Goal: Task Accomplishment & Management: Use online tool/utility

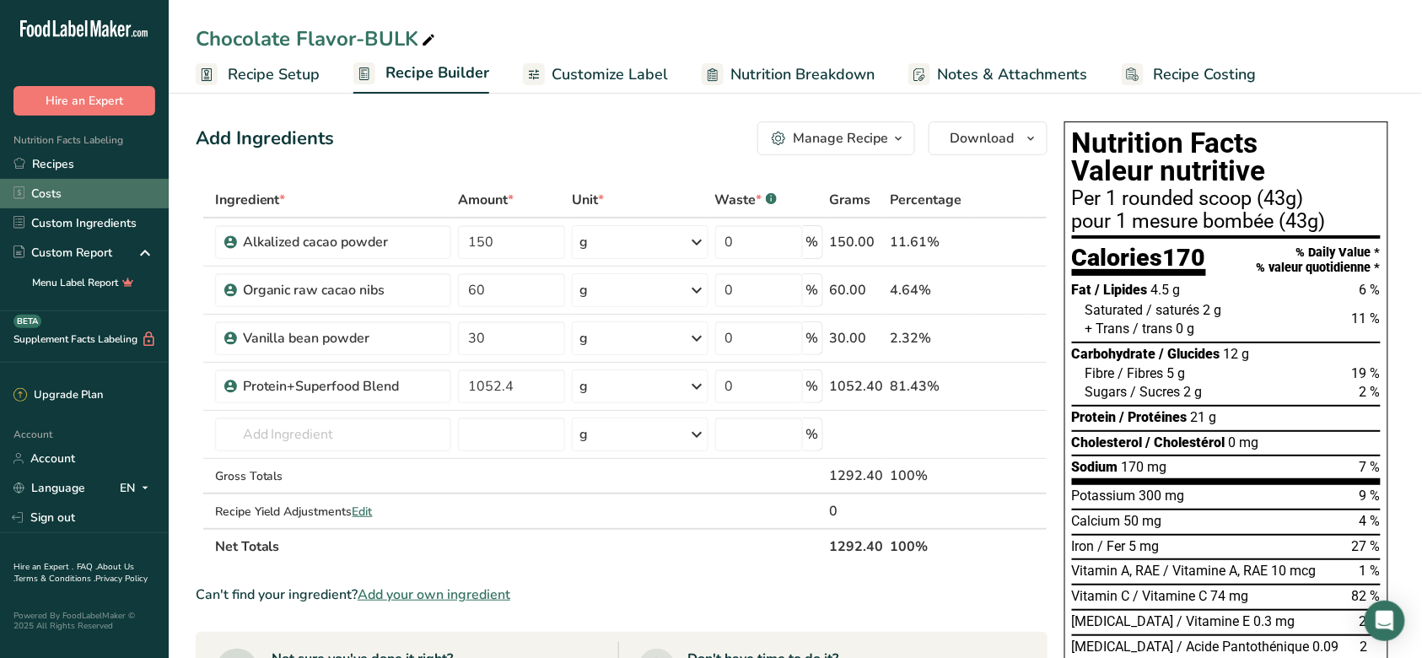
drag, startPoint x: 108, startPoint y: 168, endPoint x: 165, endPoint y: 183, distance: 59.3
click at [108, 168] on link "Recipes" at bounding box center [84, 164] width 169 height 30
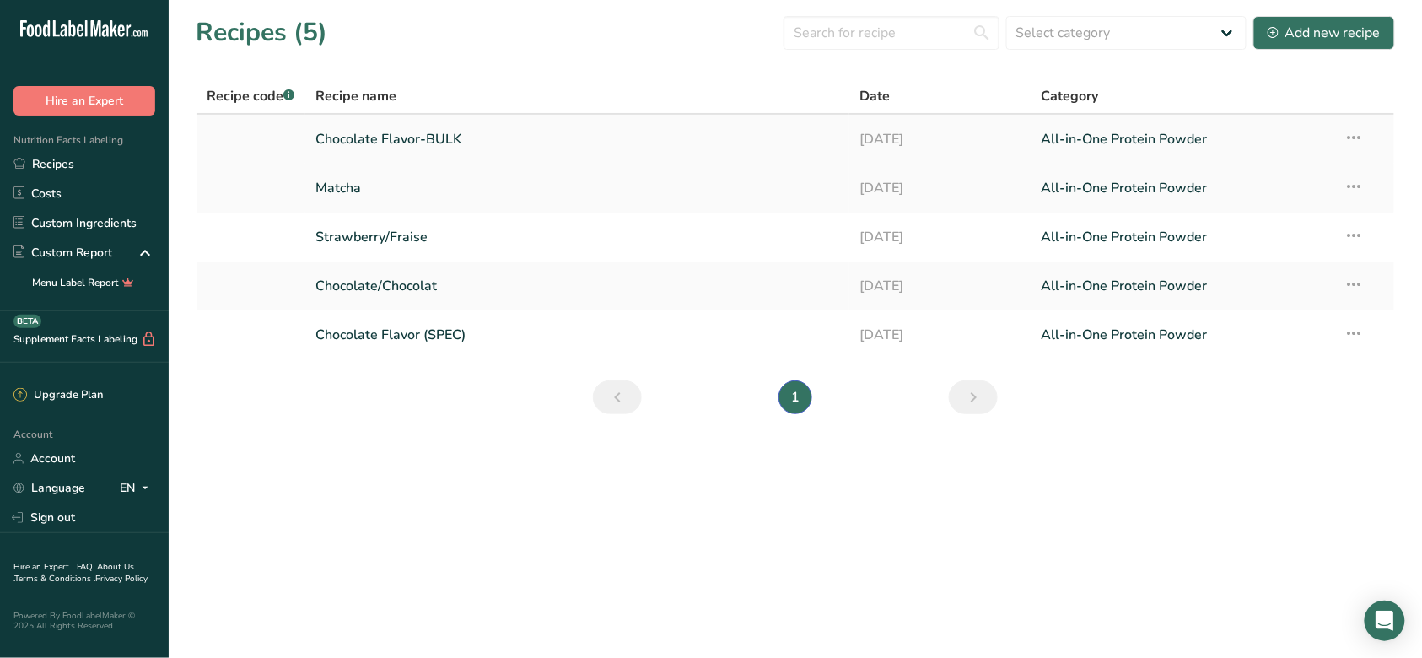
click at [1357, 142] on icon at bounding box center [1353, 137] width 20 height 30
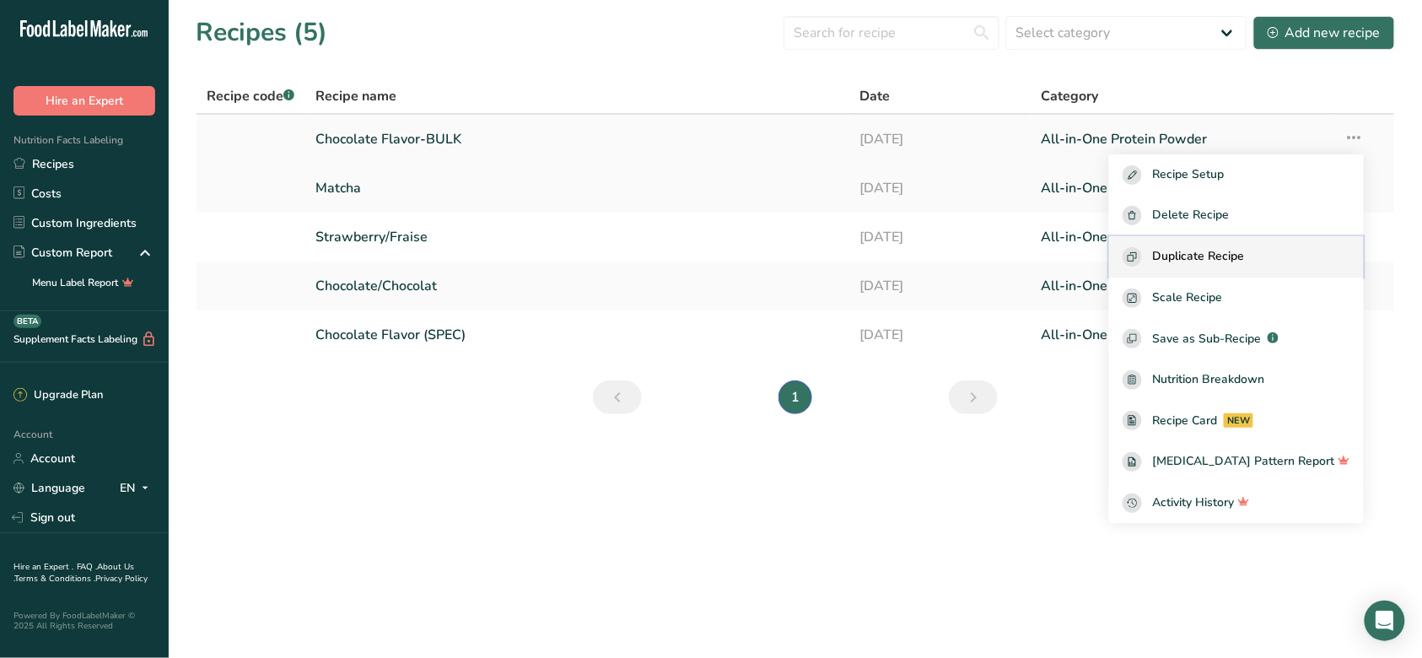
click at [1244, 256] on span "Duplicate Recipe" at bounding box center [1198, 256] width 92 height 19
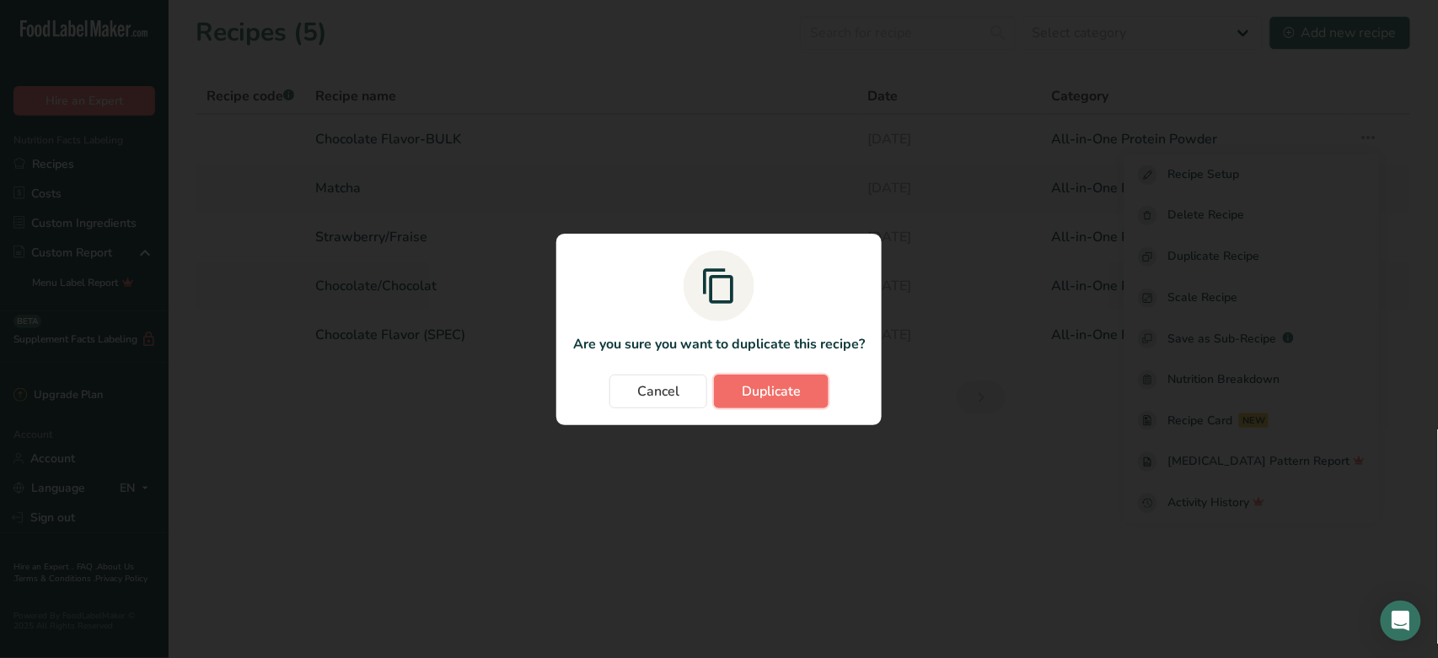
click at [740, 378] on button "Duplicate" at bounding box center [771, 391] width 115 height 34
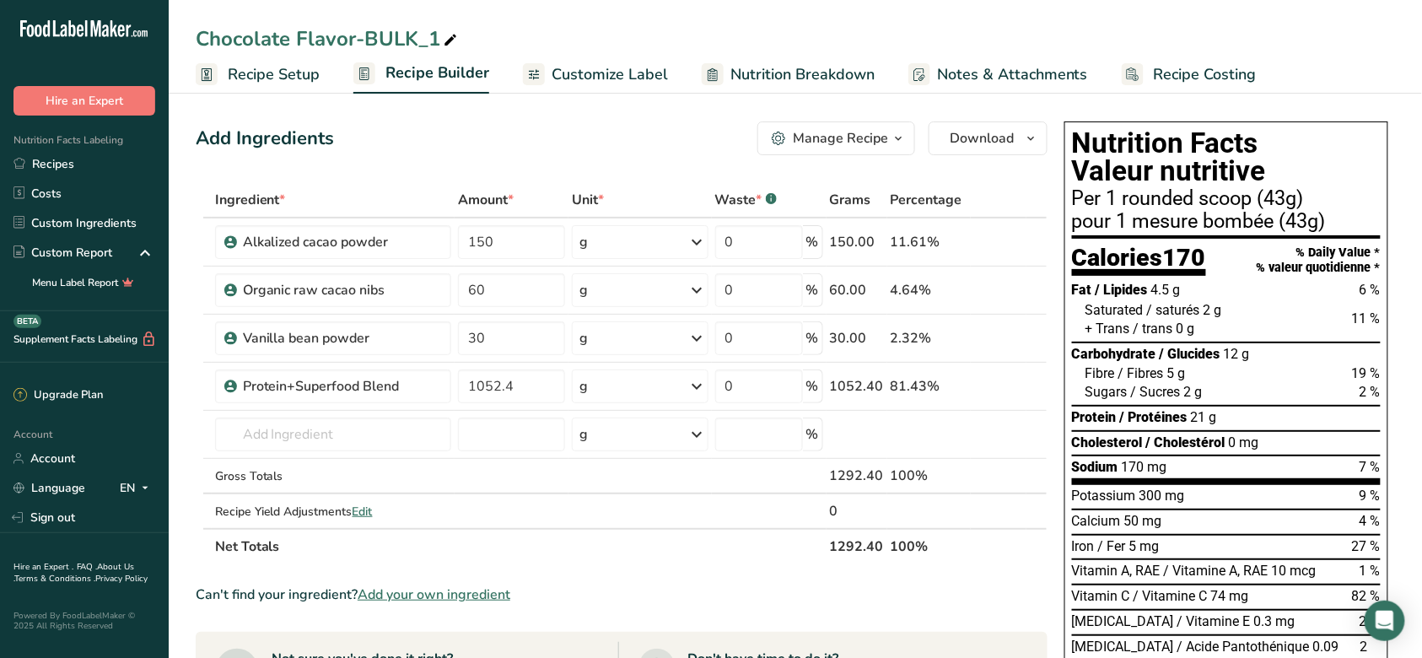
click at [378, 49] on div "Chocolate Flavor-BULK_1" at bounding box center [328, 39] width 265 height 30
click at [260, 39] on input "Chocolate Flavor-BULK_1" at bounding box center [795, 39] width 1199 height 30
click at [288, 40] on input "Chocolate Flavor-BULK_1" at bounding box center [795, 39] width 1199 height 30
click at [435, 40] on input "Strawberry Flavor-BULK_1" at bounding box center [795, 39] width 1199 height 30
type input "Strawberry Flavor-BULK"
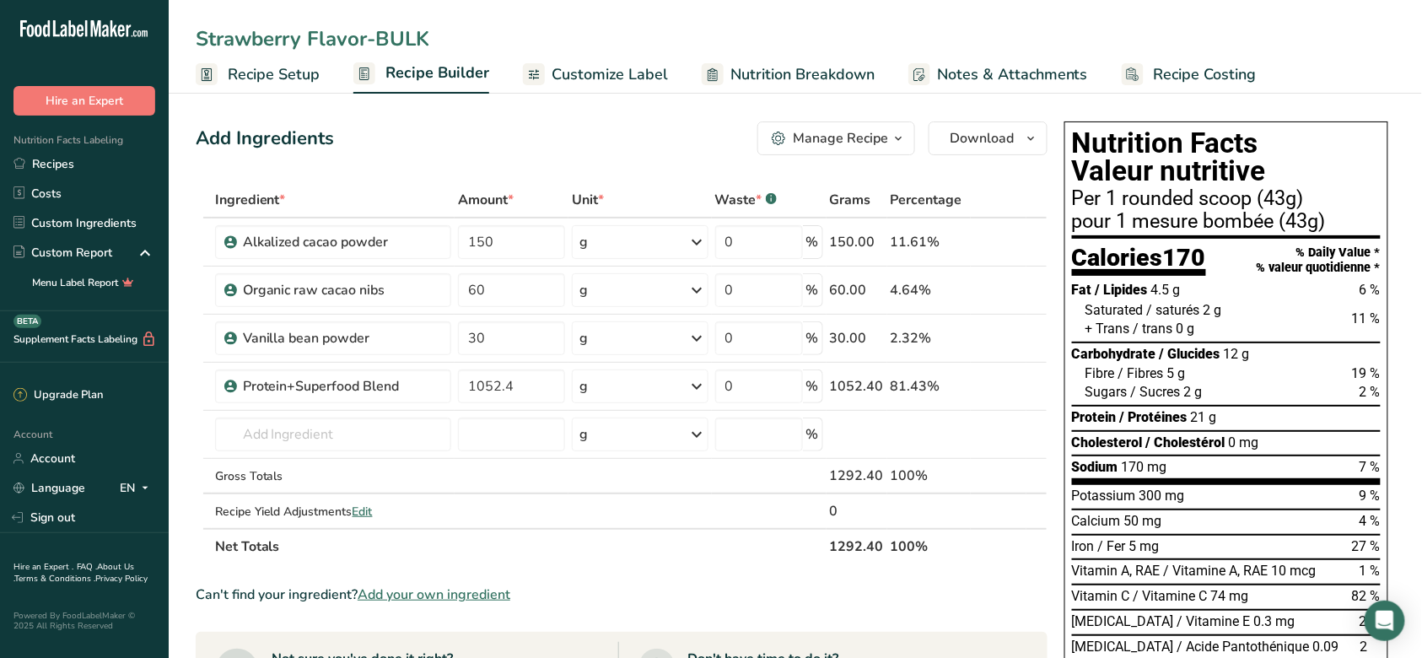
click at [558, 137] on div "Add Ingredients Manage Recipe Delete Recipe Duplicate Recipe Scale Recipe Save …" at bounding box center [622, 138] width 852 height 34
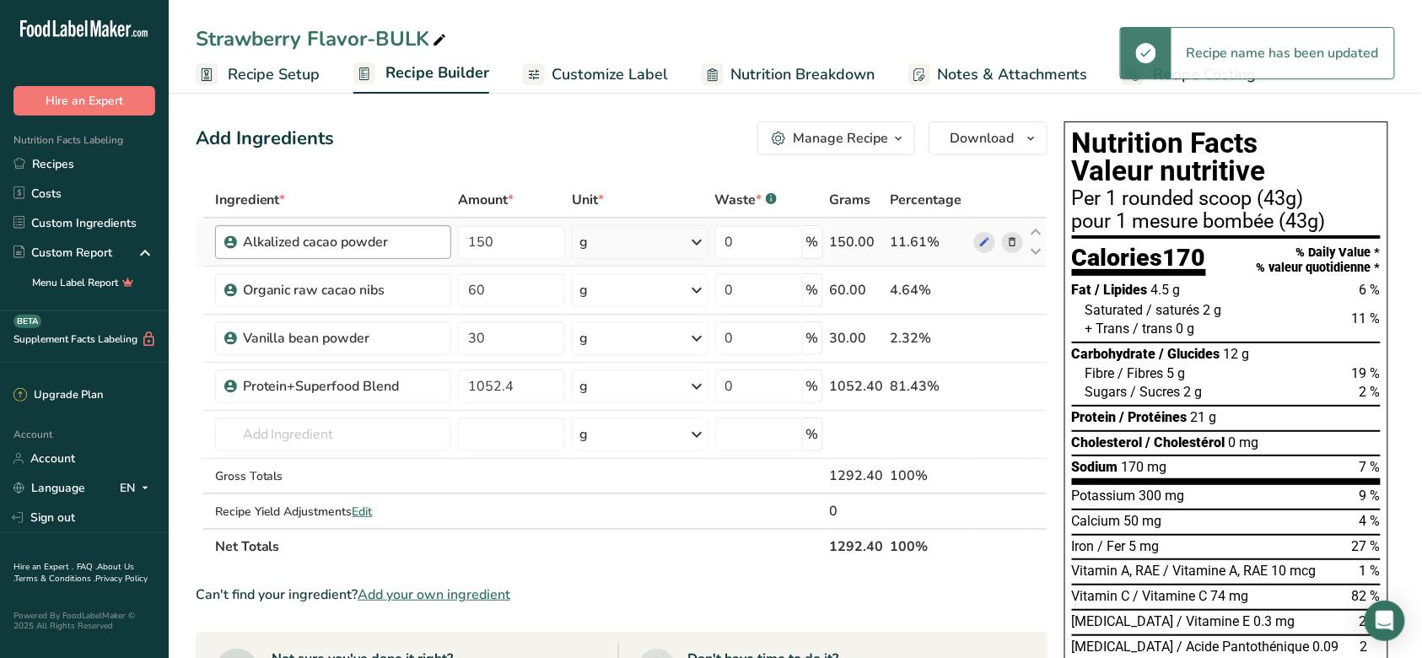
click at [404, 229] on div "Alkalized cacao powder" at bounding box center [333, 242] width 237 height 34
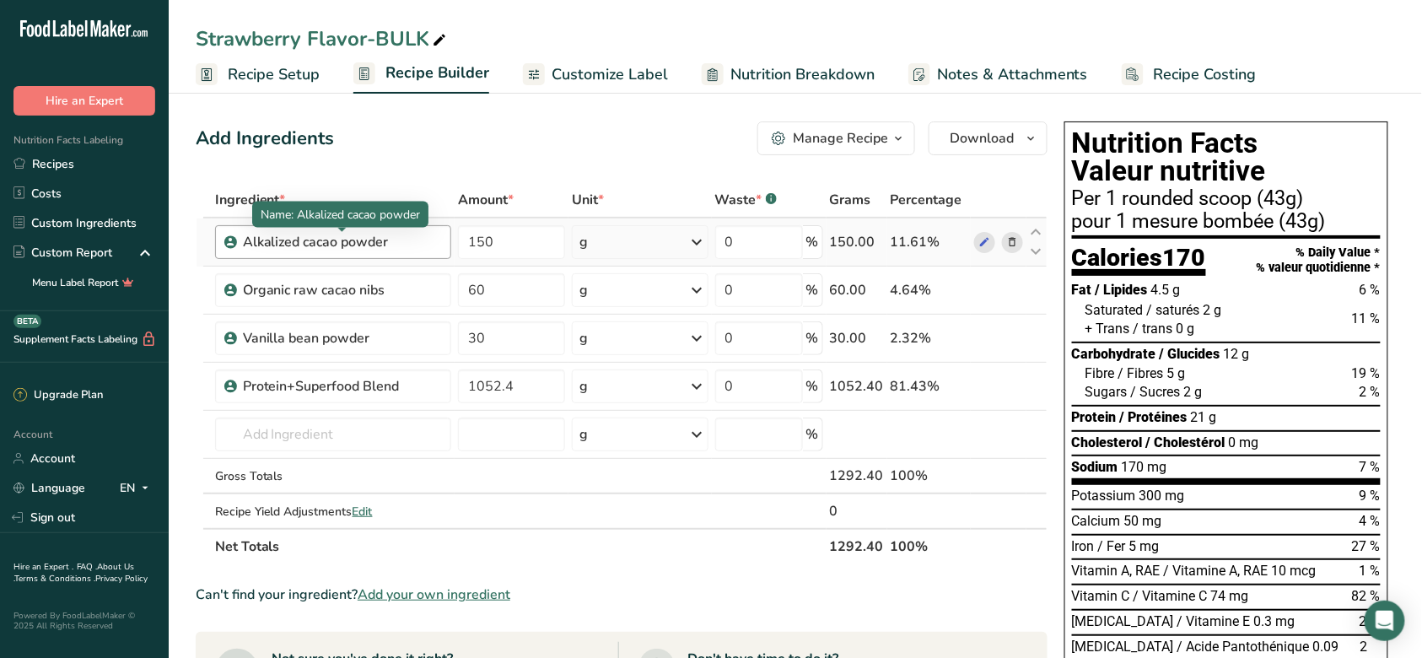
drag, startPoint x: 414, startPoint y: 241, endPoint x: 243, endPoint y: 246, distance: 171.2
click at [243, 246] on div "Alkalized cacao powder" at bounding box center [342, 242] width 199 height 20
click at [396, 238] on div "Alkalized cacao powder" at bounding box center [342, 242] width 199 height 20
click at [406, 240] on div "Alkalized cacao powder" at bounding box center [342, 242] width 199 height 20
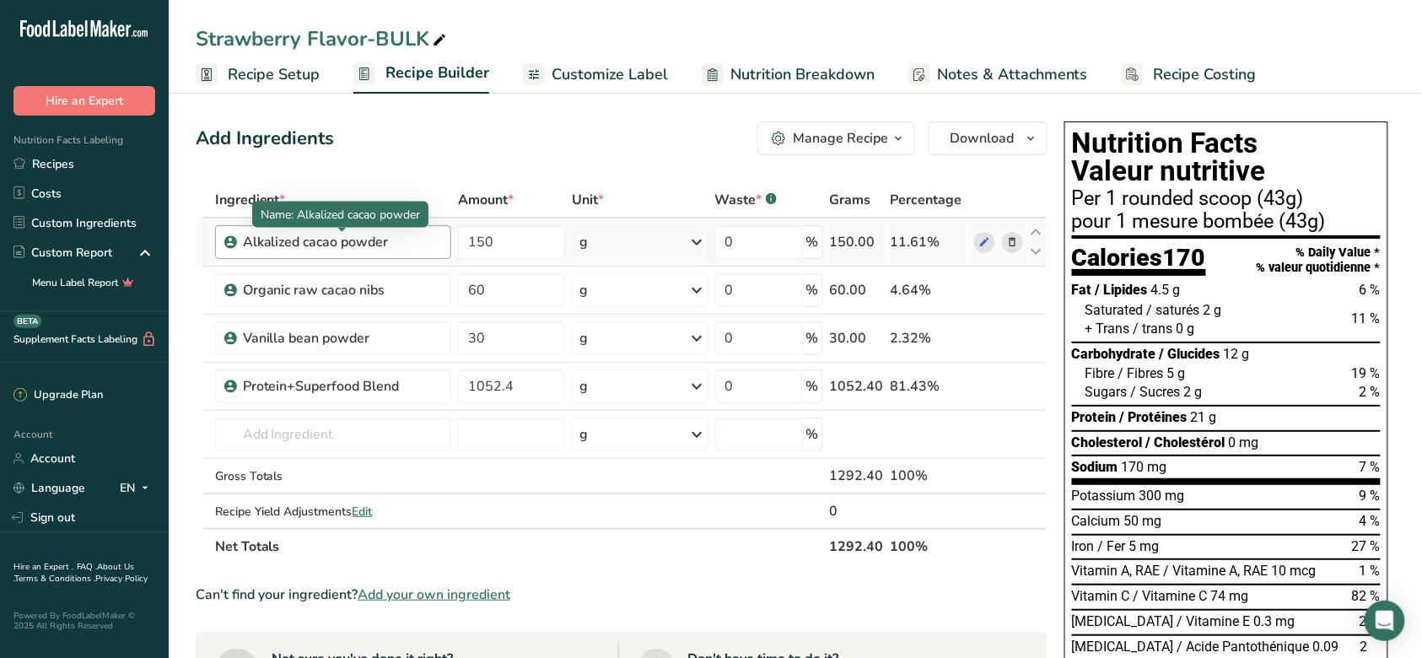
click at [406, 240] on div "Alkalized cacao powder" at bounding box center [342, 242] width 199 height 20
click at [392, 241] on div "Alkalized cacao powder" at bounding box center [342, 242] width 199 height 20
click at [384, 242] on div "Alkalized cacao powder" at bounding box center [342, 242] width 199 height 20
drag, startPoint x: 389, startPoint y: 241, endPoint x: 242, endPoint y: 239, distance: 146.7
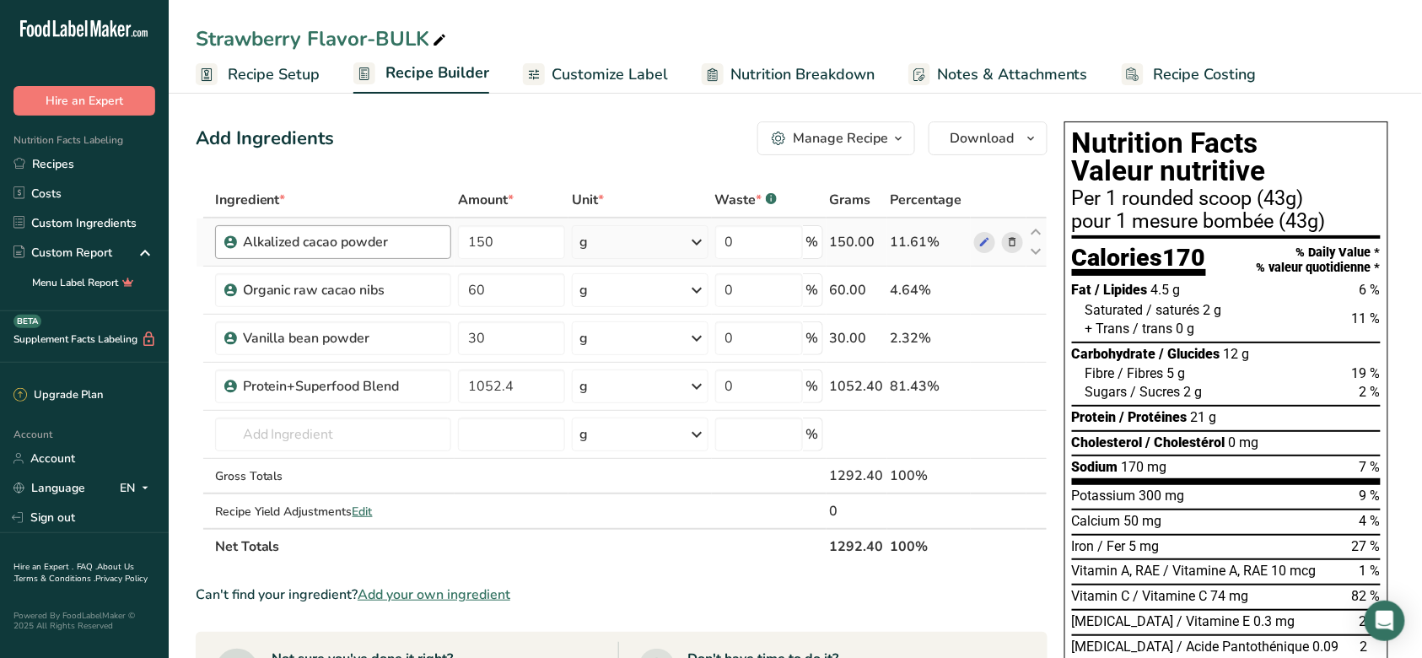
click at [243, 239] on div "Alkalized cacao powder" at bounding box center [342, 242] width 199 height 20
click at [1018, 245] on icon at bounding box center [1012, 243] width 12 height 18
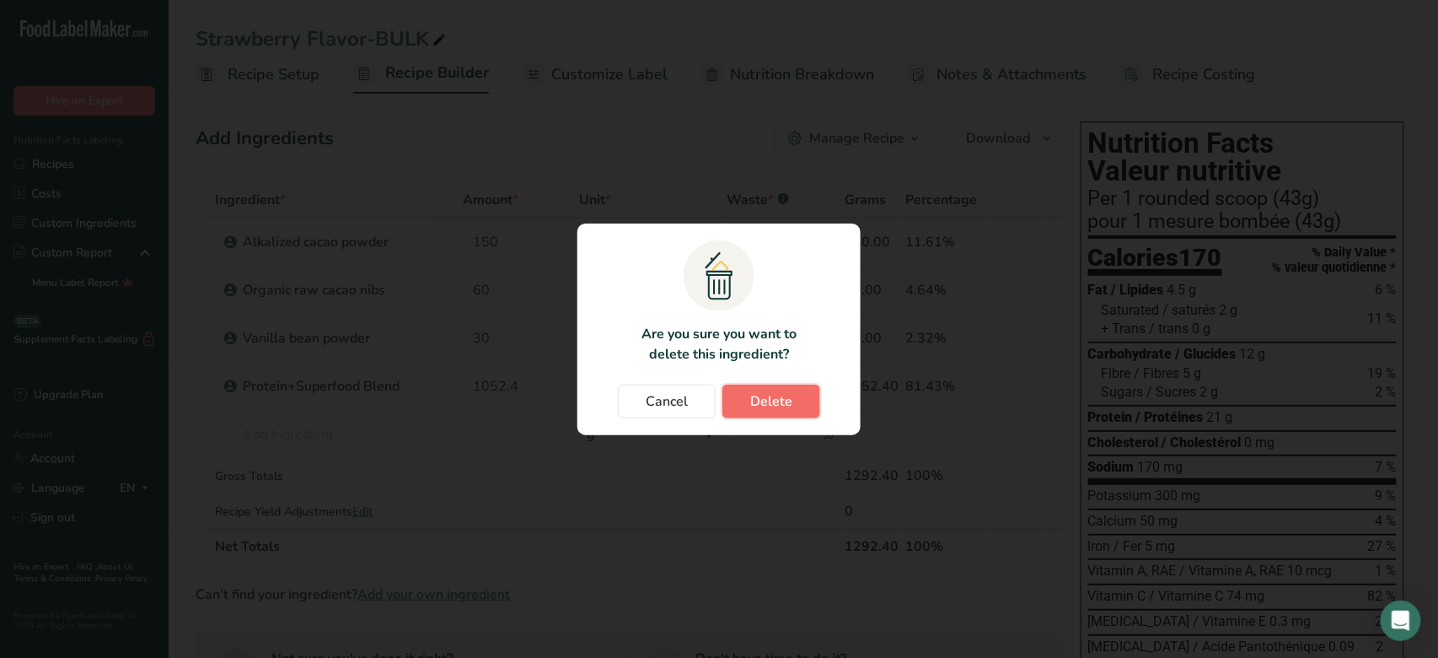
click at [772, 395] on span "Delete" at bounding box center [771, 401] width 42 height 20
type input "60"
type input "30"
type input "1052.4"
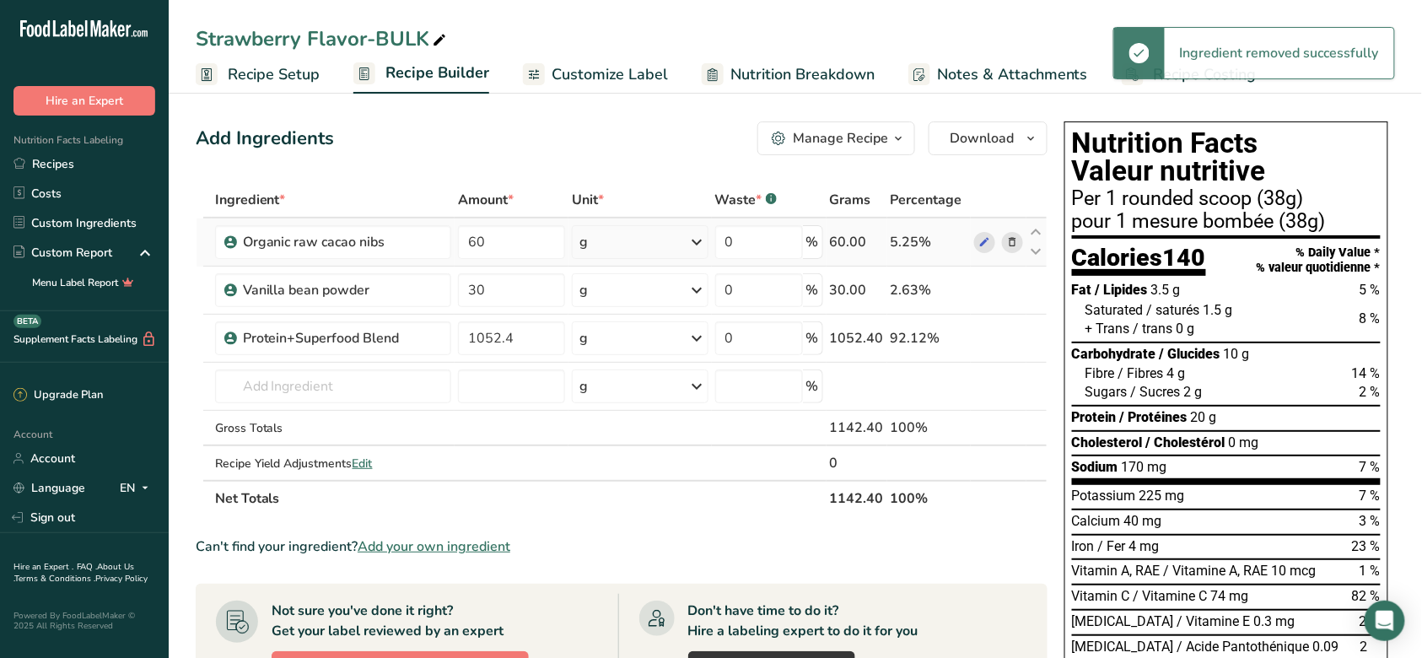
click at [1019, 236] on span at bounding box center [1012, 242] width 20 height 20
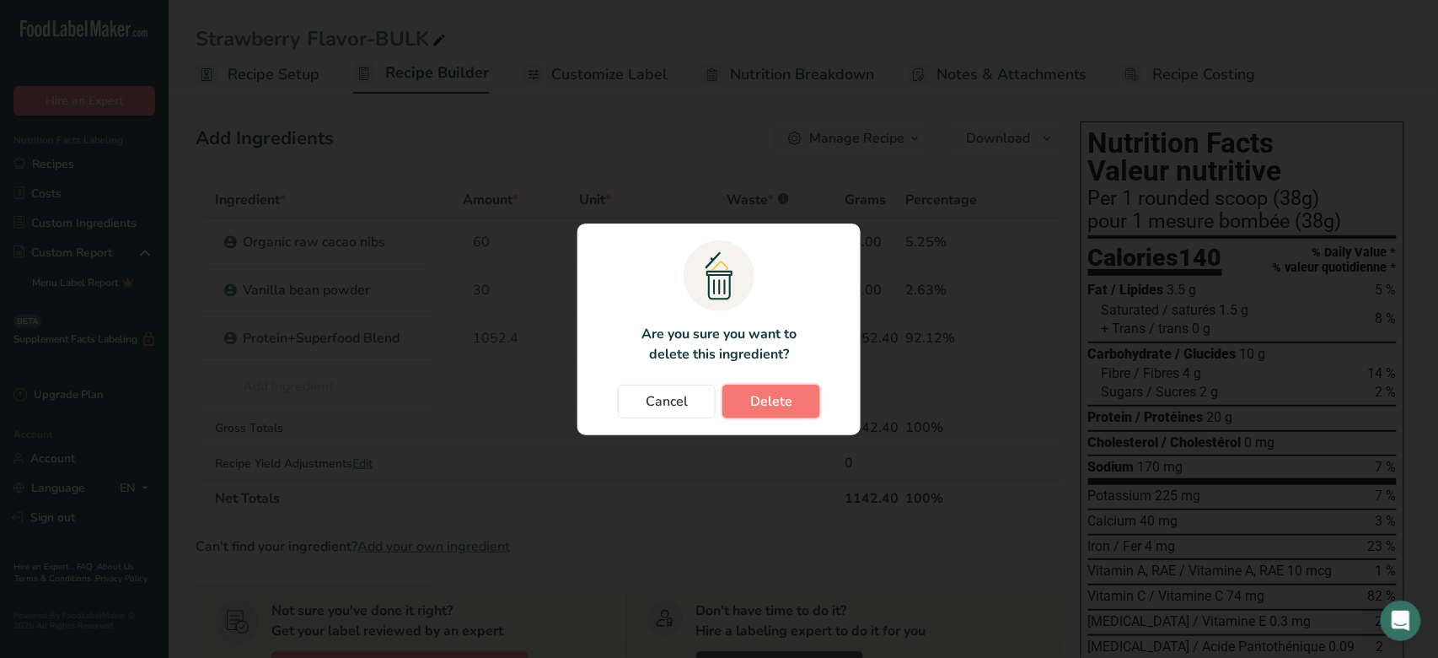
click at [790, 392] on span "Delete" at bounding box center [771, 401] width 42 height 20
type input "30"
type input "1052.4"
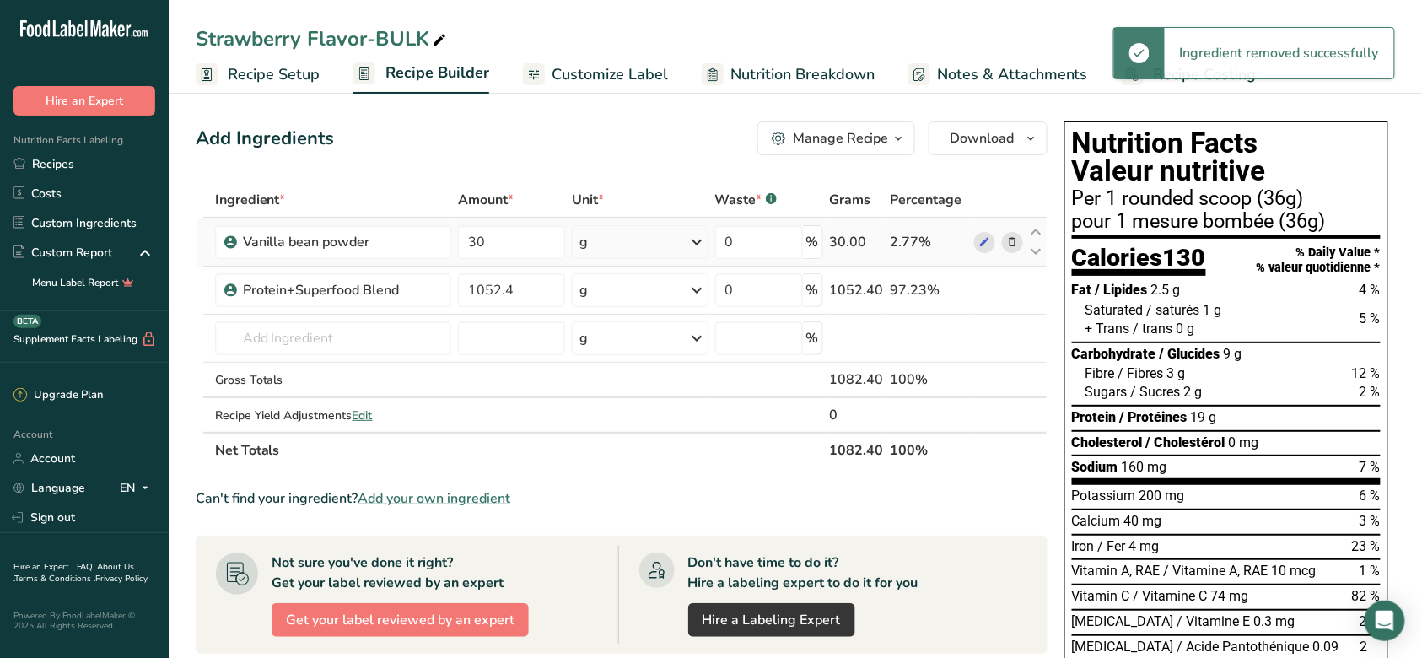
click at [1007, 243] on icon at bounding box center [1012, 243] width 12 height 18
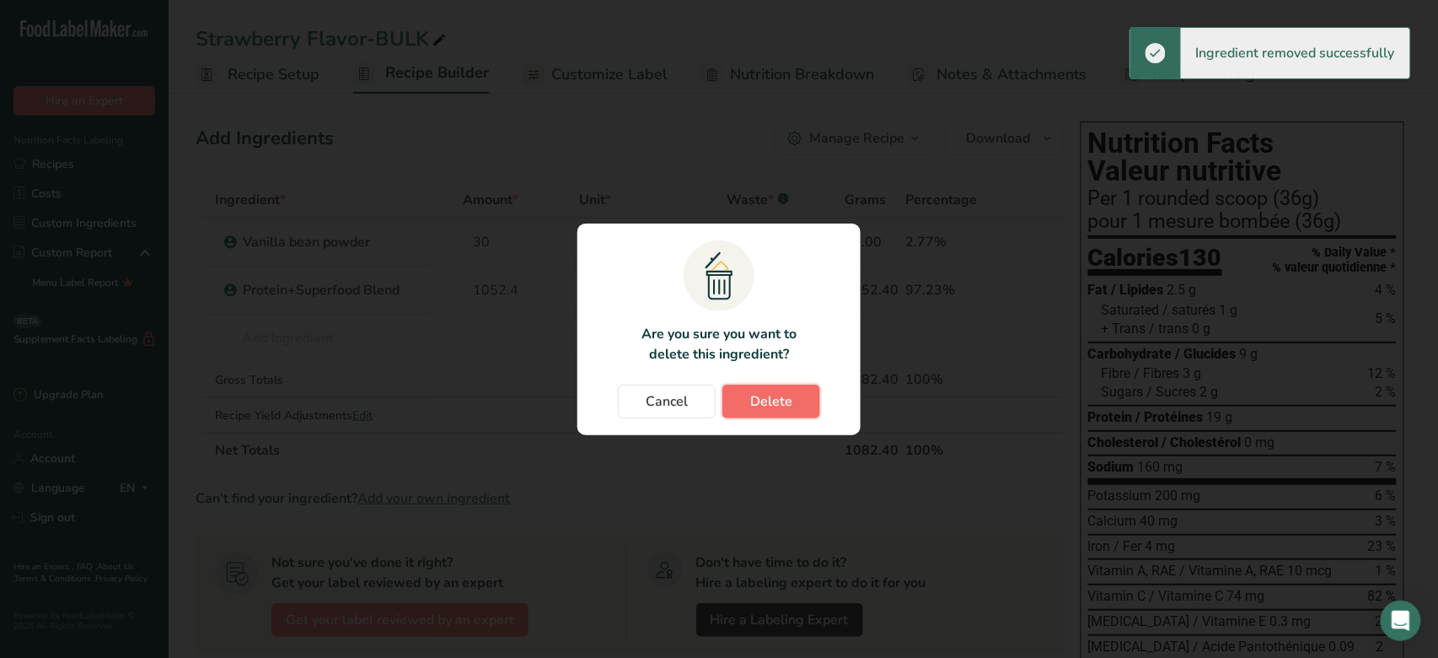
click at [775, 398] on span "Delete" at bounding box center [771, 401] width 42 height 20
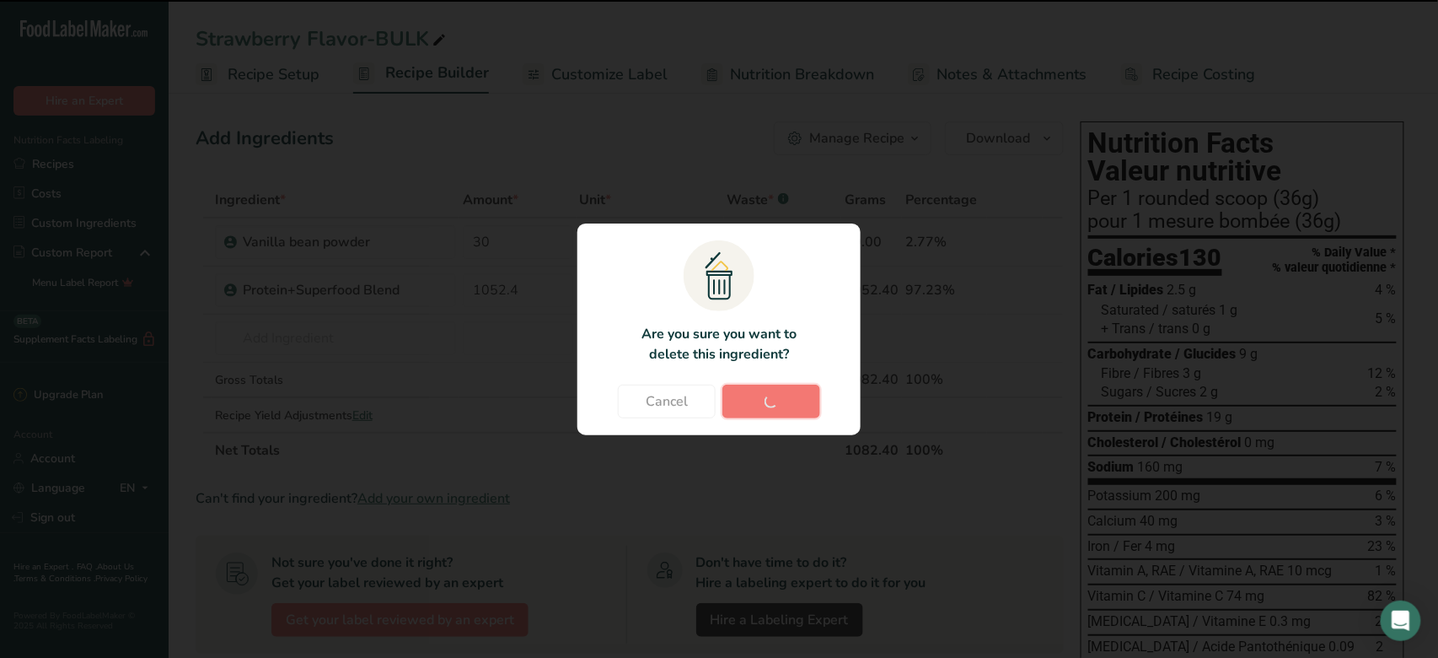
type input "1052.4"
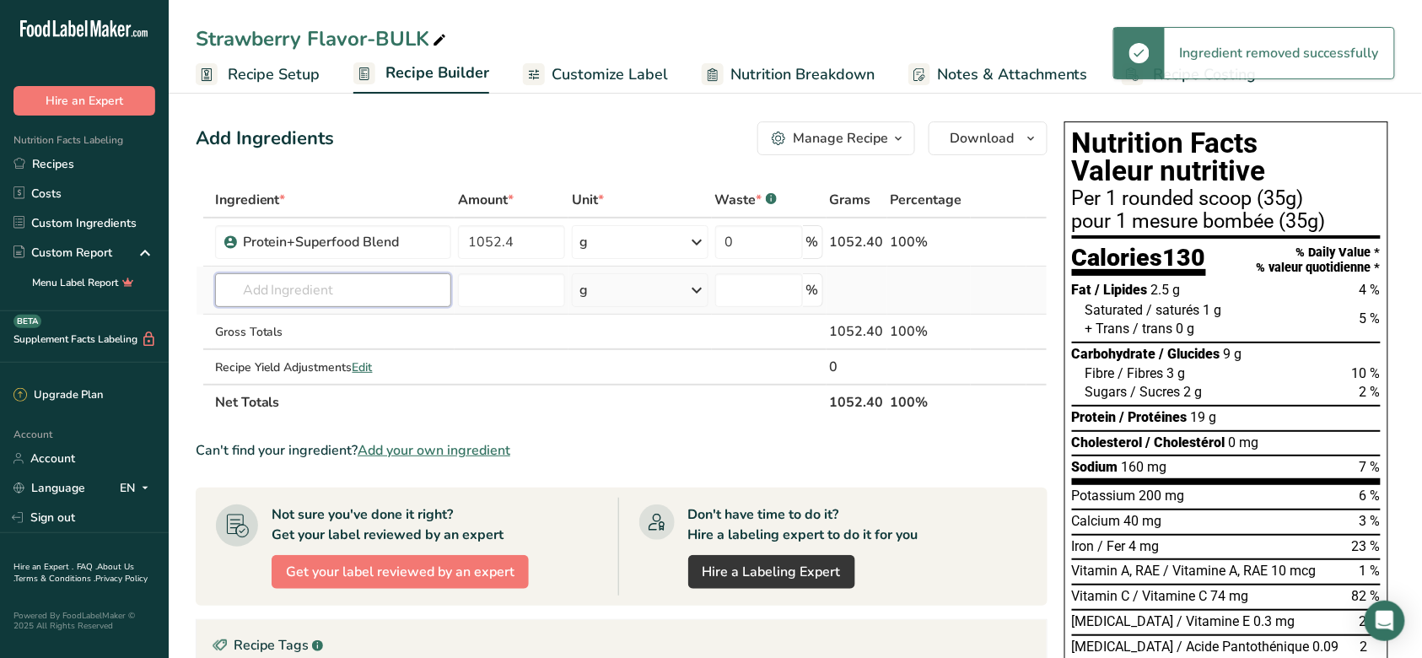
click at [371, 294] on input "text" at bounding box center [333, 290] width 237 height 34
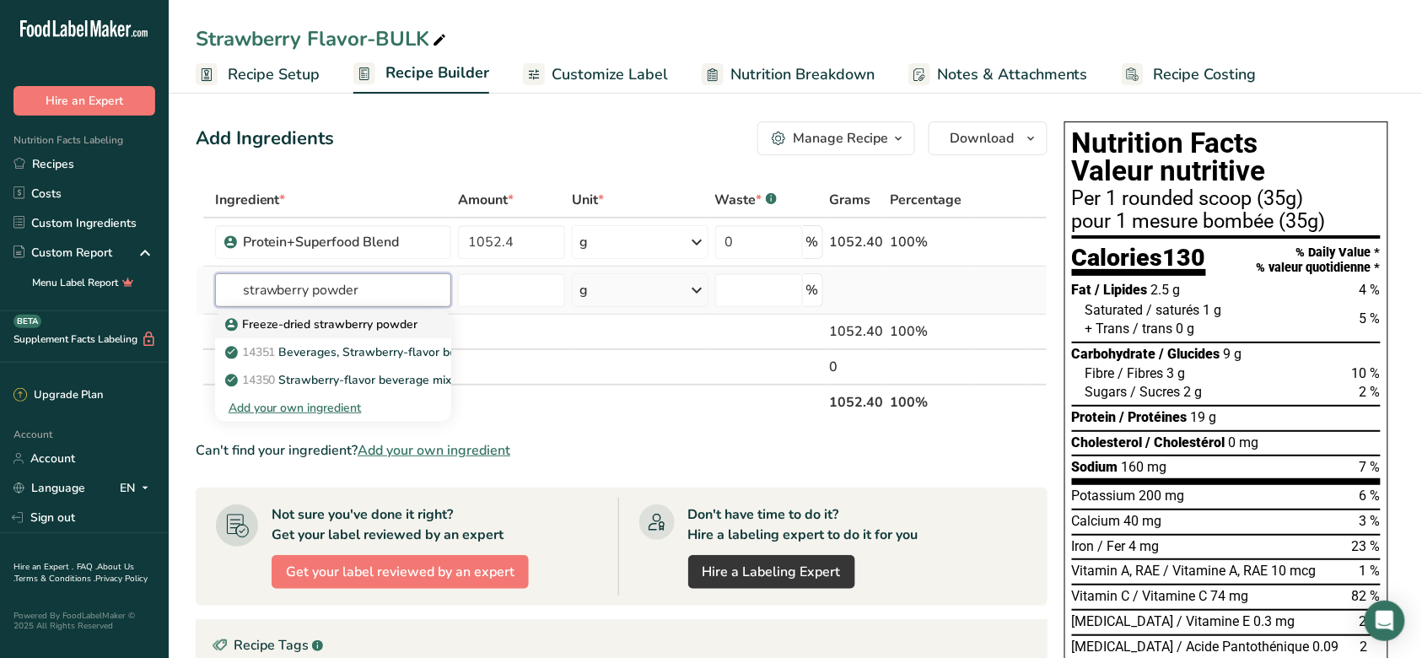
type input "strawberry powder"
click at [368, 334] on link "Freeze-dried strawberry powder" at bounding box center [333, 324] width 237 height 28
type input "Freeze-dried strawberry powder"
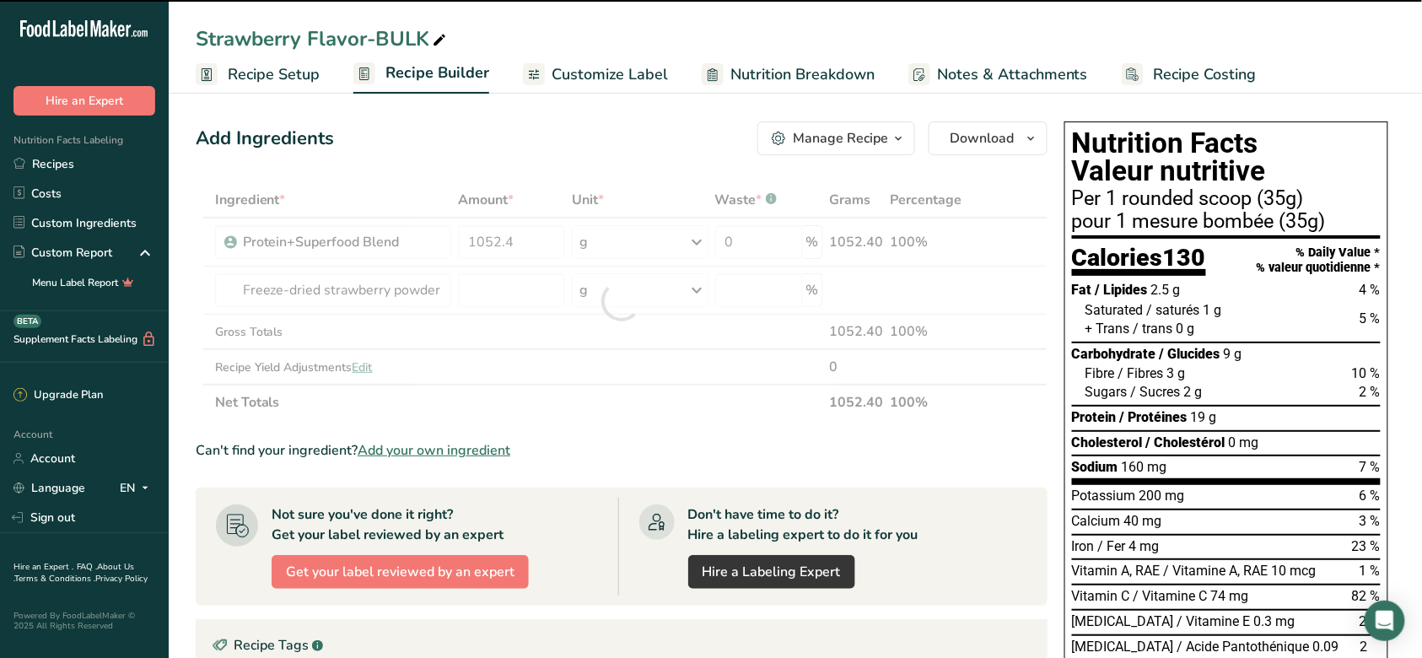
type input "0"
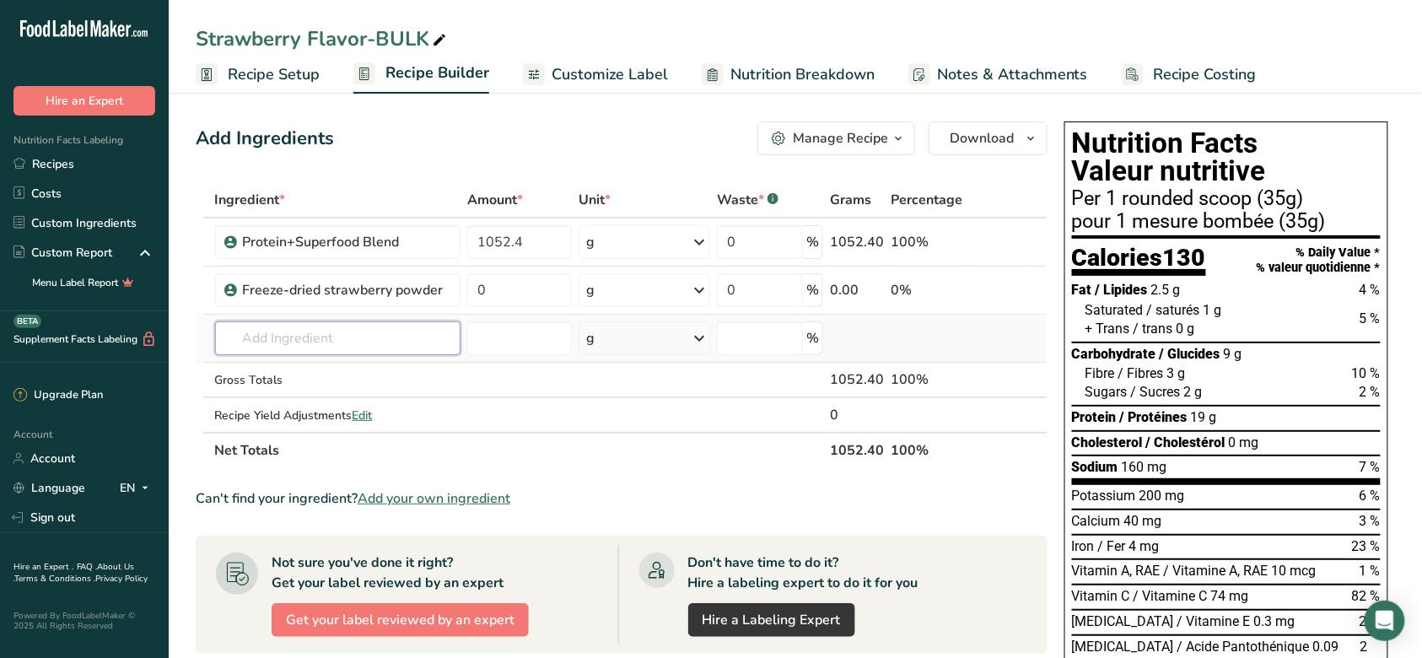
click at [436, 341] on input "text" at bounding box center [338, 338] width 246 height 34
click at [358, 332] on input "text" at bounding box center [338, 338] width 246 height 34
click at [382, 342] on input "text" at bounding box center [338, 338] width 246 height 34
type input "strawberry cub"
click at [355, 370] on p "Freeze-dried strawberry cubes" at bounding box center [319, 372] width 180 height 18
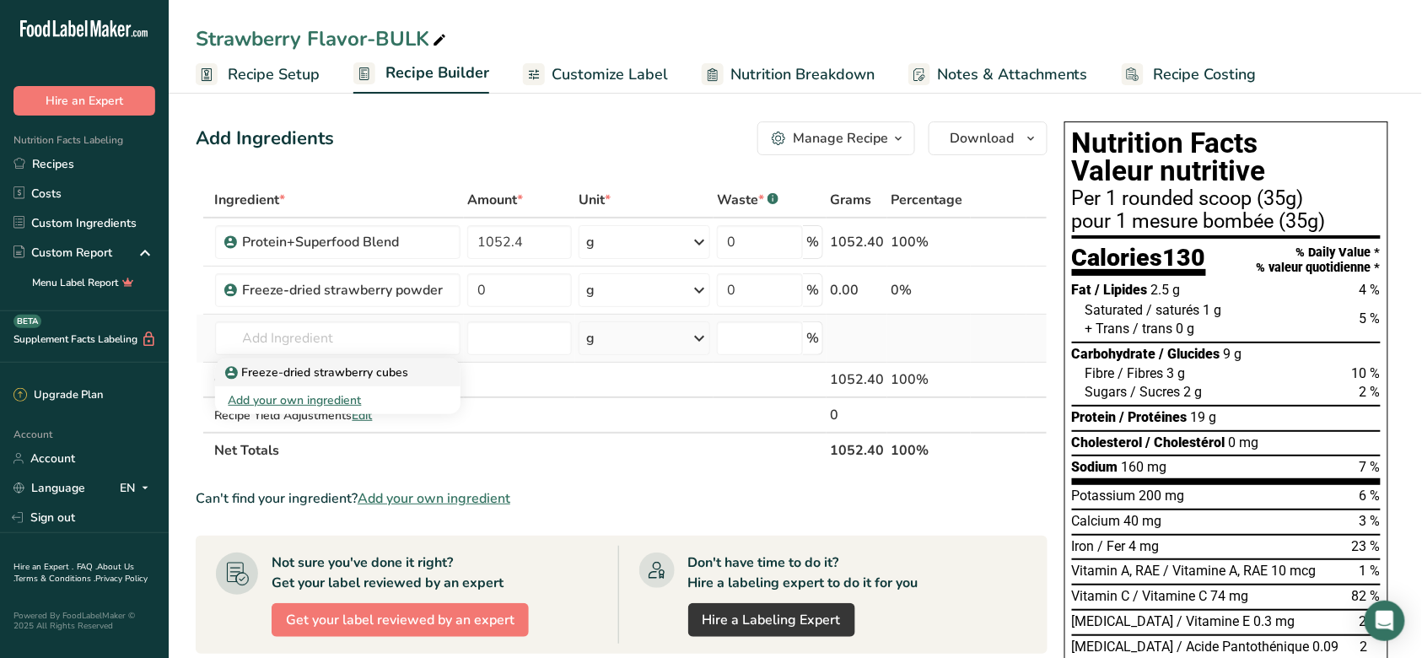
type input "Freeze-dried strawberry cubes"
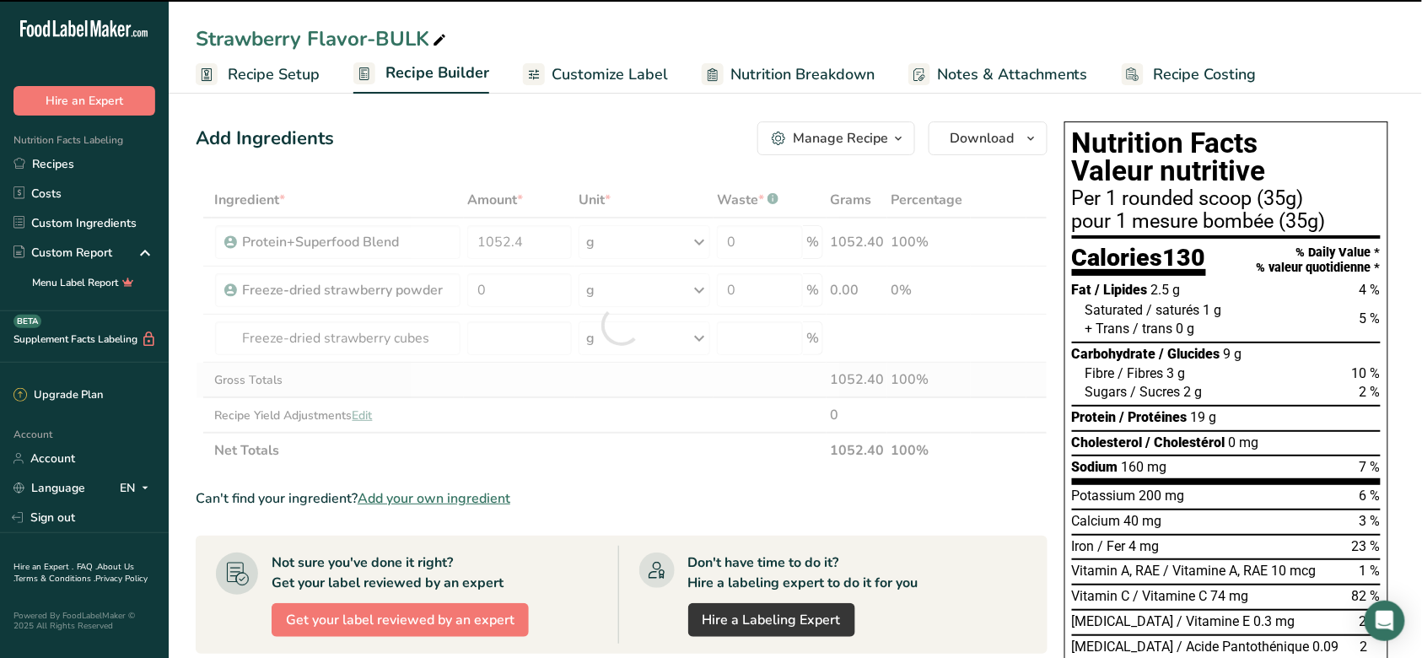
type input "0"
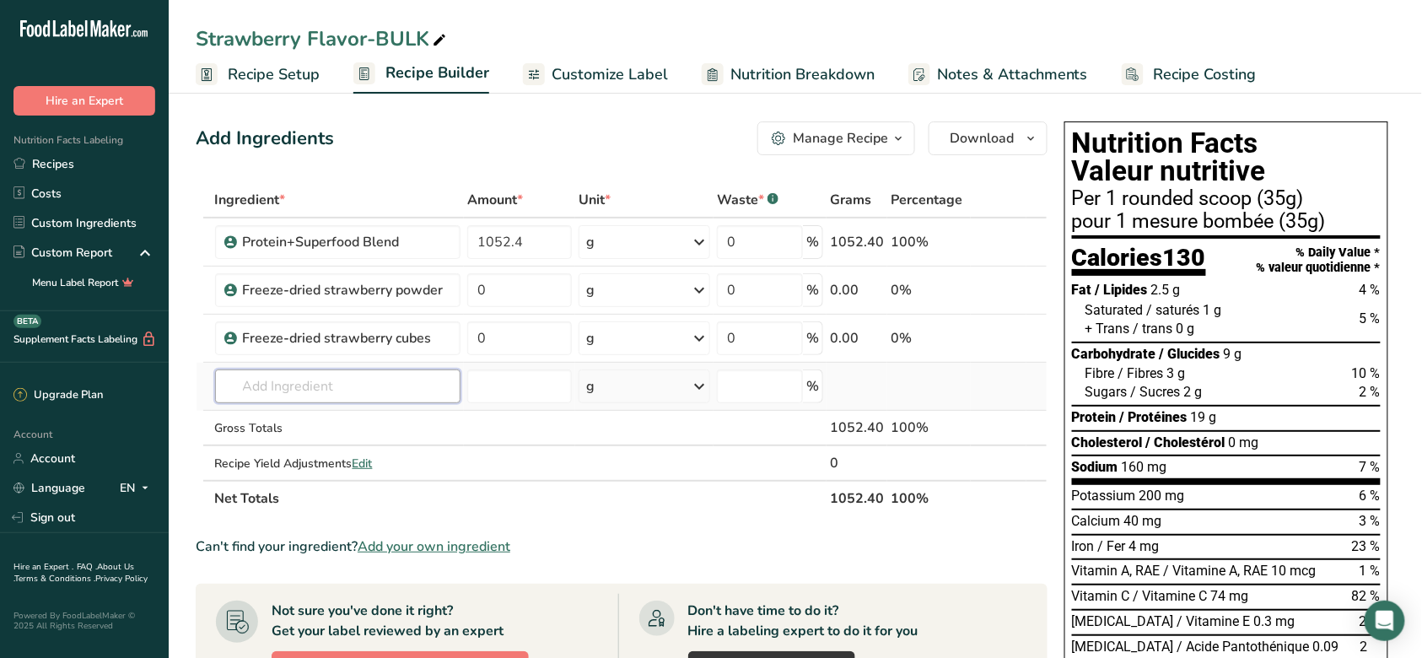
click at [377, 388] on input "text" at bounding box center [338, 386] width 246 height 34
click at [446, 377] on input "text" at bounding box center [338, 386] width 246 height 34
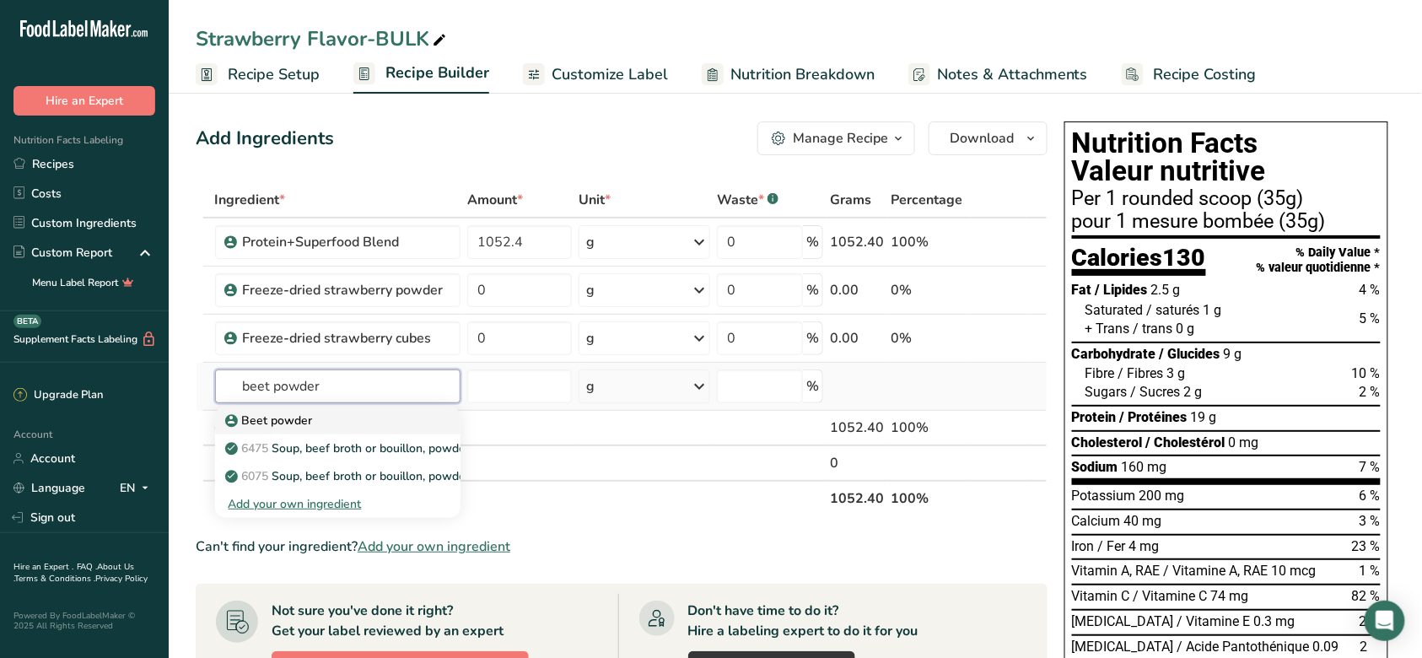
type input "beet powder"
click at [339, 422] on div "Beet powder" at bounding box center [325, 420] width 192 height 18
type input "Beet powder"
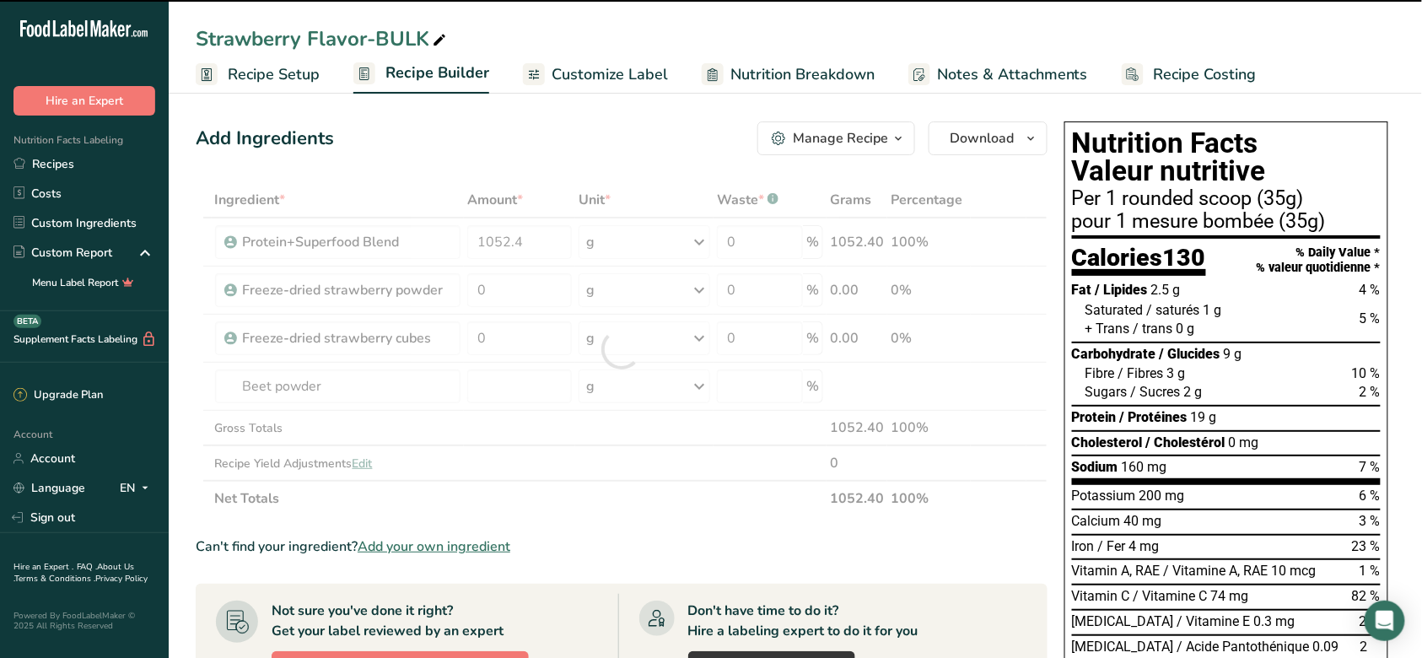
type input "0"
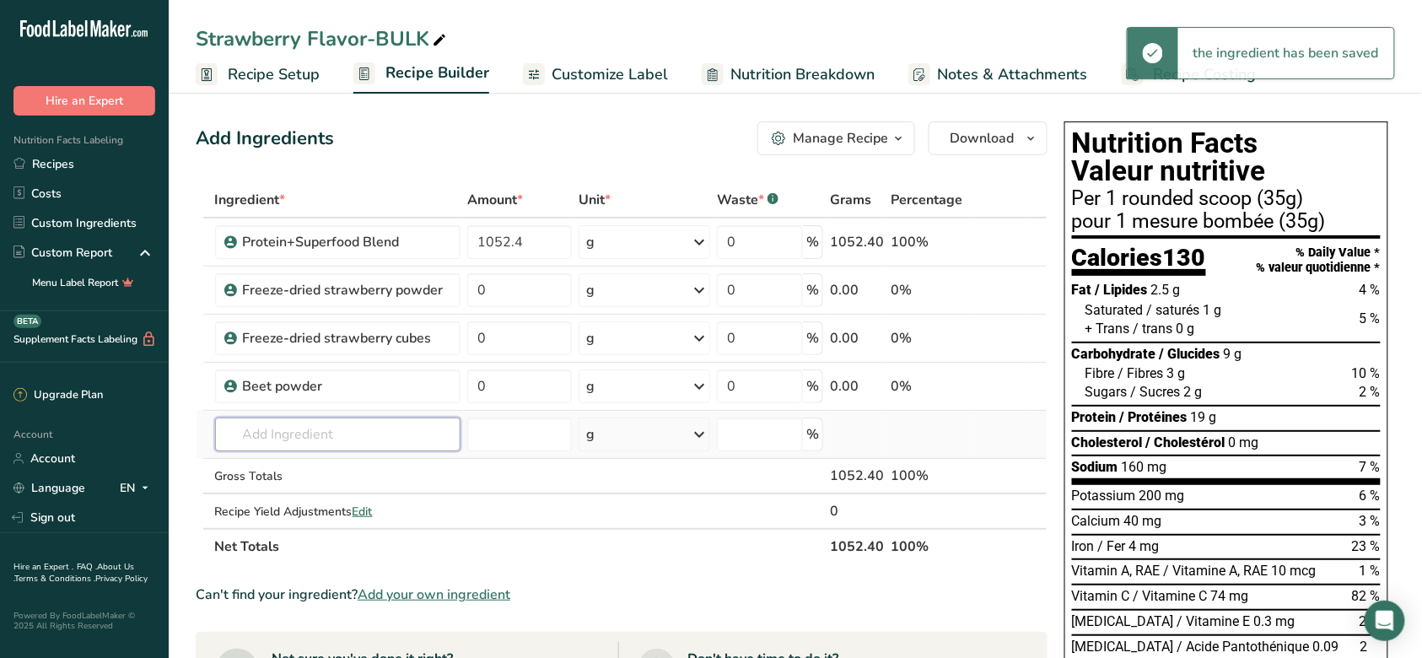
click at [383, 444] on input "text" at bounding box center [338, 434] width 246 height 34
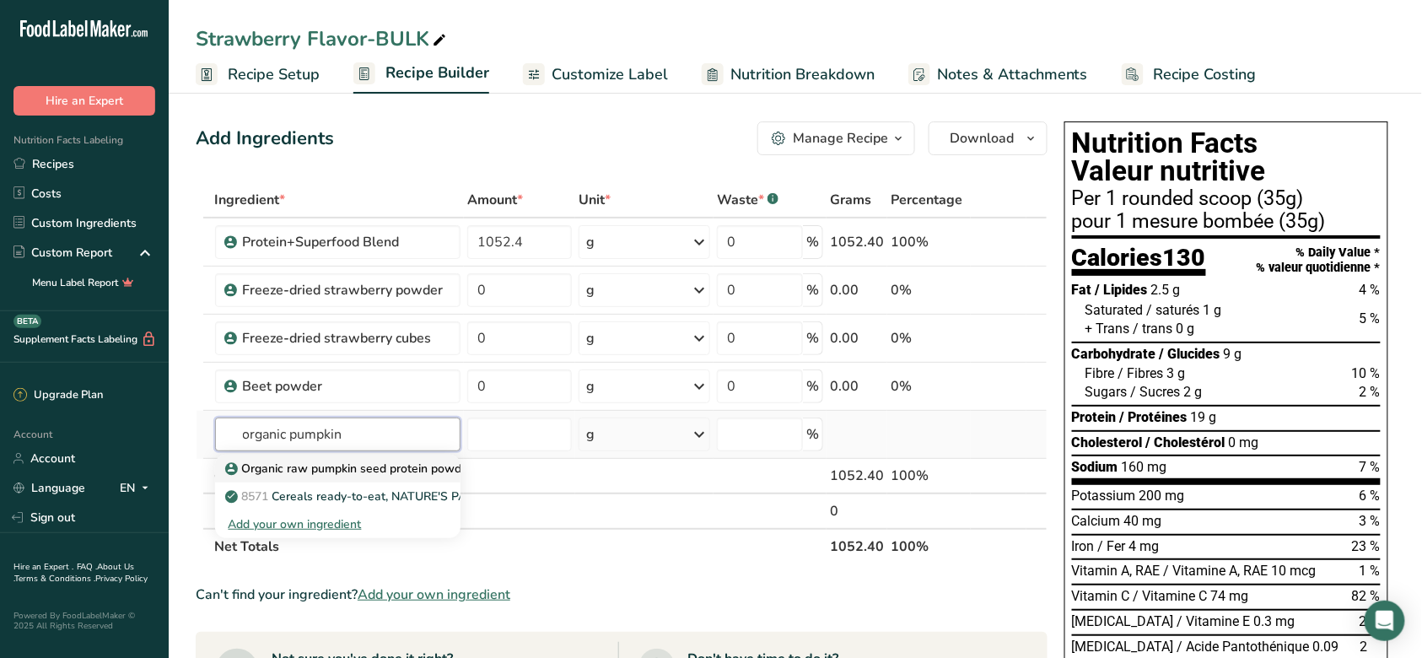
type input "organic pumpkin"
click at [381, 460] on p "Organic raw pumpkin seed protein powder" at bounding box center [351, 469] width 245 height 18
type input "Organic raw pumpkin seed protein powder"
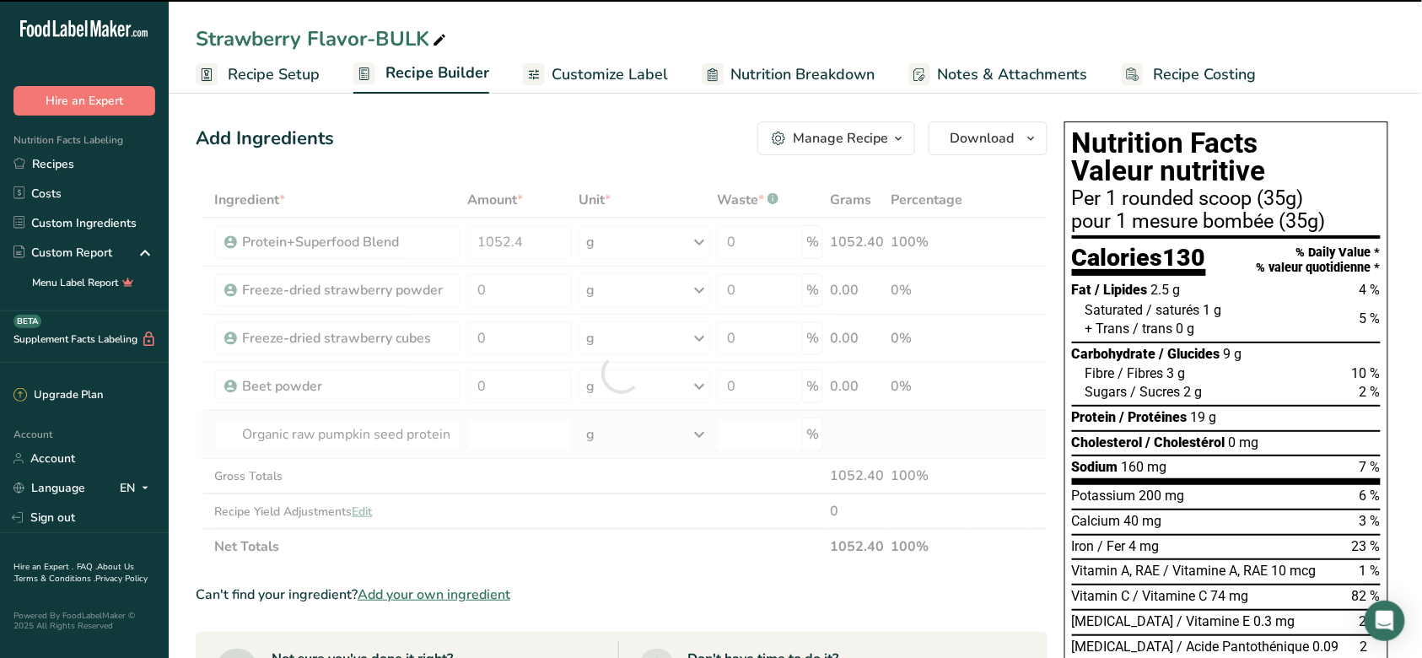
type input "0"
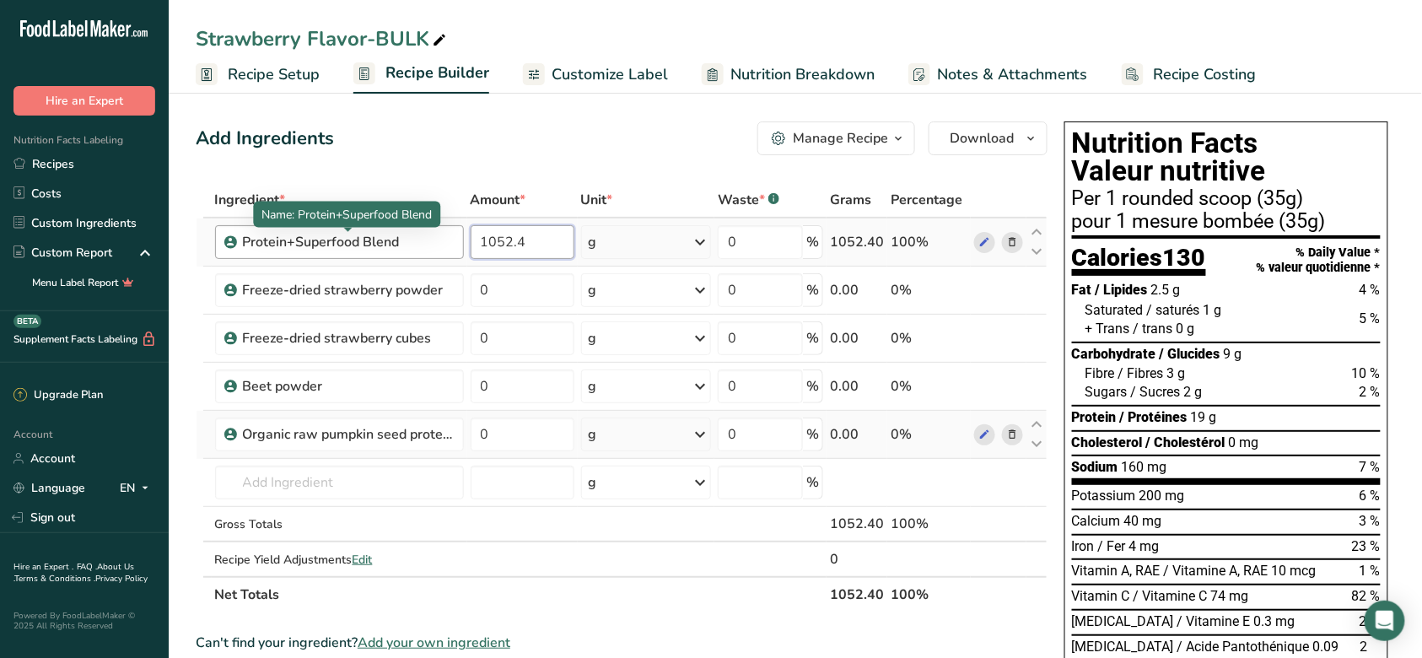
drag, startPoint x: 535, startPoint y: 240, endPoint x: 414, endPoint y: 244, distance: 120.6
click at [414, 244] on tr "Protein+Superfood Blend 1052.4 g Weight Units g kg mg See more Volume Units l m…" at bounding box center [621, 242] width 850 height 48
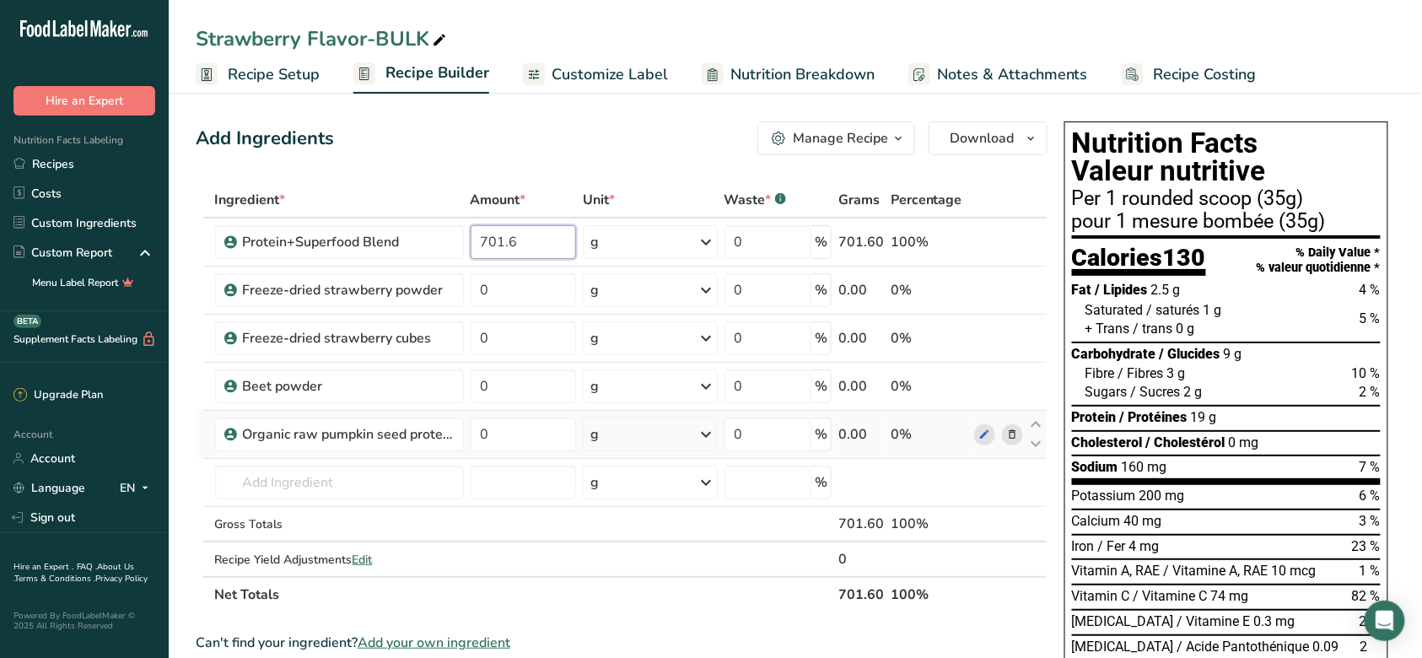
type input "701.6"
click at [294, 78] on span "Recipe Setup" at bounding box center [274, 74] width 92 height 23
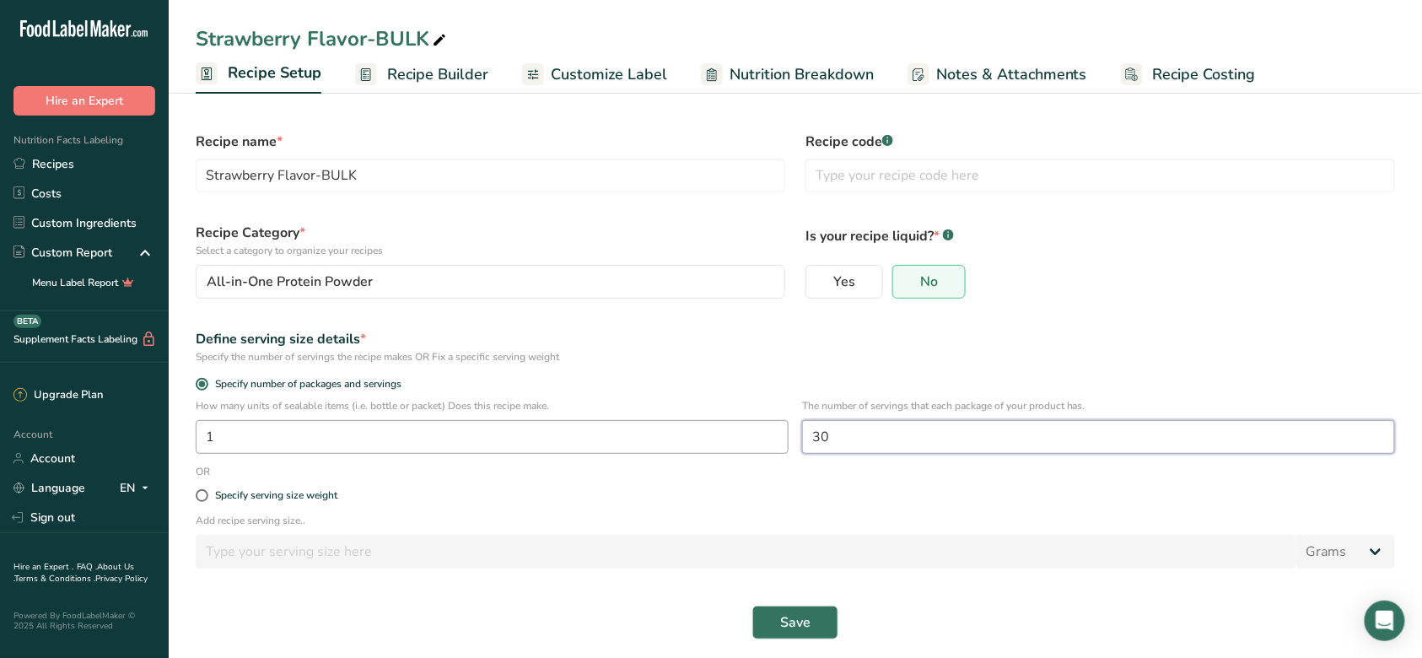
drag, startPoint x: 857, startPoint y: 443, endPoint x: 764, endPoint y: 433, distance: 93.2
click at [764, 433] on div "How many units of sealable items (i.e. bottle or packet) Does this recipe make.…" at bounding box center [795, 431] width 1219 height 66
type input "20"
click at [790, 616] on span "Save" at bounding box center [795, 622] width 30 height 20
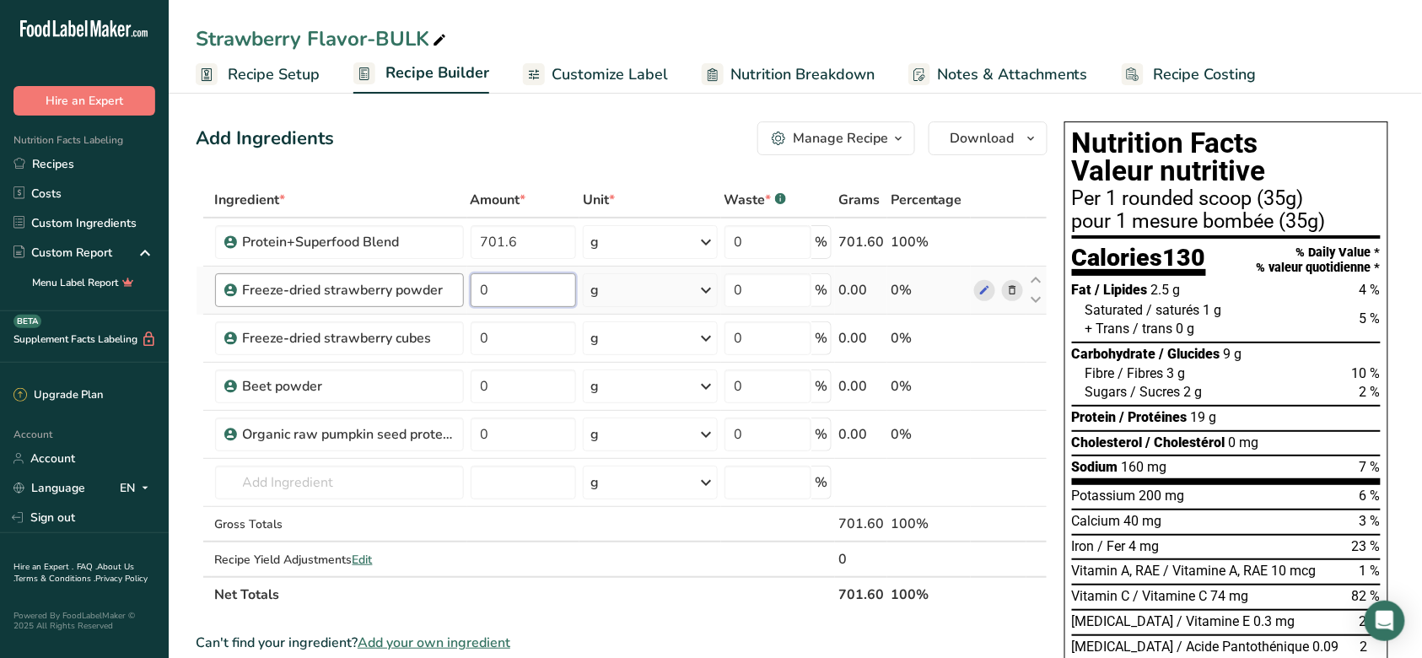
drag, startPoint x: 546, startPoint y: 297, endPoint x: 460, endPoint y: 296, distance: 85.2
click at [460, 296] on tr "Freeze-dried strawberry powder 0 g Weight Units g kg mg See more Volume Units l…" at bounding box center [621, 290] width 850 height 48
click at [546, 288] on input "0" at bounding box center [524, 290] width 106 height 34
drag, startPoint x: 551, startPoint y: 288, endPoint x: 476, endPoint y: 293, distance: 76.1
click at [476, 293] on input "0" at bounding box center [524, 290] width 106 height 34
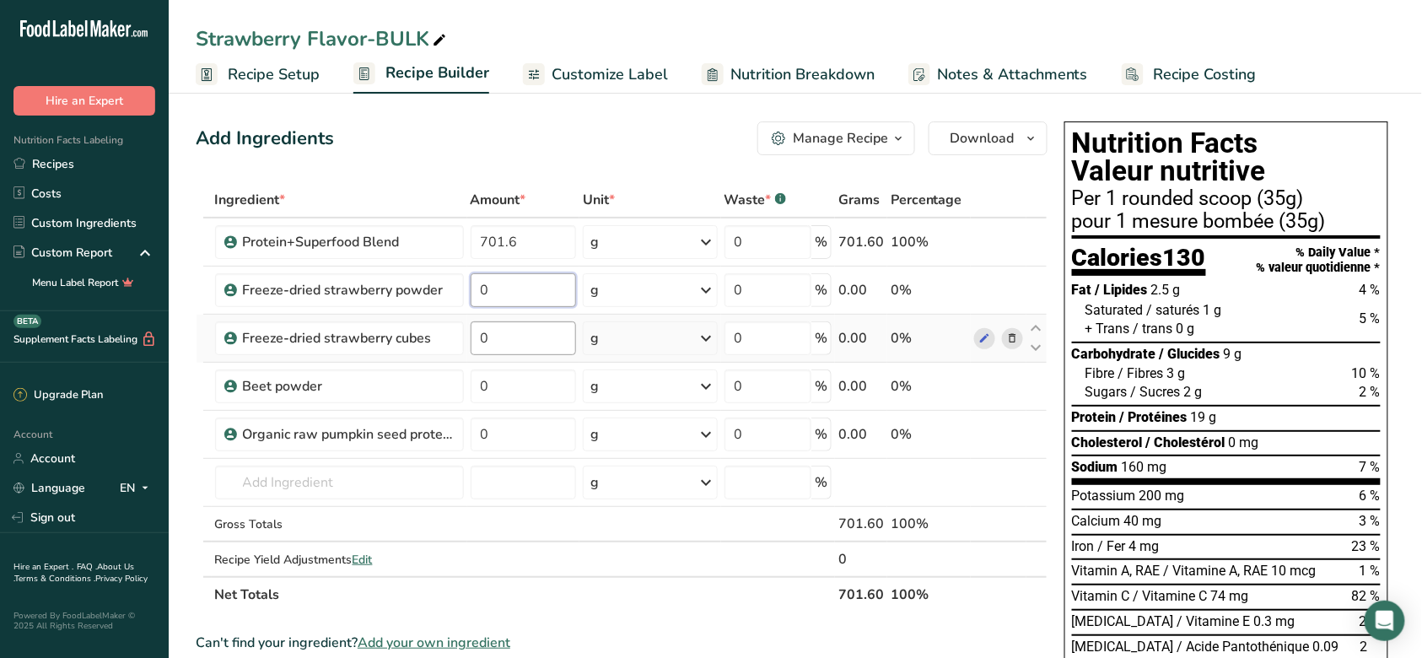
type input "1"
type input "7"
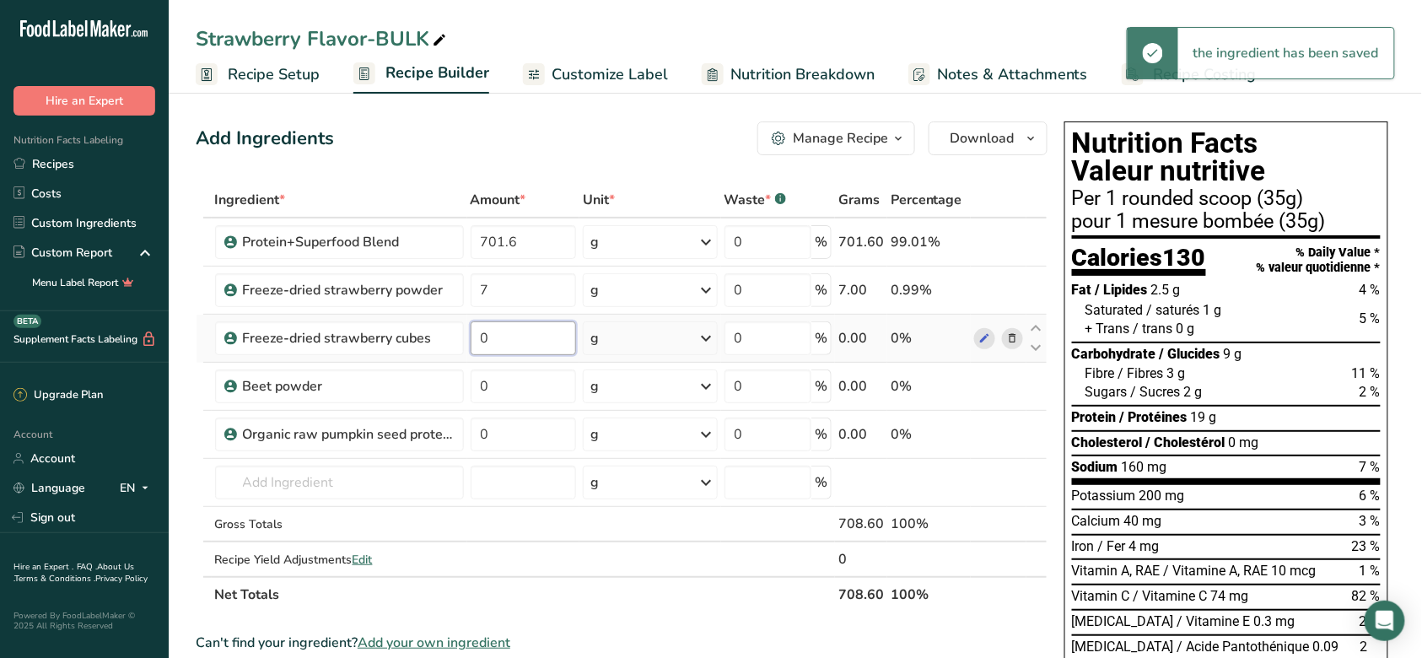
drag, startPoint x: 499, startPoint y: 343, endPoint x: 479, endPoint y: 346, distance: 20.4
click at [479, 346] on input "0" at bounding box center [524, 338] width 106 height 34
type input "1"
drag, startPoint x: 513, startPoint y: 388, endPoint x: 478, endPoint y: 391, distance: 34.7
click at [478, 391] on input "0" at bounding box center [524, 386] width 106 height 34
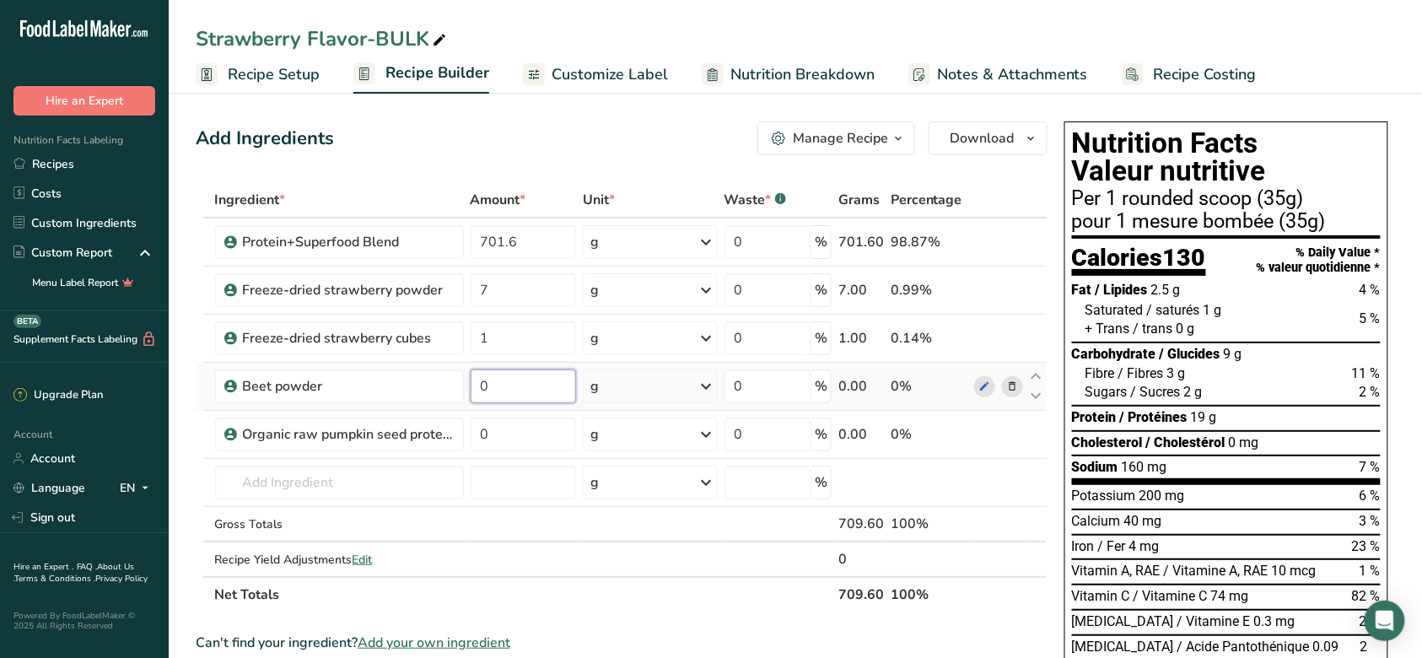
click at [492, 388] on input "0" at bounding box center [524, 386] width 106 height 34
drag, startPoint x: 503, startPoint y: 391, endPoint x: 503, endPoint y: 345, distance: 46.4
click at [479, 388] on input "0" at bounding box center [524, 386] width 106 height 34
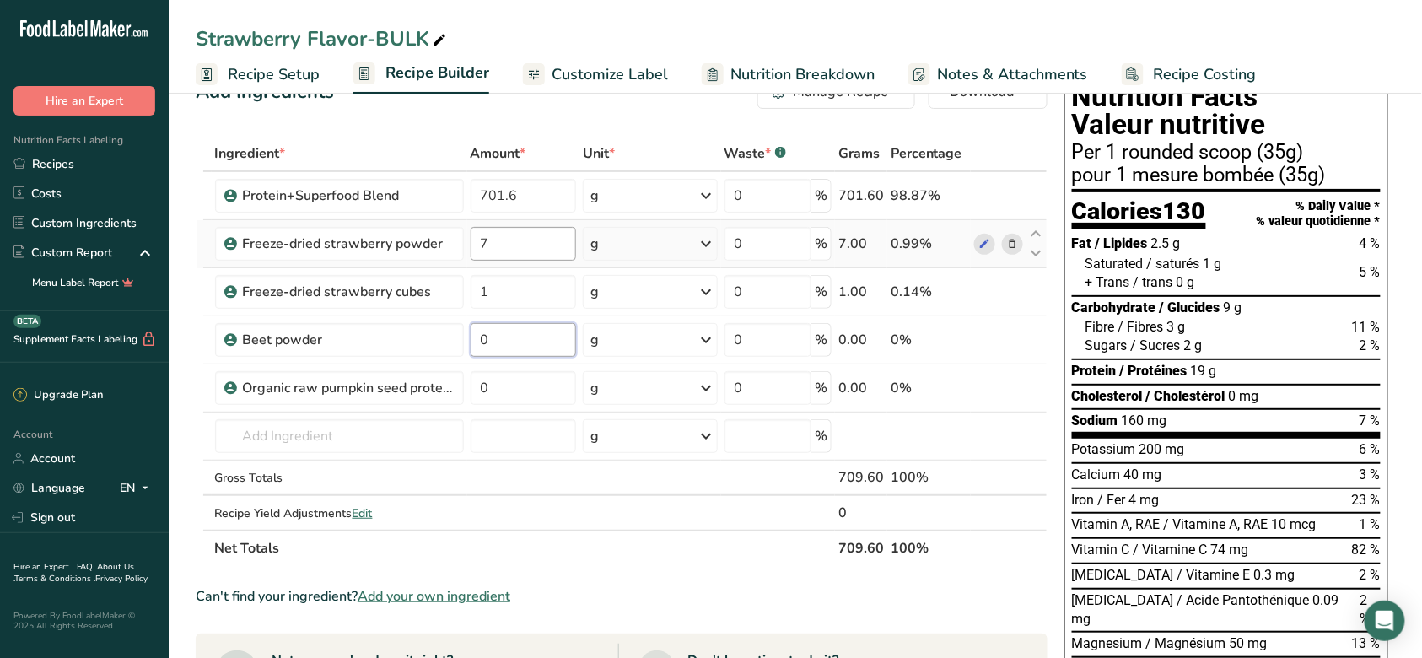
scroll to position [112, 0]
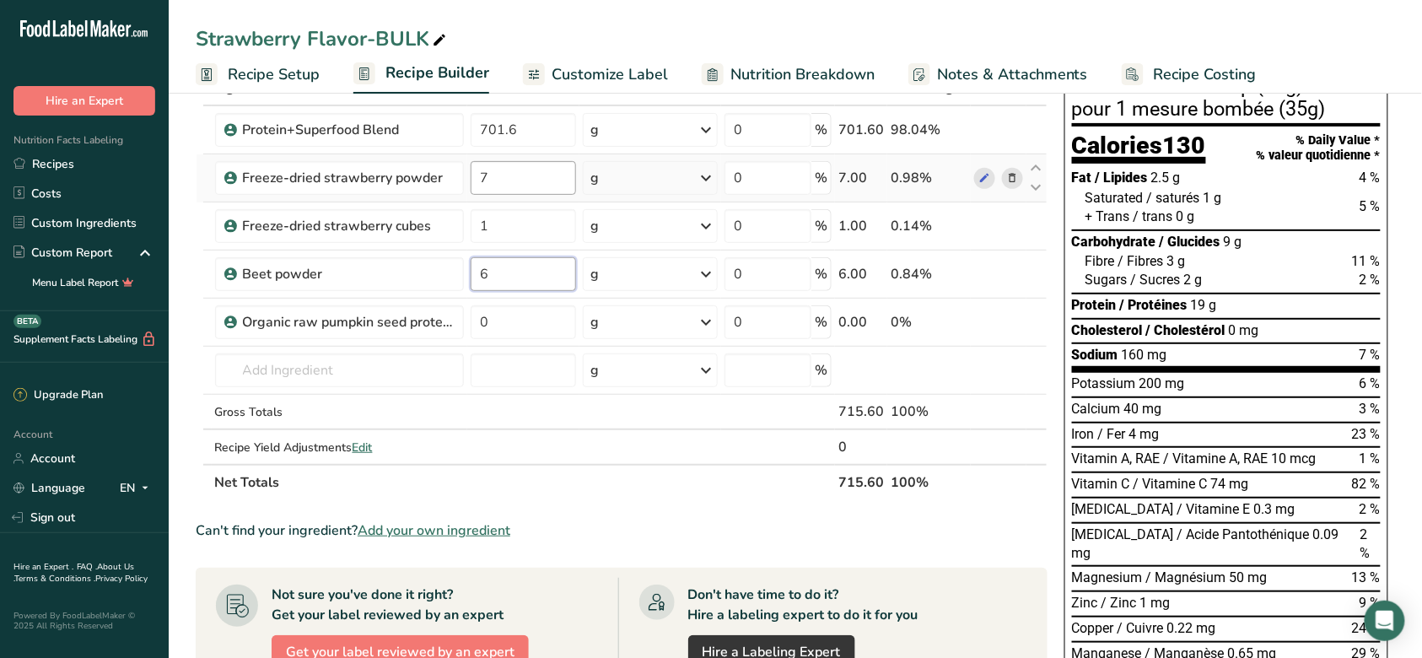
type input "6"
drag, startPoint x: 517, startPoint y: 331, endPoint x: 470, endPoint y: 324, distance: 47.8
click at [471, 324] on input "0" at bounding box center [524, 322] width 106 height 34
type input "40"
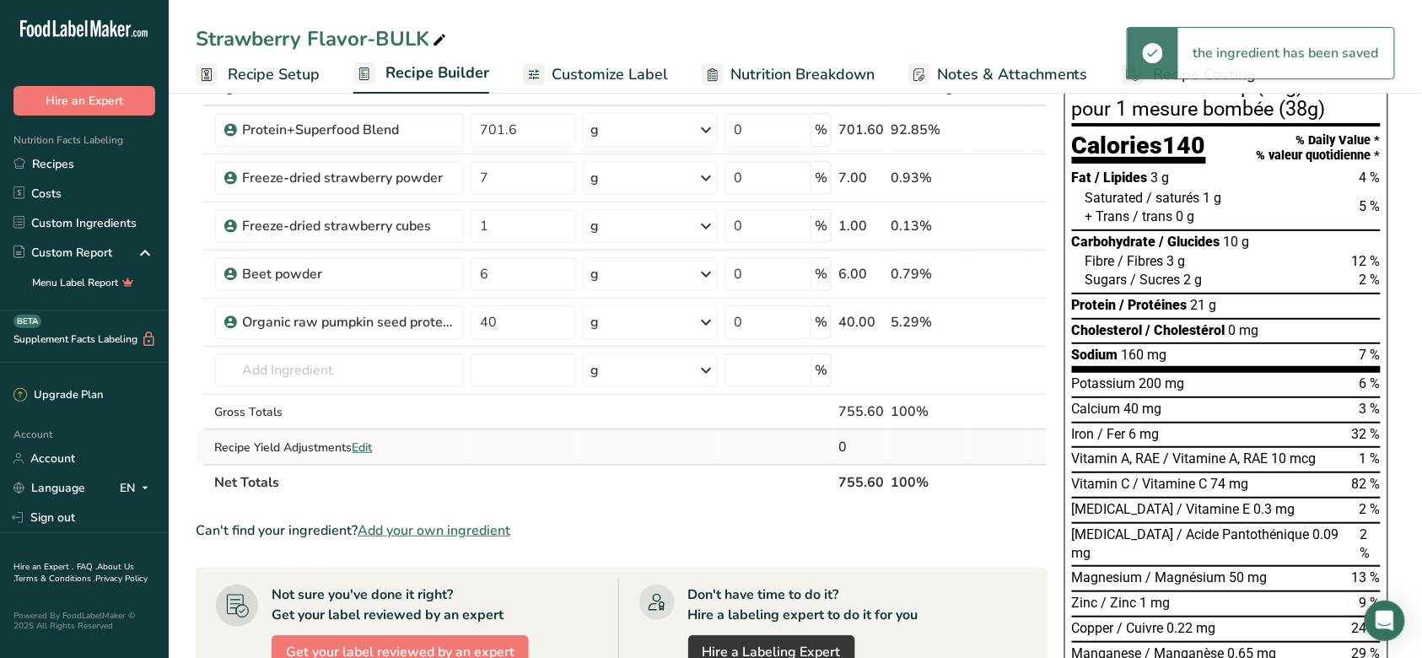
scroll to position [0, 0]
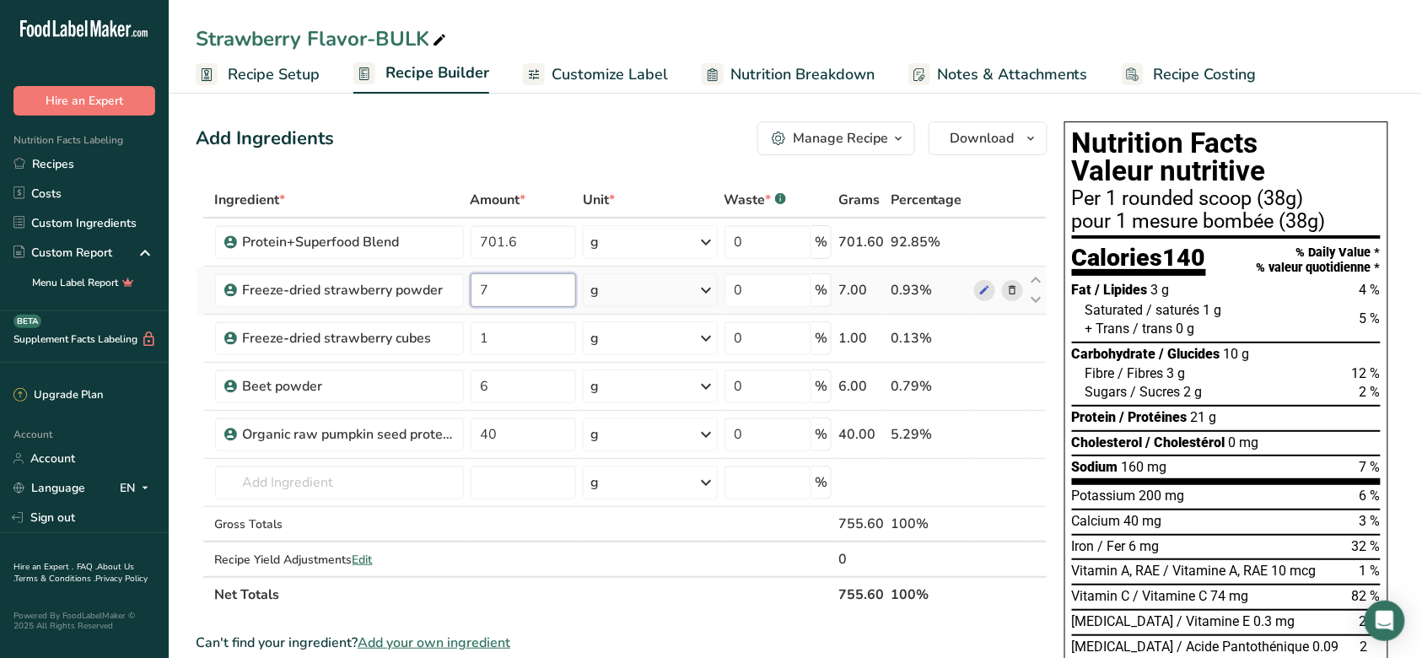
drag, startPoint x: 553, startPoint y: 290, endPoint x: 479, endPoint y: 288, distance: 74.2
click at [479, 288] on input "7" at bounding box center [524, 290] width 106 height 34
type input "140"
drag, startPoint x: 503, startPoint y: 346, endPoint x: 472, endPoint y: 338, distance: 31.3
click at [472, 338] on input "1" at bounding box center [524, 338] width 106 height 34
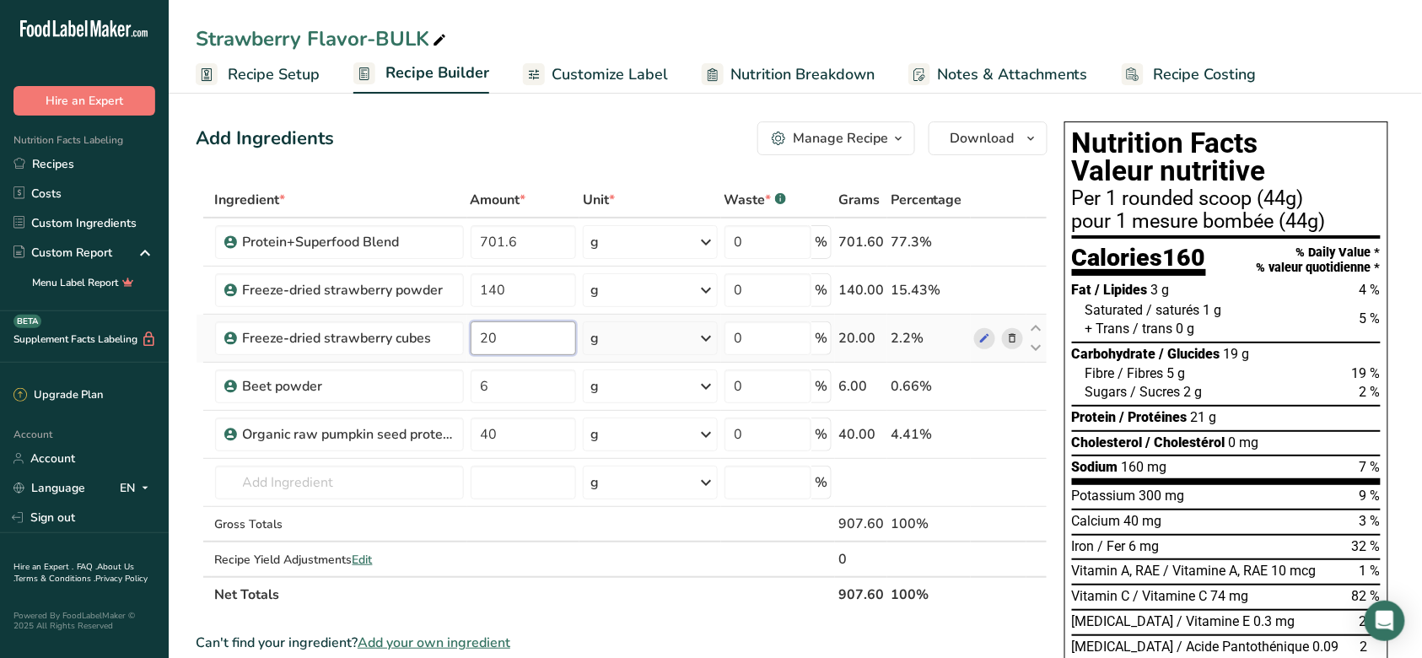
type input "20"
click at [641, 81] on span "Customize Label" at bounding box center [609, 74] width 116 height 23
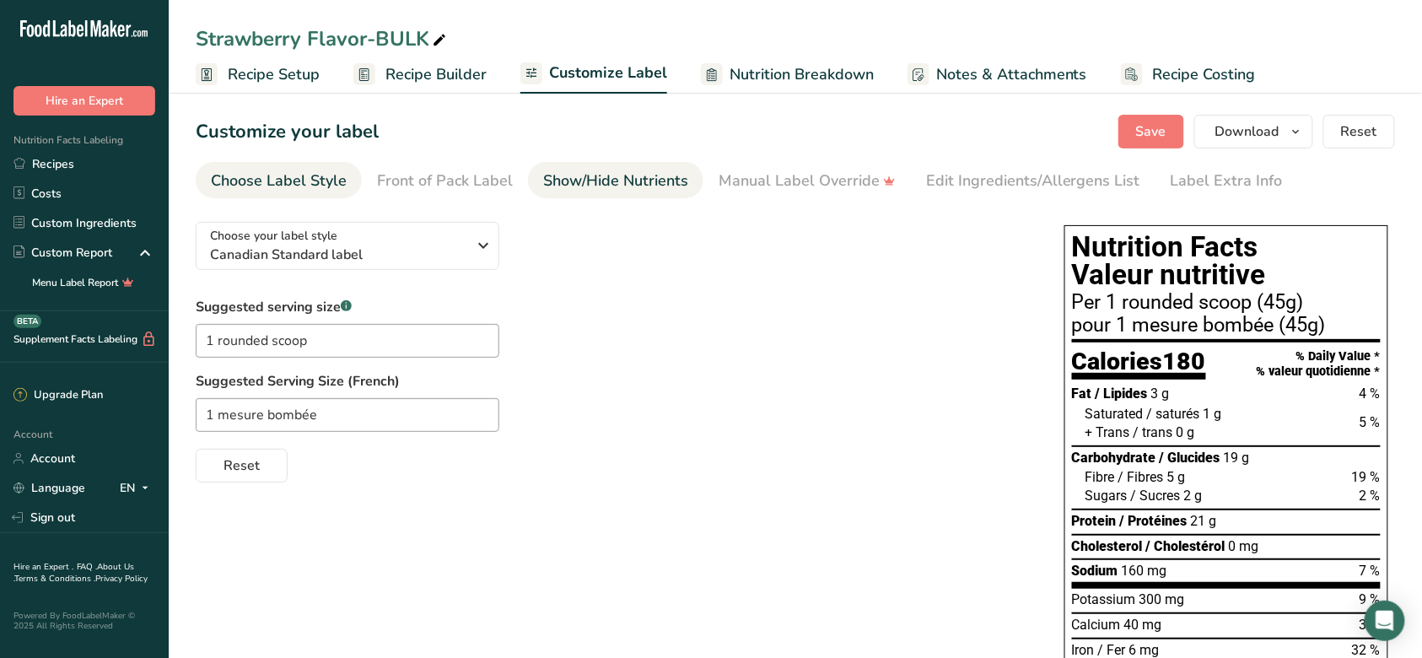
click at [656, 192] on link "Show/Hide Nutrients" at bounding box center [615, 181] width 145 height 38
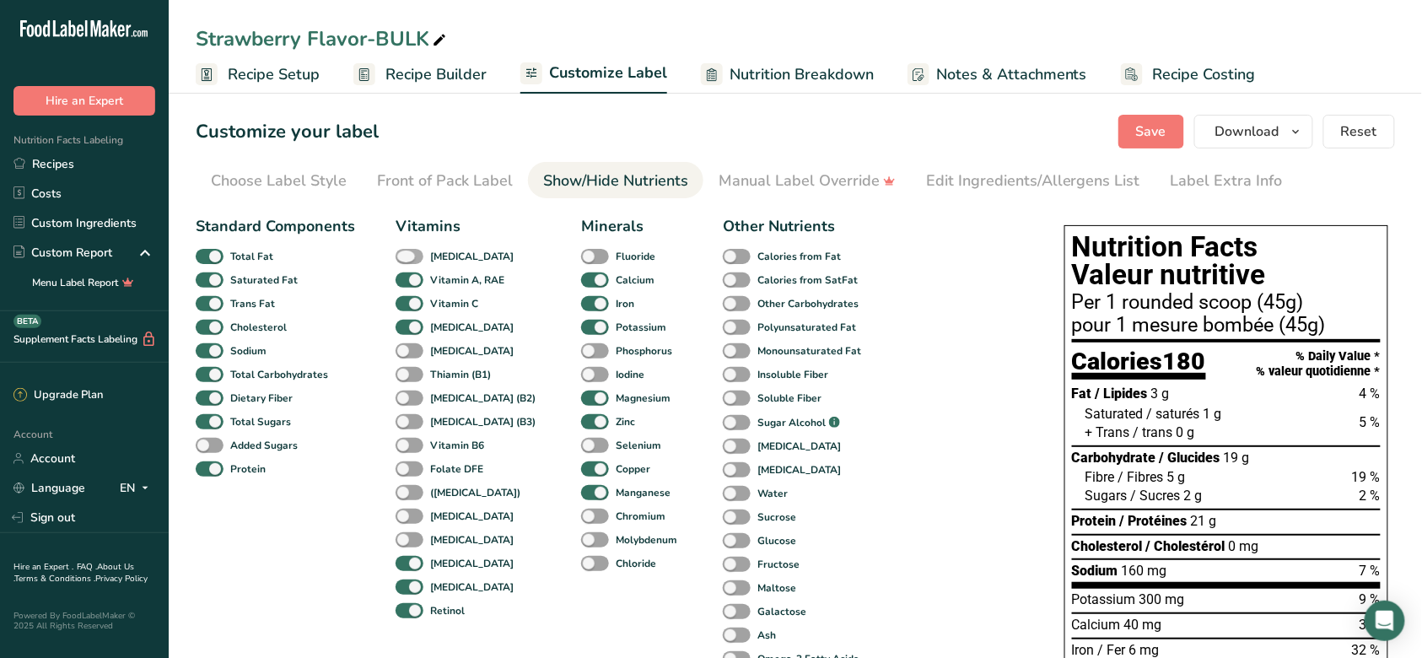
click at [407, 260] on span at bounding box center [409, 257] width 28 height 16
click at [406, 260] on input "[MEDICAL_DATA]" at bounding box center [400, 255] width 11 height 11
checkbox input "true"
click at [1175, 142] on button "Save" at bounding box center [1151, 132] width 66 height 34
click at [1250, 132] on span "Download" at bounding box center [1247, 131] width 64 height 20
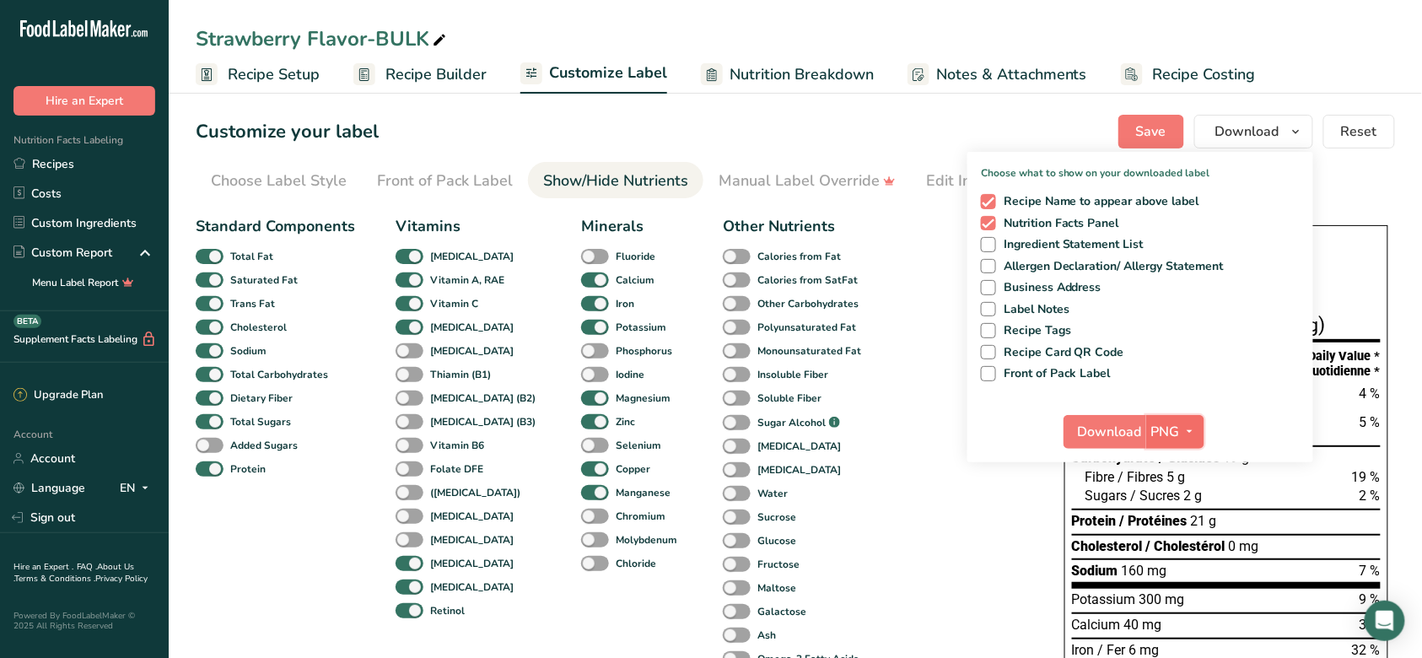
click at [1153, 432] on span "PNG" at bounding box center [1165, 432] width 29 height 20
click at [1170, 516] on link "SVG" at bounding box center [1177, 522] width 54 height 28
click at [1127, 427] on span "Download" at bounding box center [1110, 432] width 64 height 20
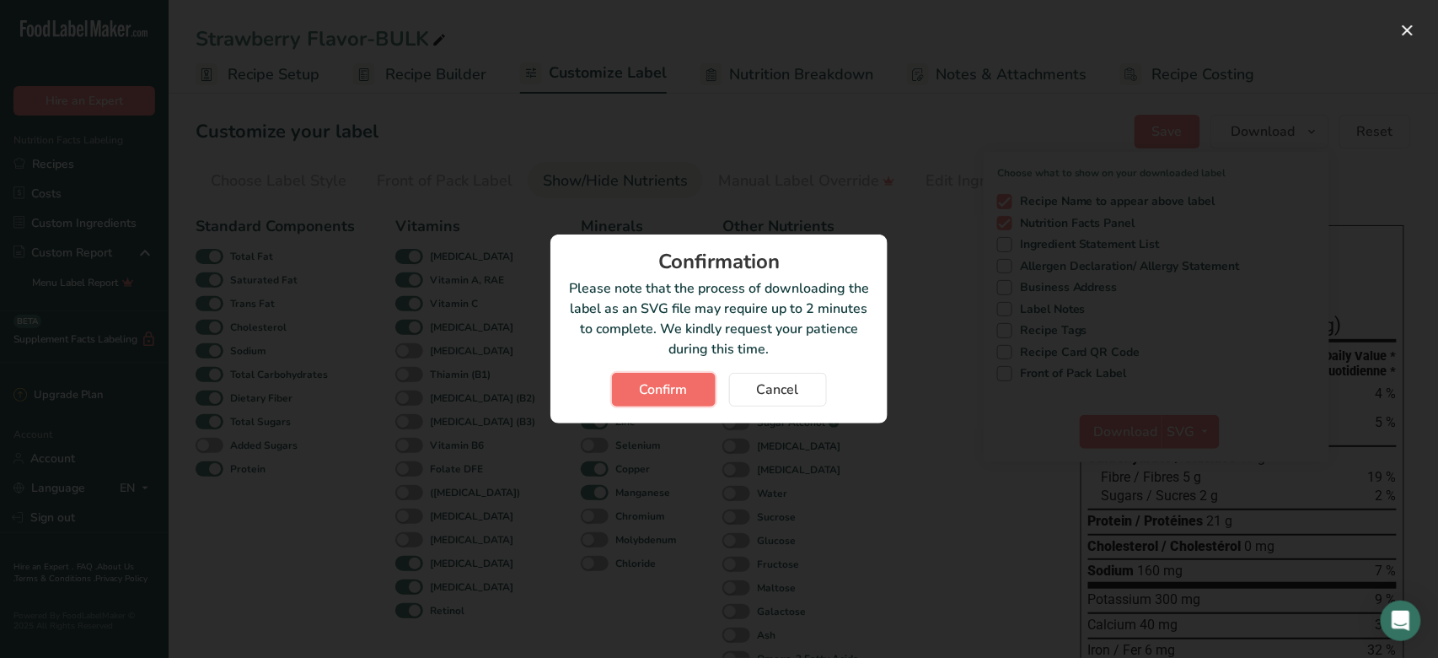
click at [678, 384] on span "Confirm" at bounding box center [664, 389] width 48 height 20
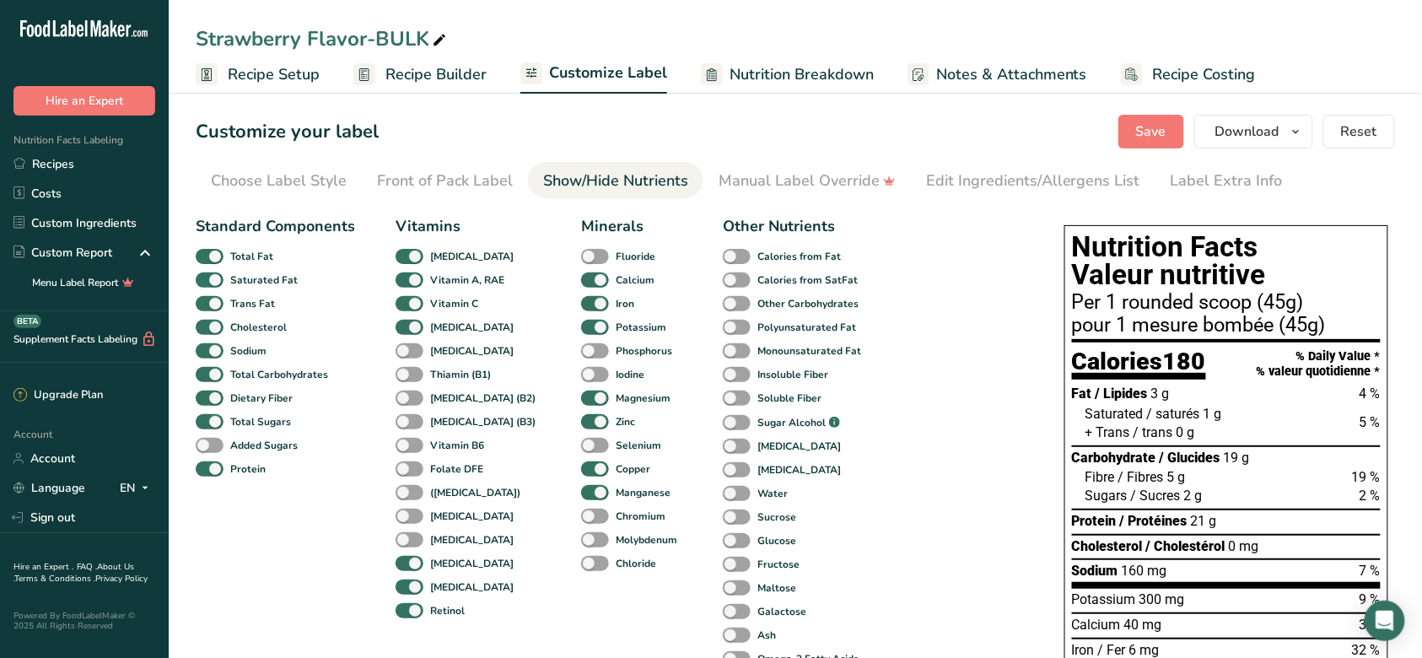
drag, startPoint x: 401, startPoint y: 76, endPoint x: 409, endPoint y: 94, distance: 20.0
click at [401, 76] on span "Recipe Builder" at bounding box center [435, 74] width 101 height 23
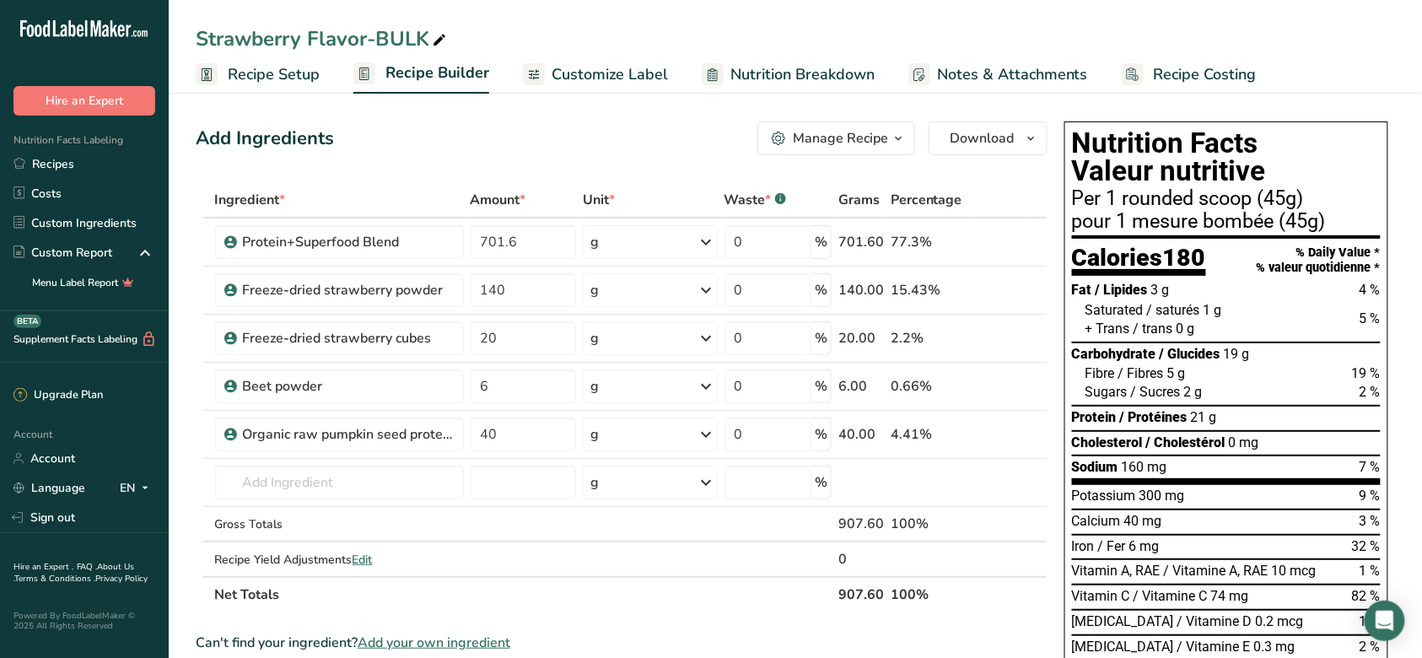
click at [283, 74] on span "Recipe Setup" at bounding box center [274, 74] width 92 height 23
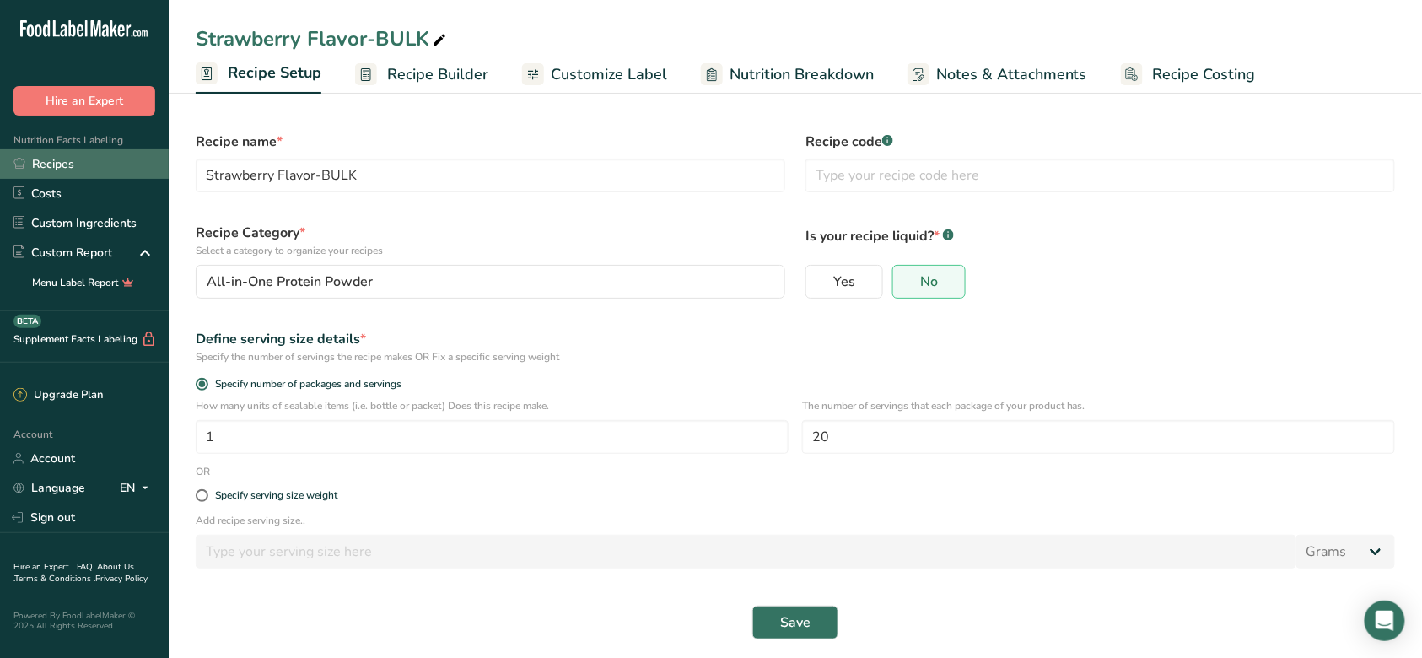
click at [104, 168] on link "Recipes" at bounding box center [84, 164] width 169 height 30
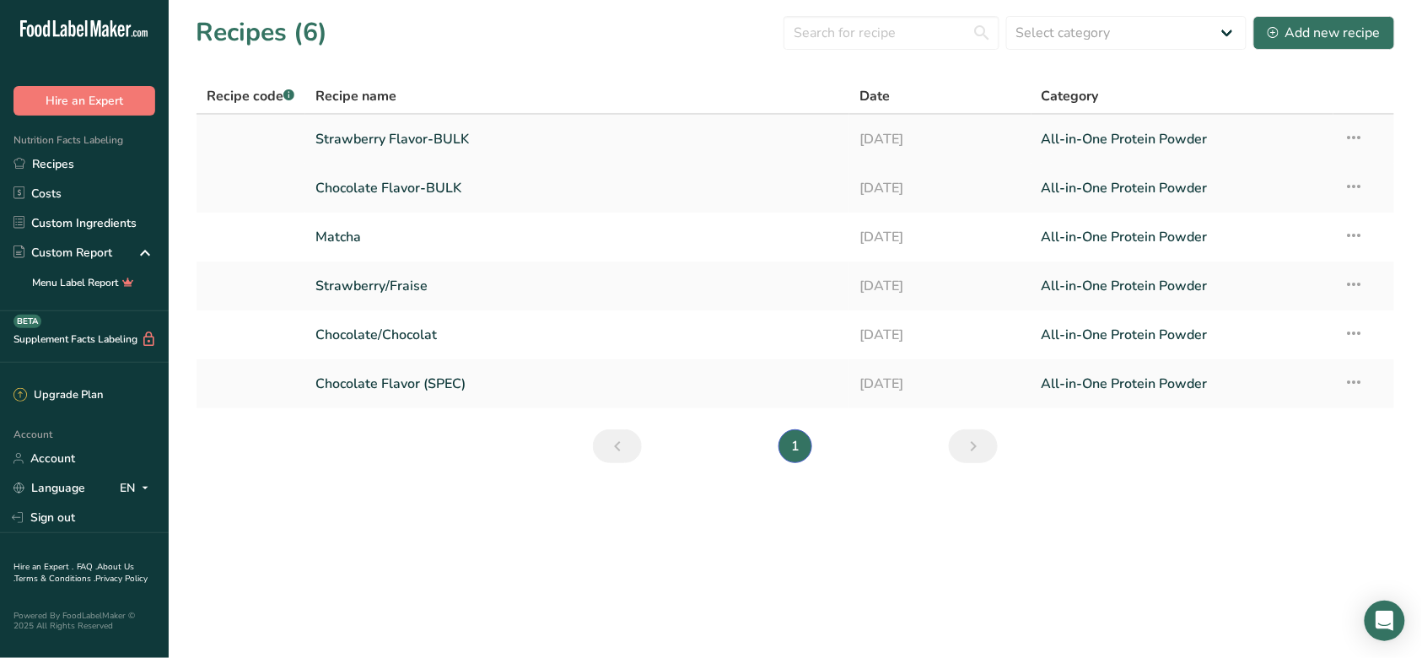
click at [1356, 138] on icon at bounding box center [1353, 137] width 20 height 30
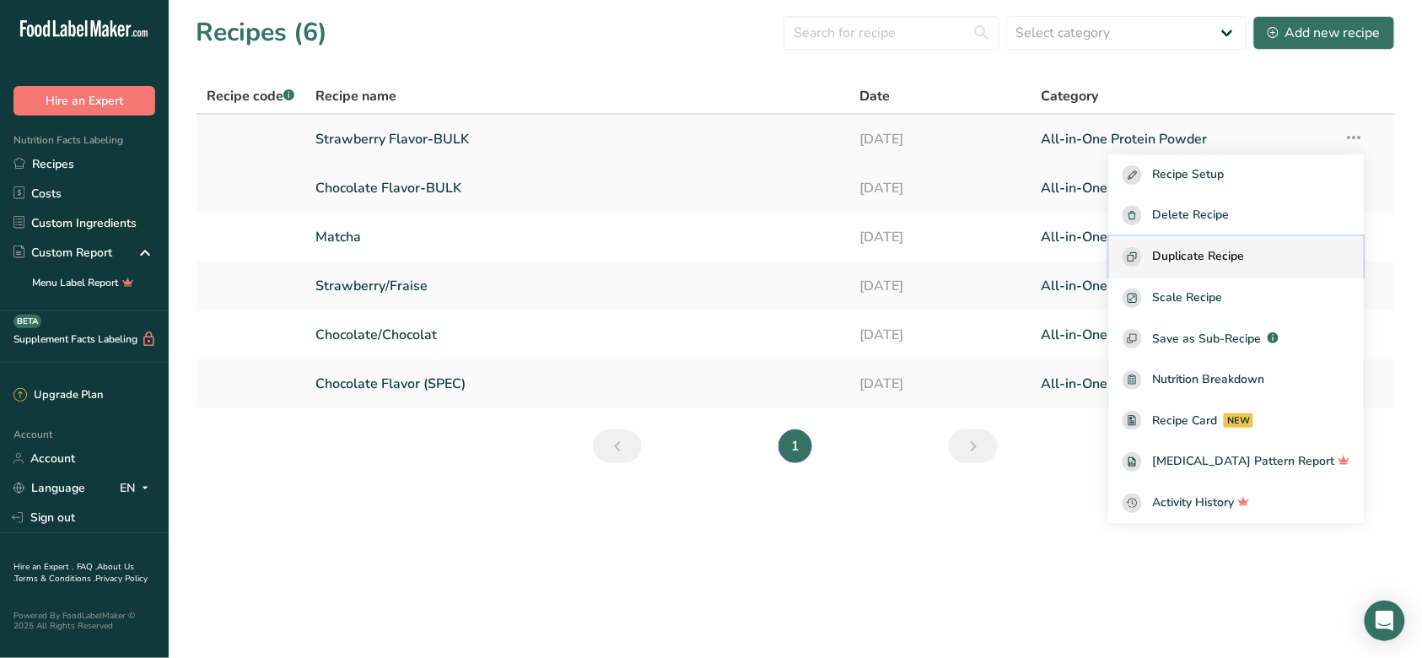
click at [1216, 266] on span "Duplicate Recipe" at bounding box center [1198, 256] width 92 height 19
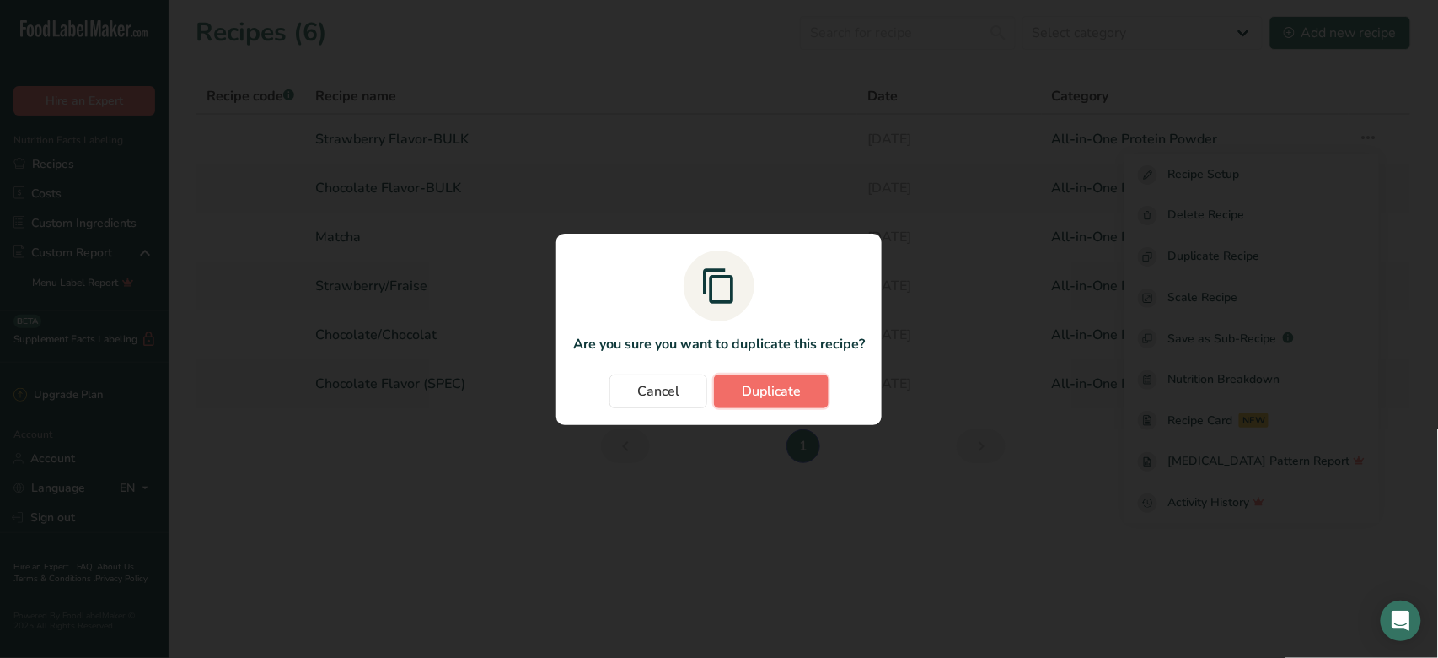
click at [799, 391] on span "Duplicate" at bounding box center [771, 391] width 59 height 20
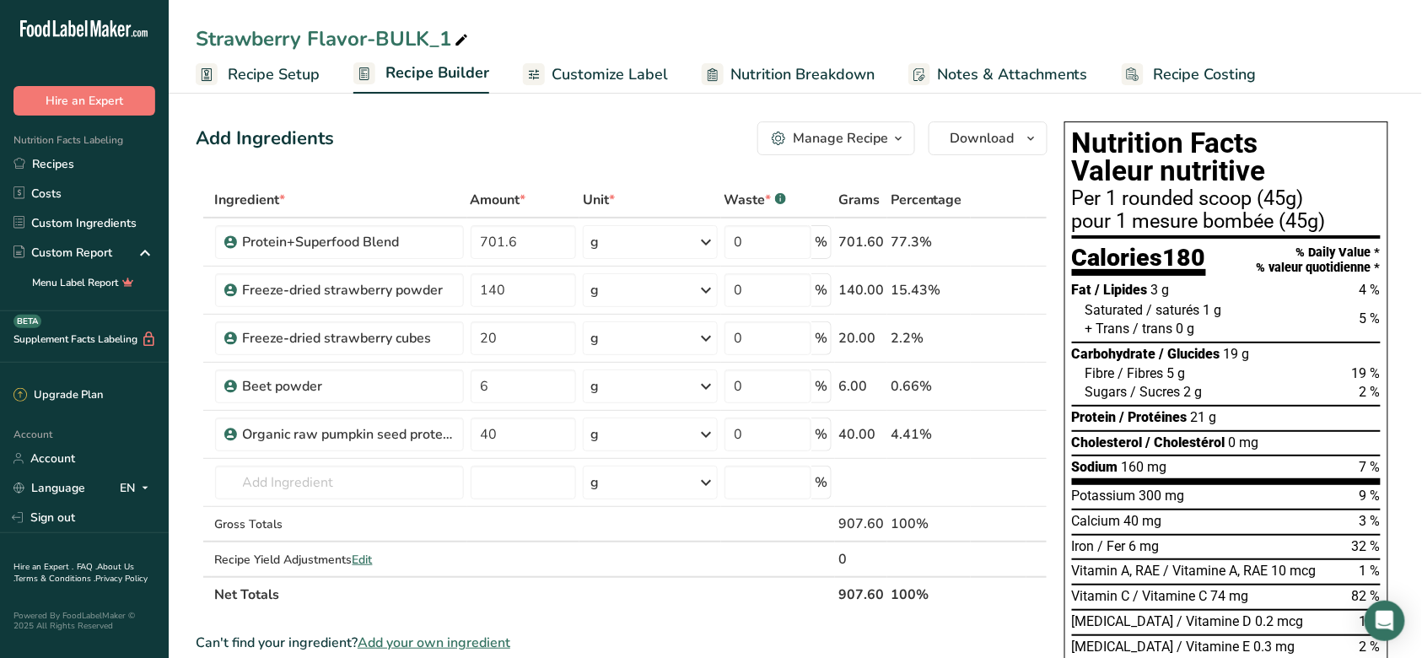
click at [363, 33] on div "Strawberry Flavor-BULK_1" at bounding box center [334, 39] width 276 height 30
click at [368, 37] on input "Strawberry Flavor-BULK_1" at bounding box center [795, 39] width 1199 height 30
type input "Matcha Flavor-BULK"
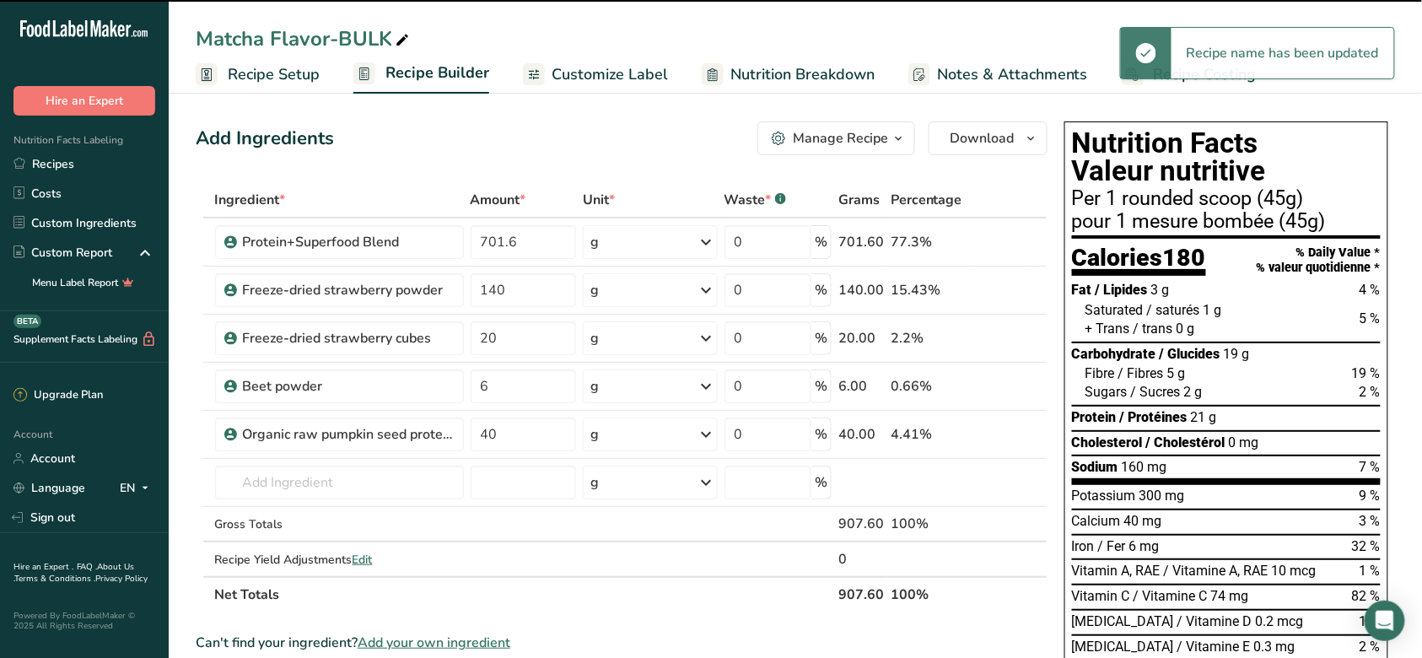
click at [531, 135] on div "Add Ingredients Manage Recipe Delete Recipe Duplicate Recipe Scale Recipe Save …" at bounding box center [622, 138] width 852 height 34
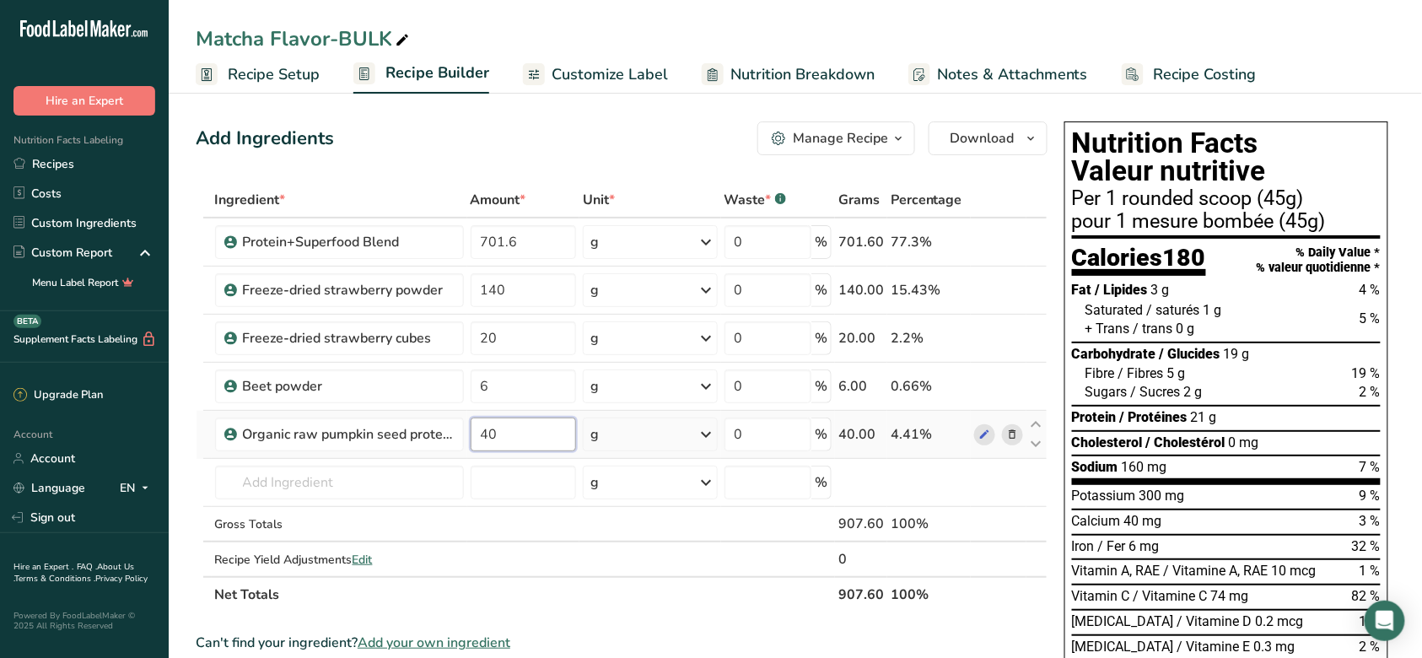
drag, startPoint x: 540, startPoint y: 439, endPoint x: 463, endPoint y: 436, distance: 77.6
click at [463, 436] on tr "Organic raw pumpkin seed protein powder 40 g Weight Units g kg mg See more Volu…" at bounding box center [621, 435] width 850 height 48
type input "10"
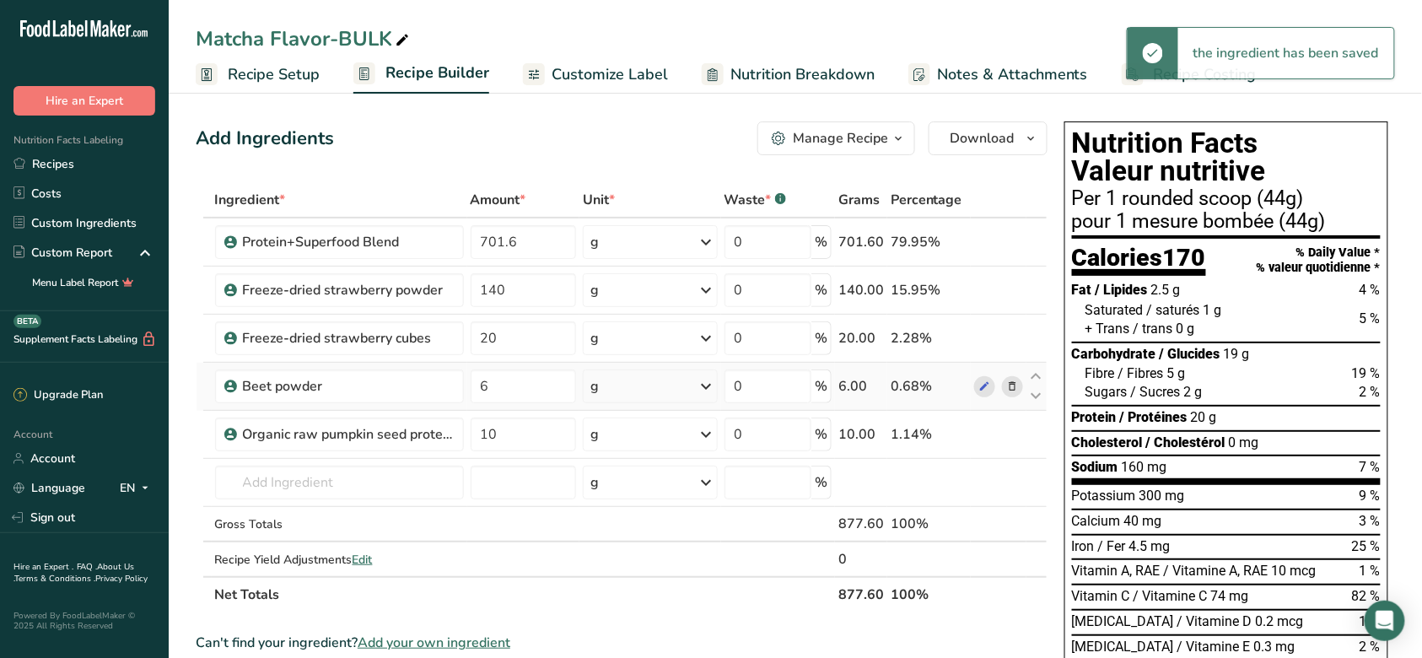
click at [1011, 390] on icon at bounding box center [1012, 387] width 12 height 18
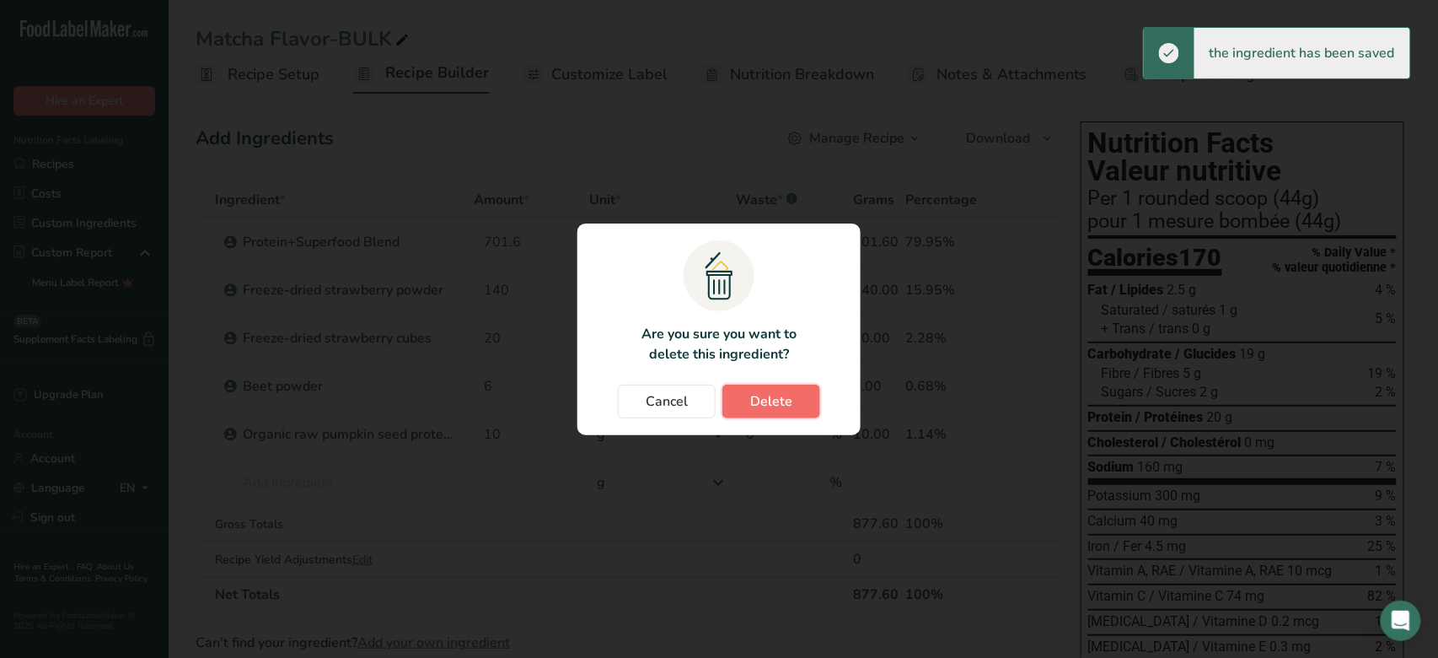
click at [799, 405] on button "Delete" at bounding box center [772, 401] width 98 height 34
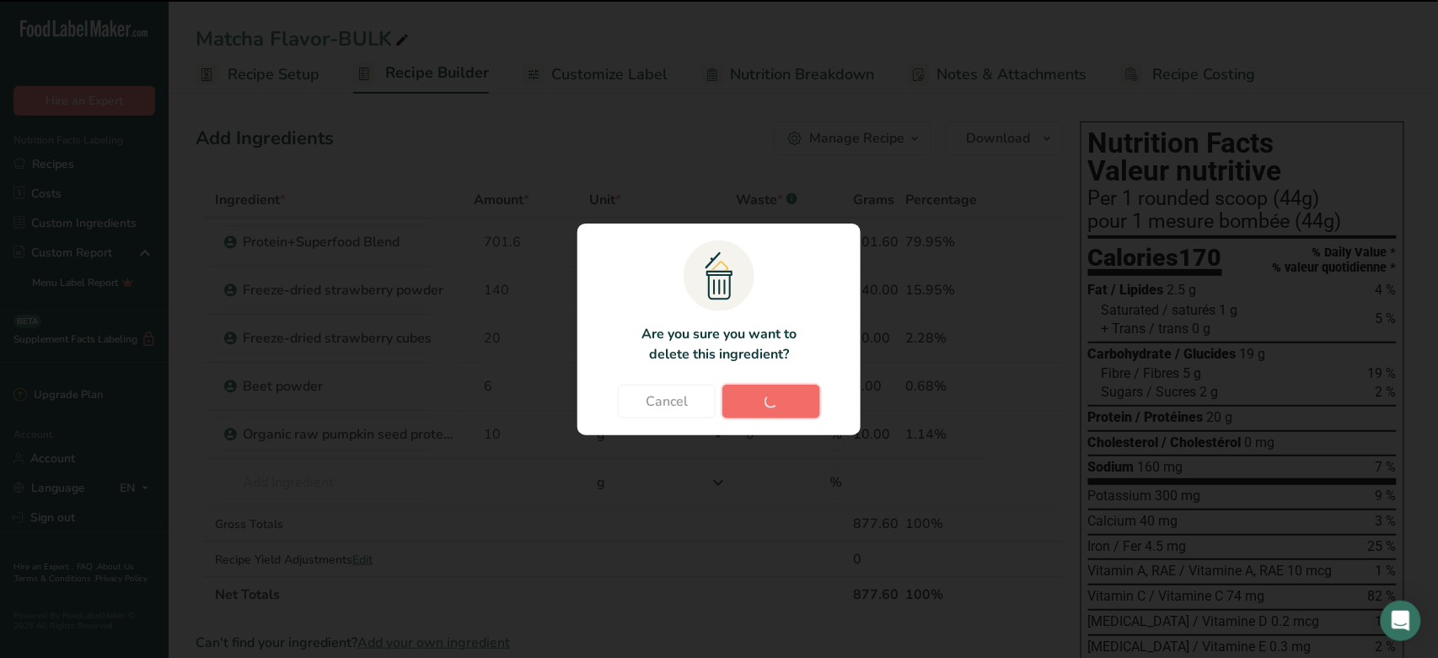
type input "10"
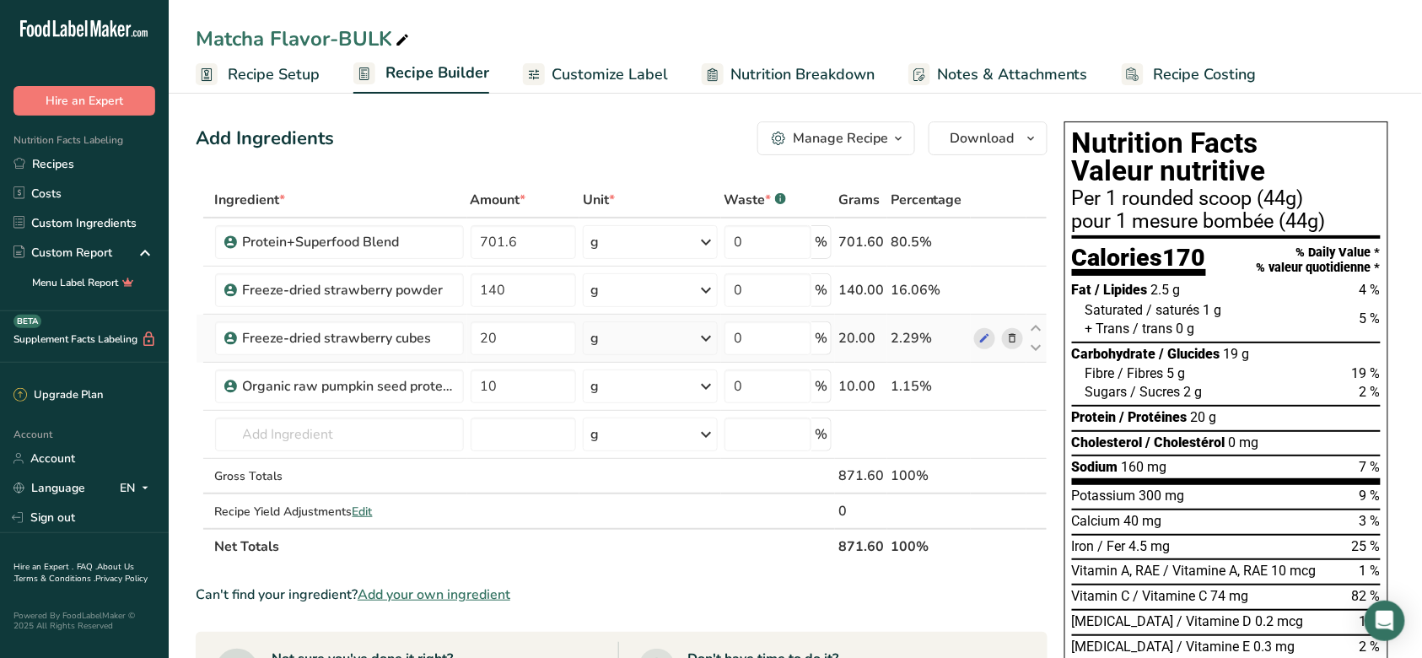
click at [1020, 336] on span at bounding box center [1012, 338] width 20 height 20
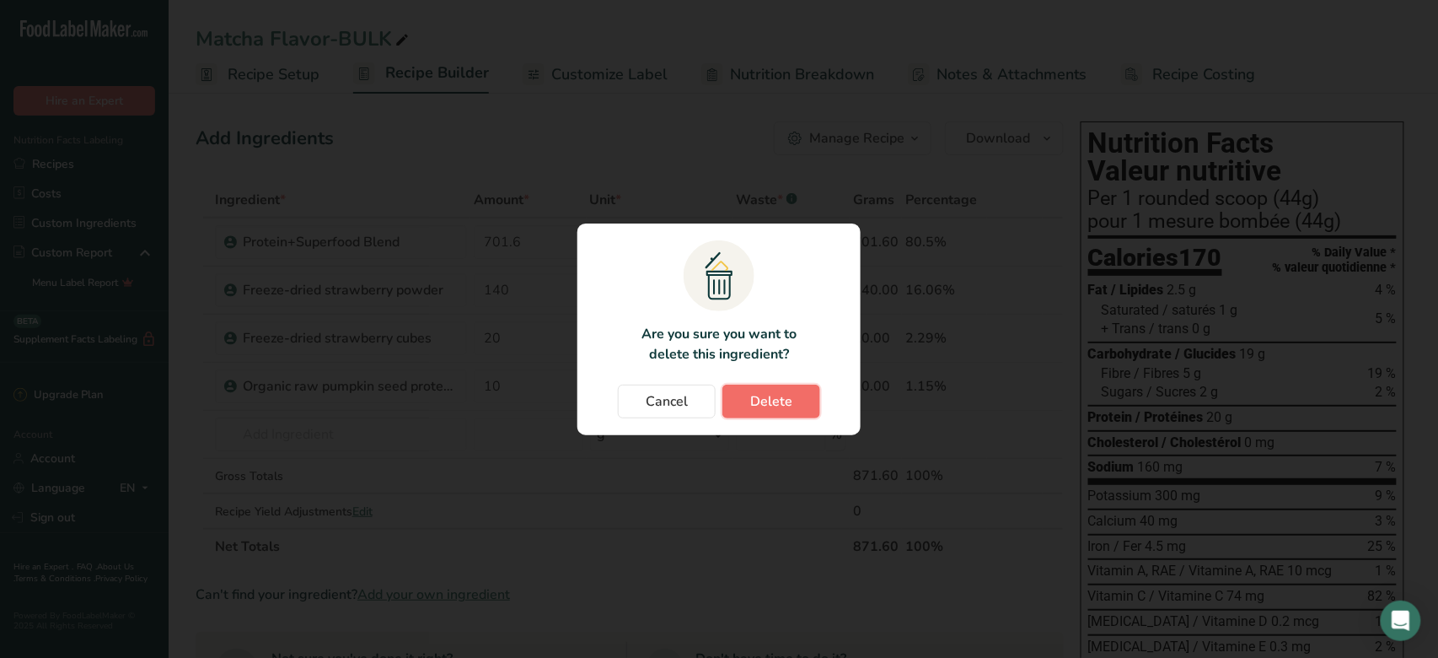
click at [765, 404] on span "Delete" at bounding box center [771, 401] width 42 height 20
type input "10"
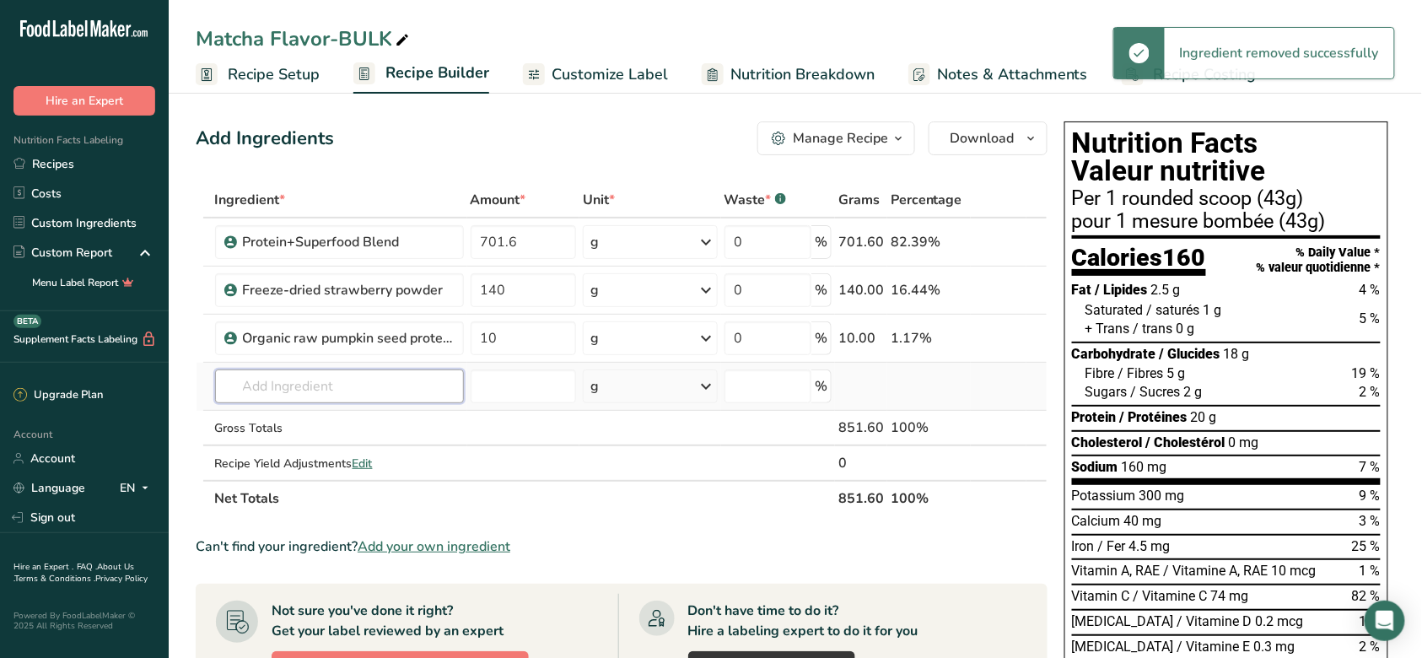
click at [397, 388] on input "text" at bounding box center [339, 386] width 249 height 34
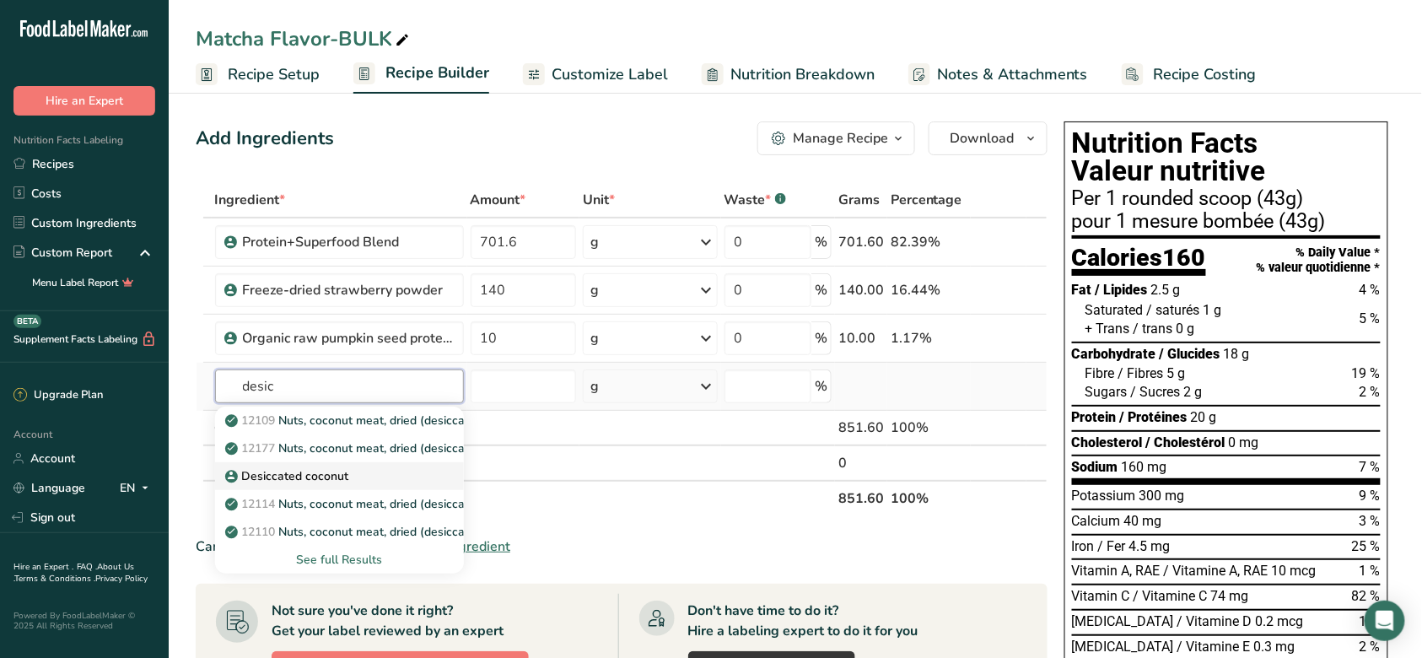
type input "desic"
click at [347, 474] on div "Desiccated coconut" at bounding box center [326, 476] width 195 height 18
type input "Desiccated coconut"
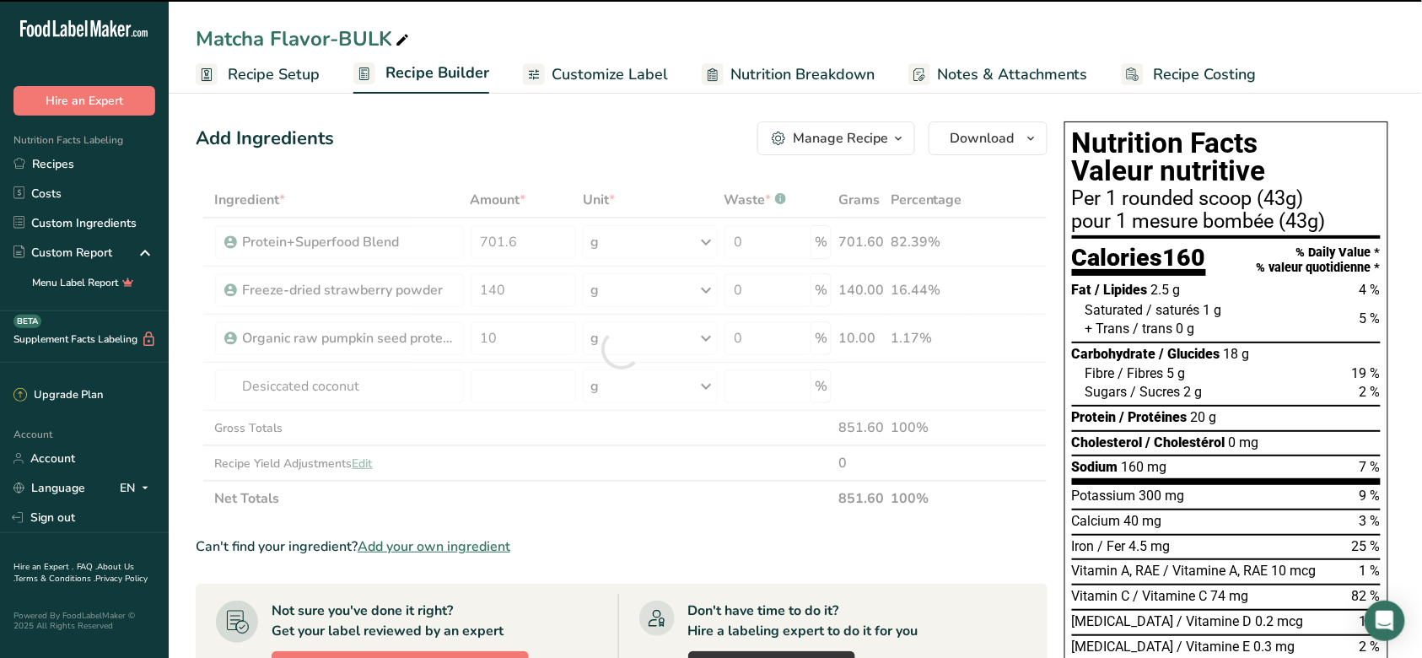
type input "0"
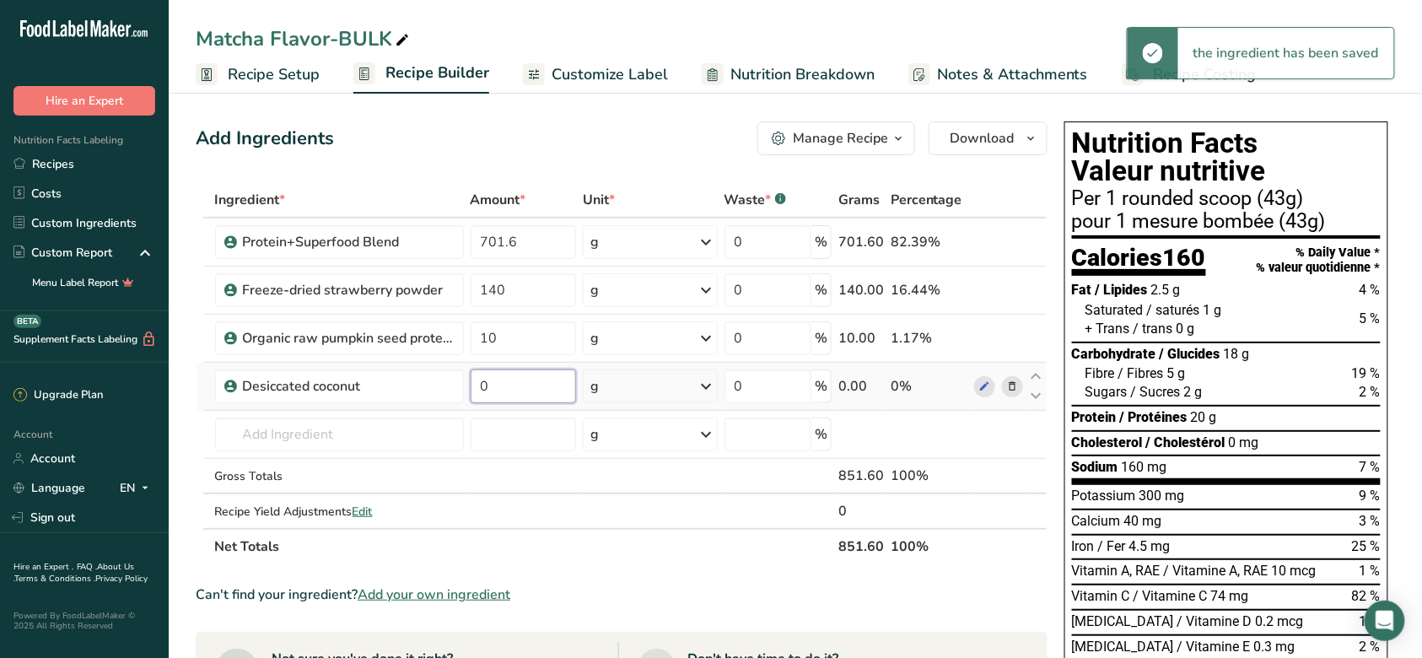
drag, startPoint x: 504, startPoint y: 395, endPoint x: 474, endPoint y: 394, distance: 30.4
click at [474, 394] on input "0" at bounding box center [524, 386] width 106 height 34
type input "40"
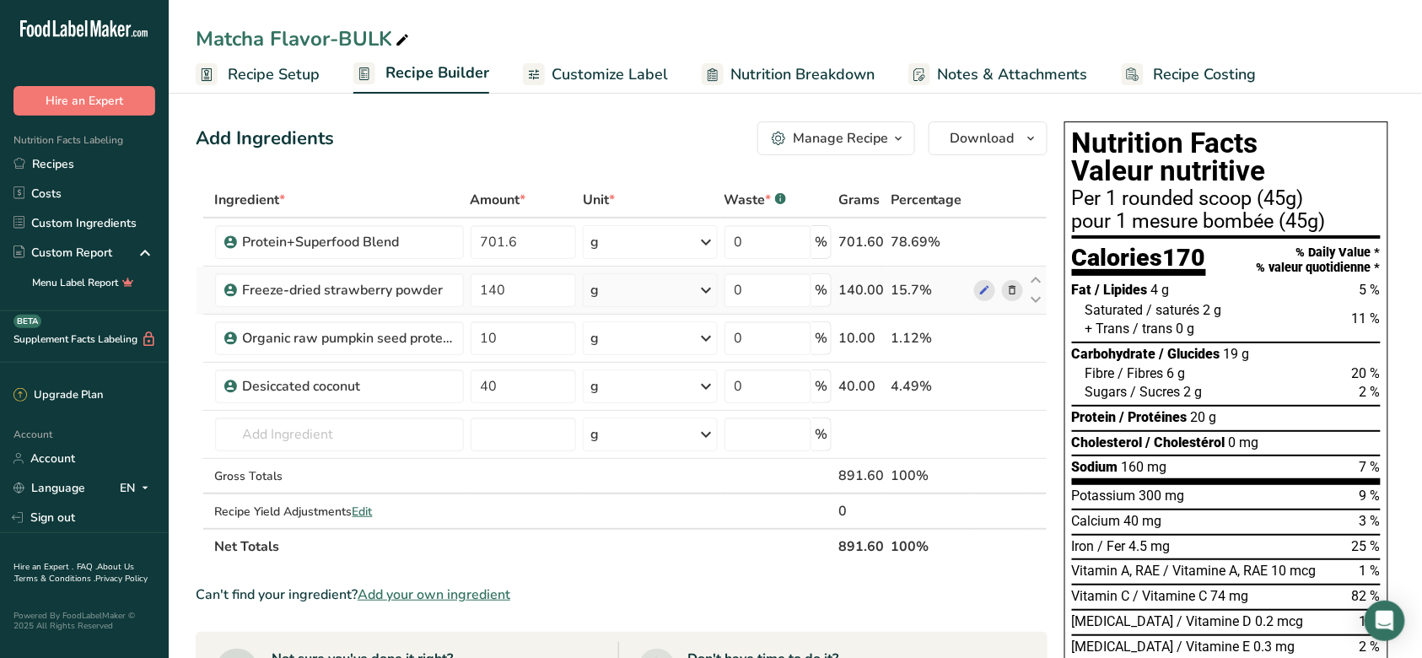
click at [1014, 298] on icon at bounding box center [1012, 291] width 12 height 18
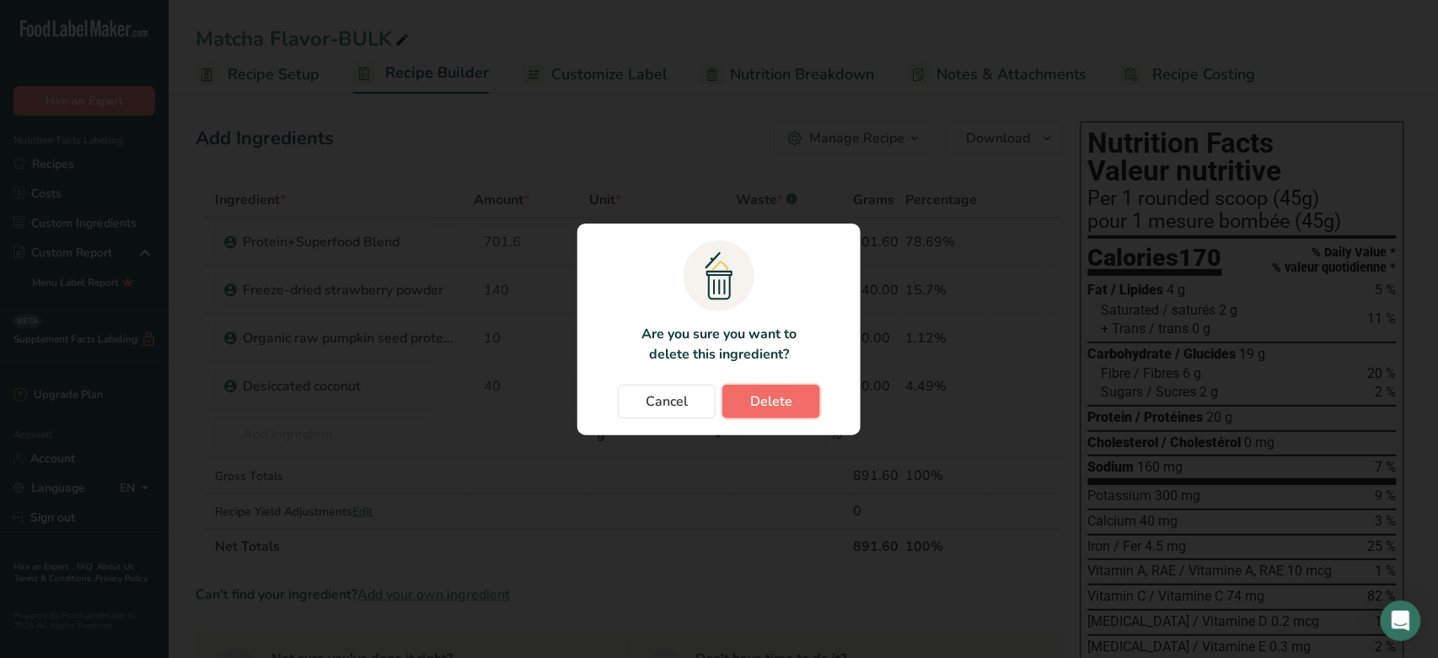
click at [778, 402] on span "Delete" at bounding box center [771, 401] width 42 height 20
type input "10"
type input "40"
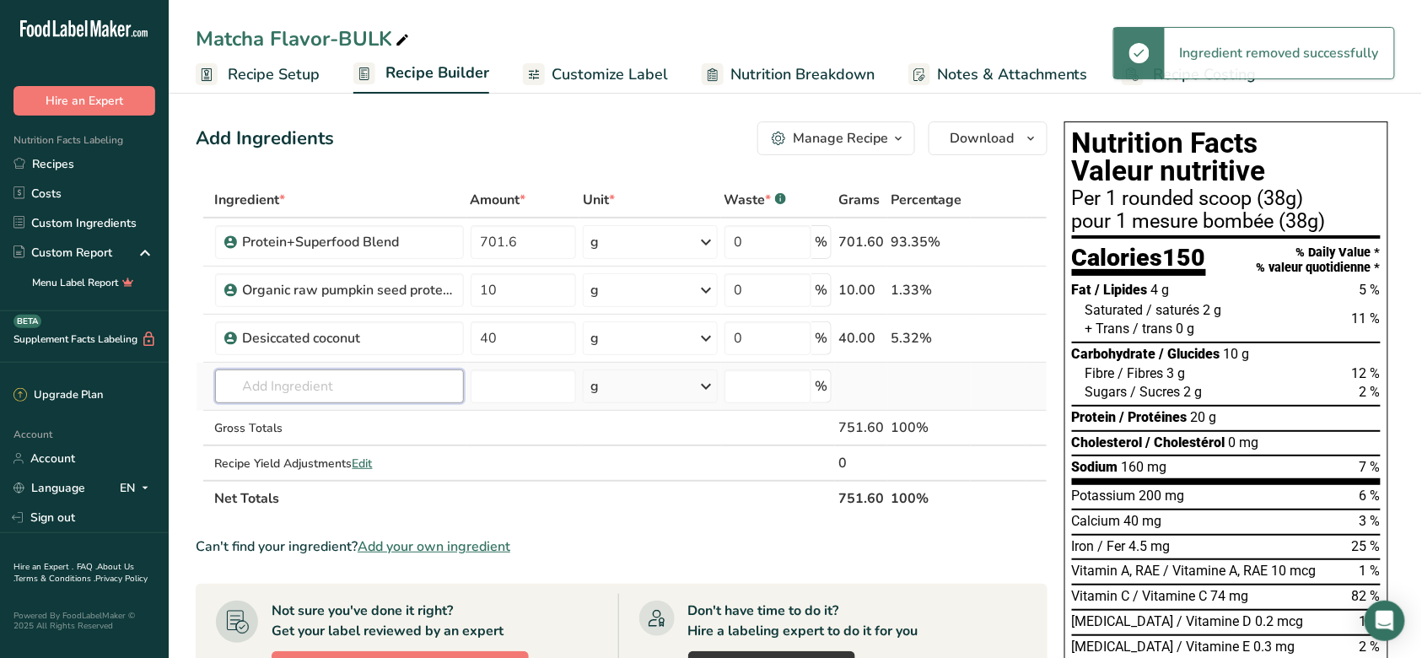
click at [384, 386] on input "text" at bounding box center [339, 386] width 249 height 34
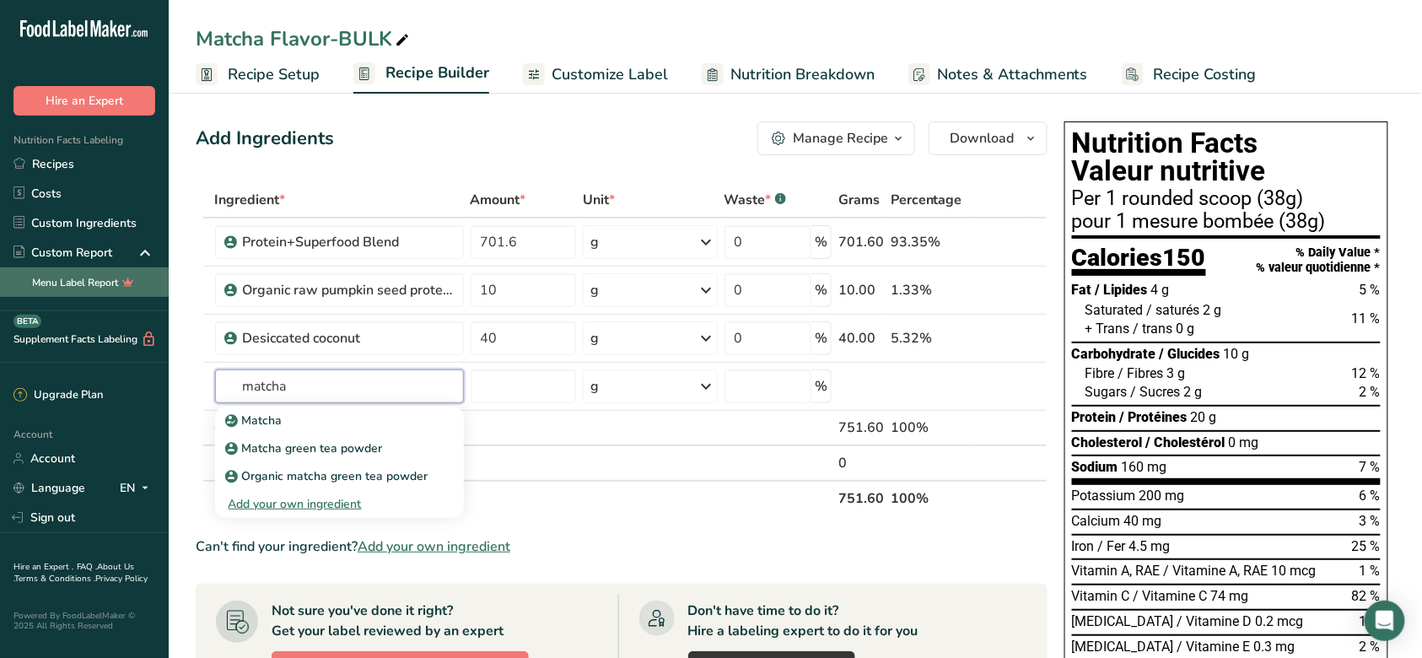
type input "matcha"
click at [337, 443] on p "Matcha green tea powder" at bounding box center [306, 448] width 154 height 18
type input "Matcha green tea powder"
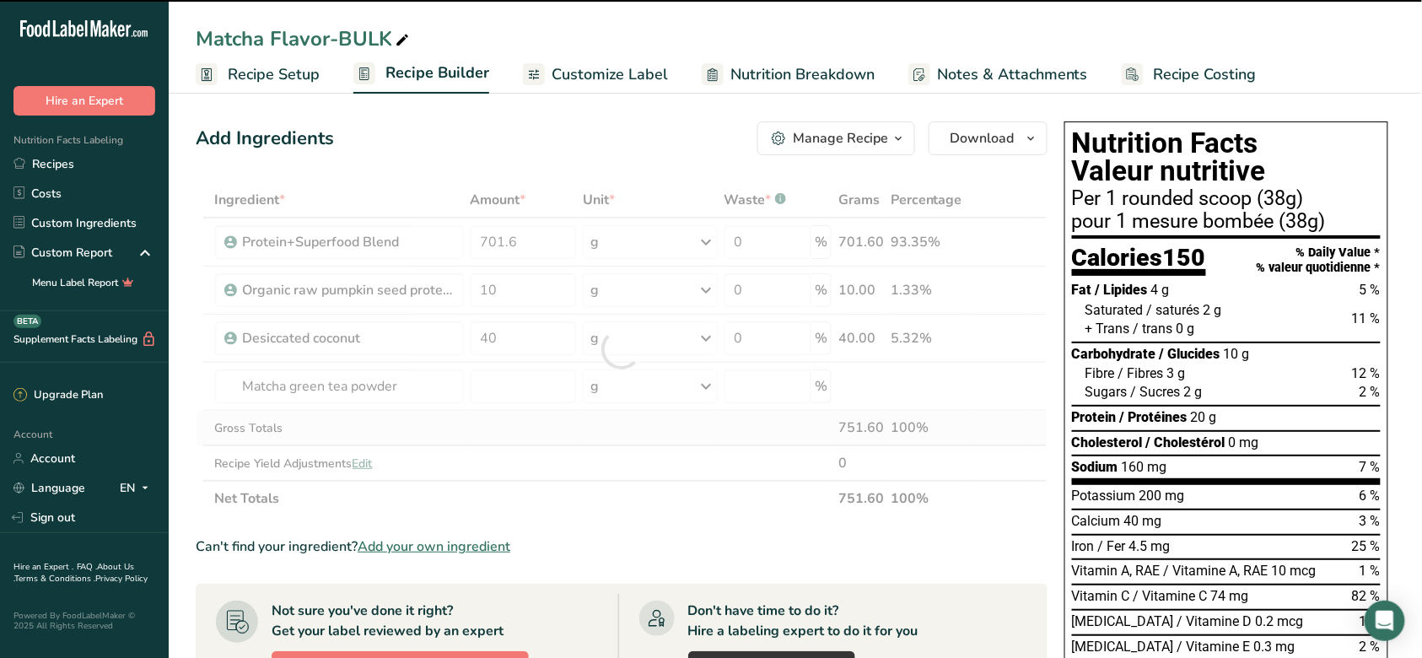
type input "0"
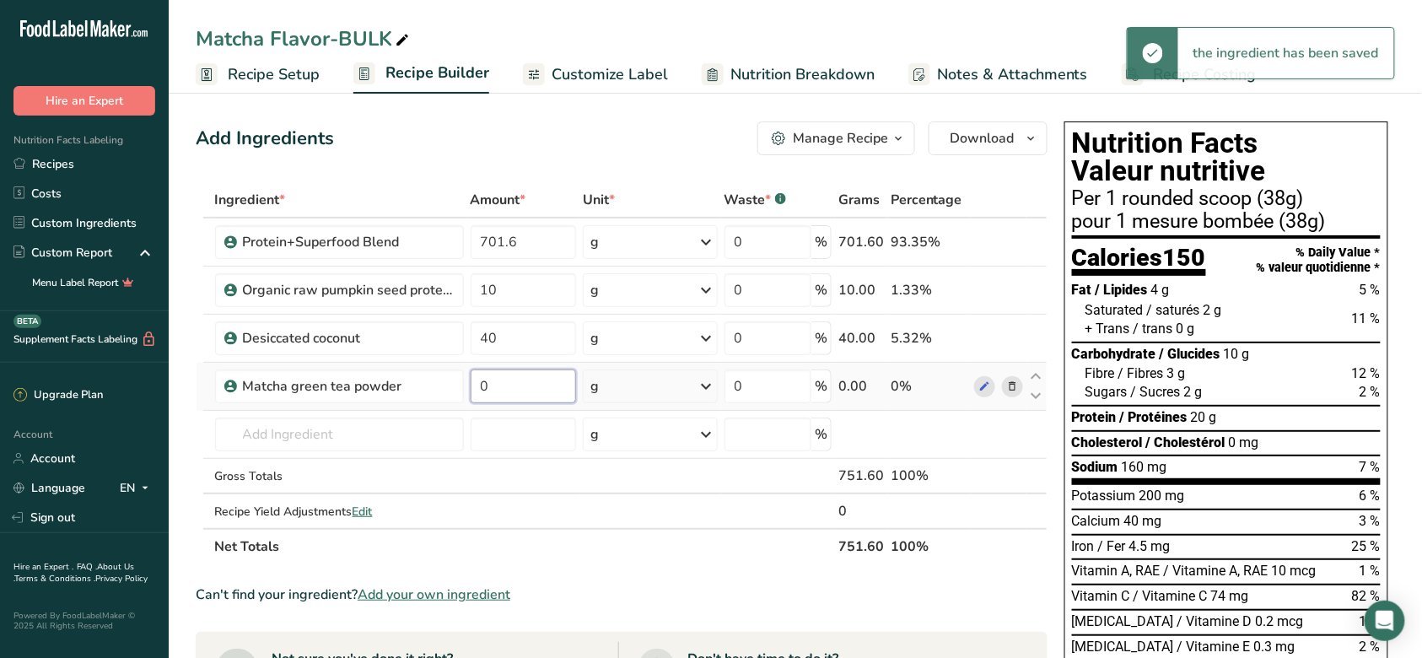
drag, startPoint x: 533, startPoint y: 388, endPoint x: 482, endPoint y: 388, distance: 50.6
click at [482, 388] on input "0" at bounding box center [524, 386] width 106 height 34
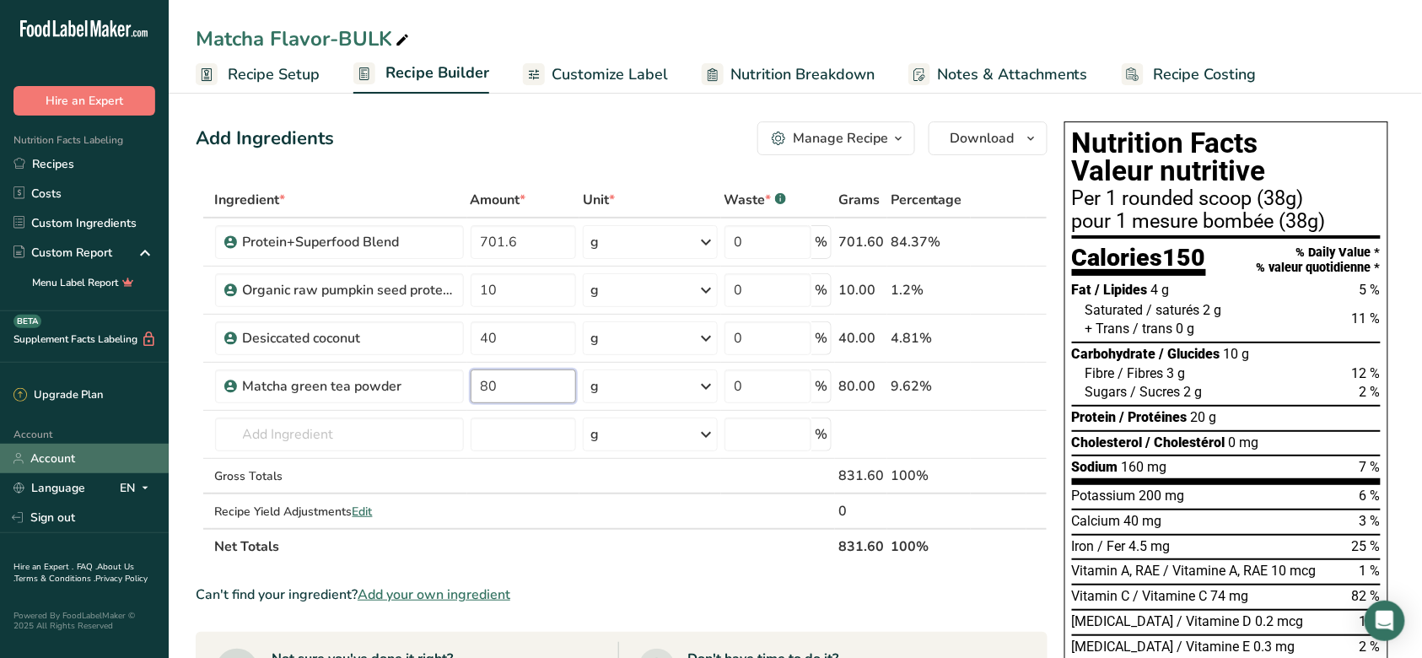
type input "80"
click at [684, 569] on section "Ingredient * Amount * Unit * Waste * .a-a{fill:#347362;}.b-a{fill:#fff;} Grams …" at bounding box center [622, 627] width 852 height 891
click at [968, 140] on span "Download" at bounding box center [981, 138] width 64 height 20
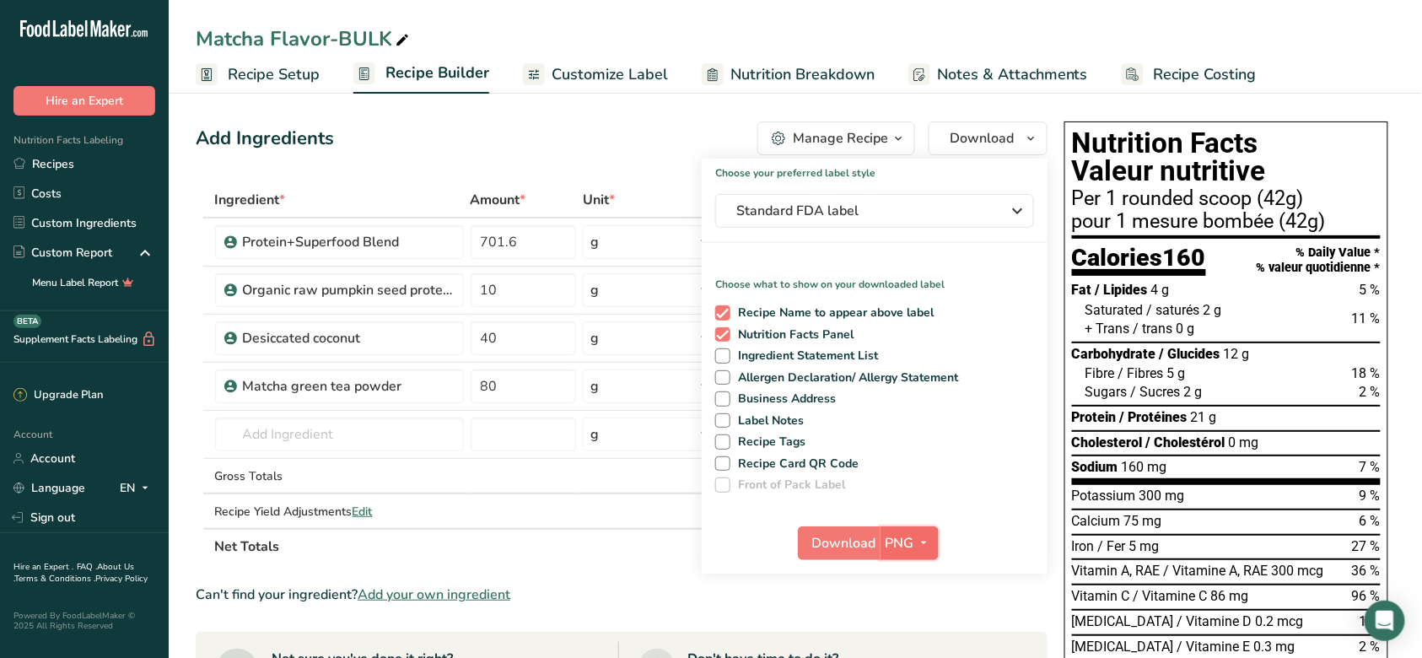
click at [890, 550] on span "PNG" at bounding box center [899, 543] width 29 height 20
click at [905, 634] on link "SVG" at bounding box center [912, 633] width 54 height 28
click at [846, 550] on span "Download" at bounding box center [844, 543] width 64 height 20
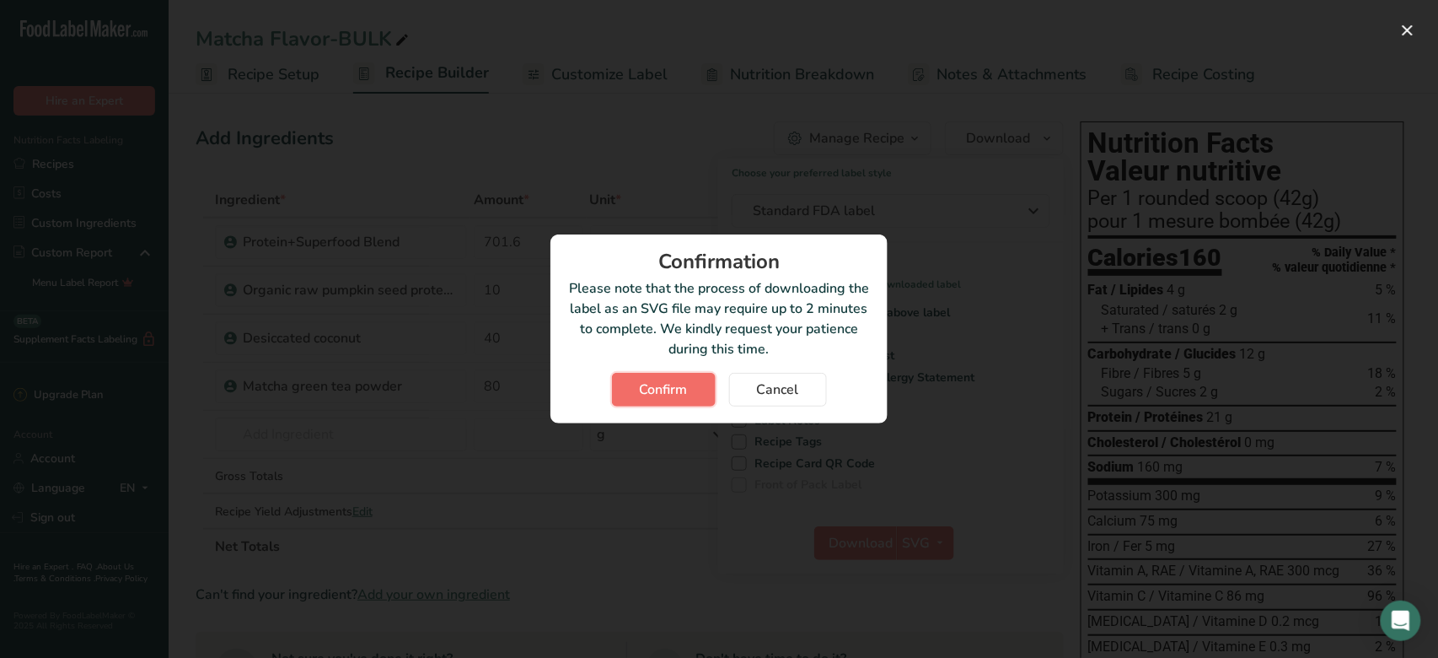
click at [659, 388] on span "Confirm" at bounding box center [664, 389] width 48 height 20
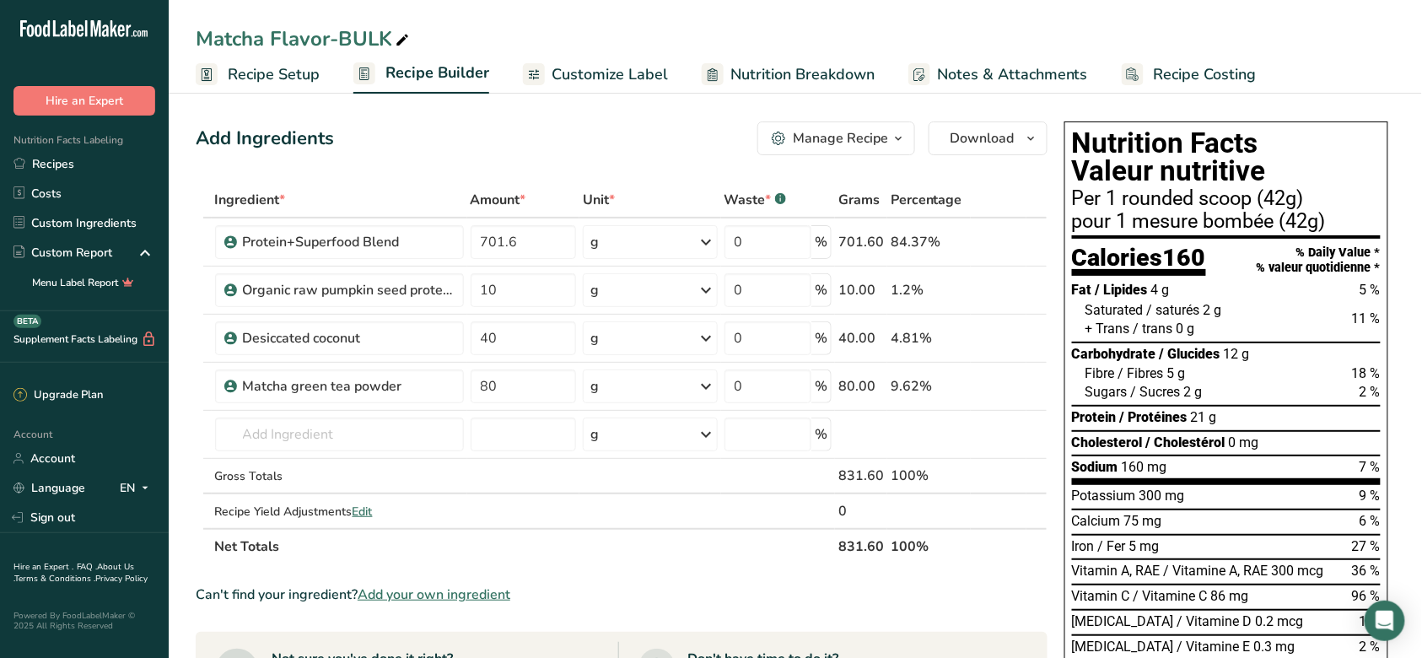
click at [622, 81] on span "Customize Label" at bounding box center [609, 74] width 116 height 23
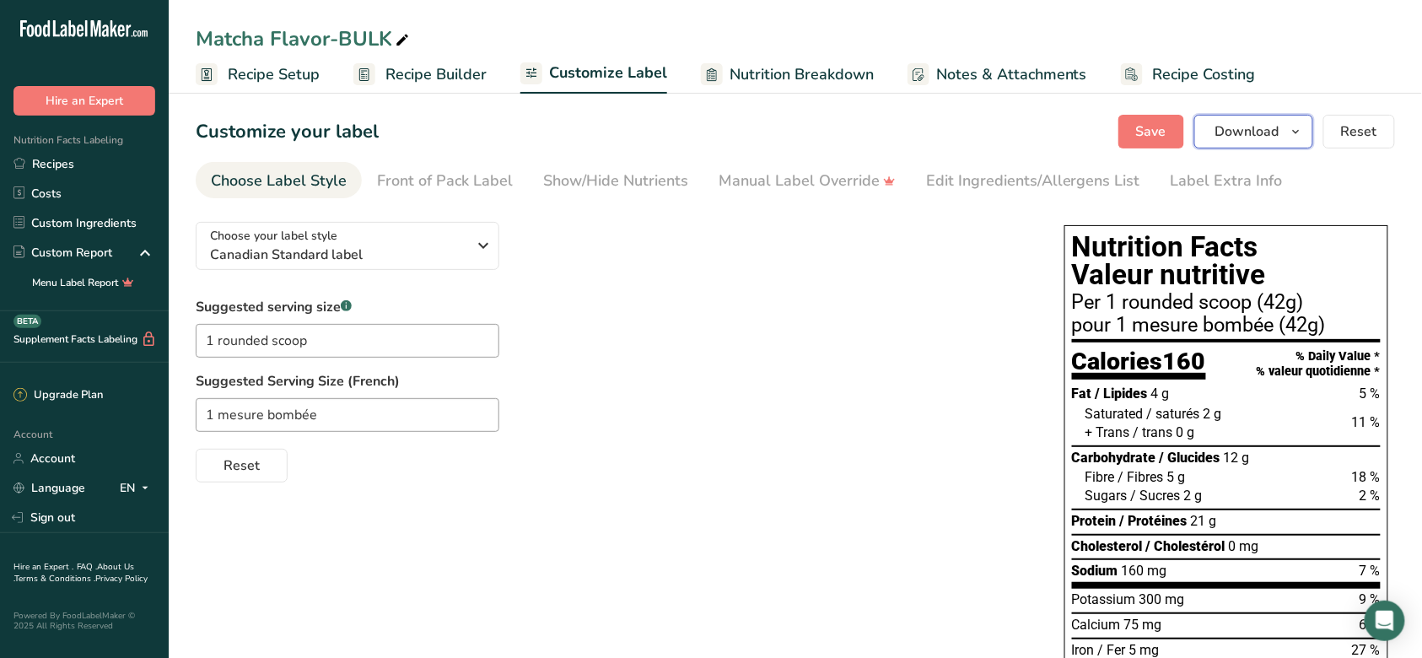
click at [1231, 132] on span "Download" at bounding box center [1247, 131] width 64 height 20
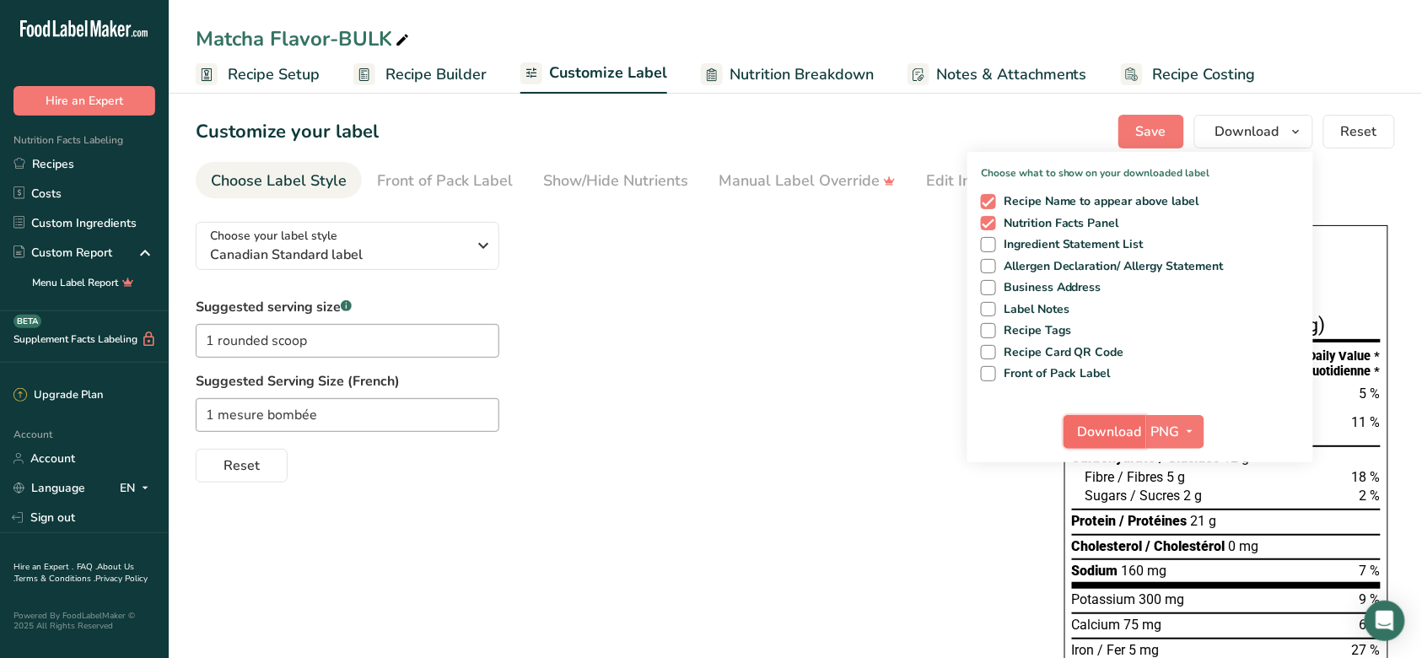
click at [1101, 438] on span "Download" at bounding box center [1110, 432] width 64 height 20
click at [1190, 429] on icon "button" at bounding box center [1189, 431] width 13 height 21
click at [1177, 516] on link "SVG" at bounding box center [1177, 522] width 54 height 28
click at [1102, 433] on span "Download" at bounding box center [1110, 432] width 64 height 20
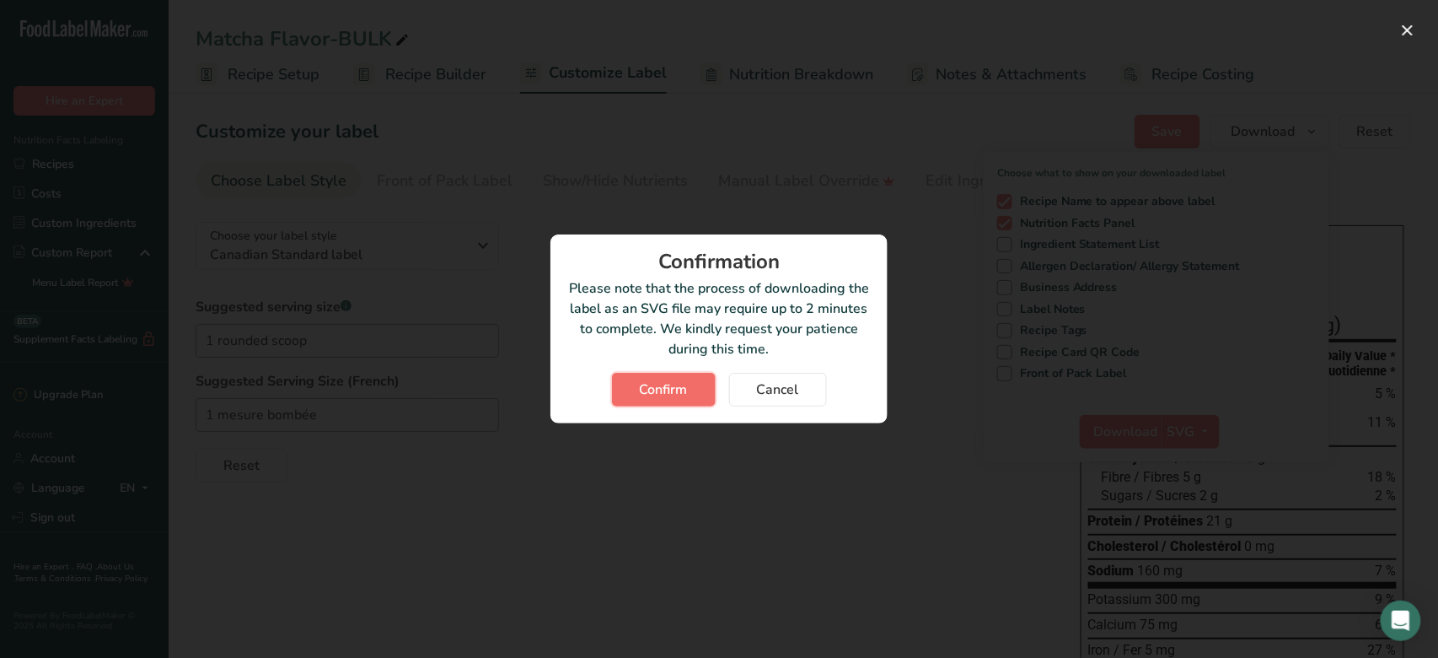
click at [644, 379] on span "Confirm" at bounding box center [664, 389] width 48 height 20
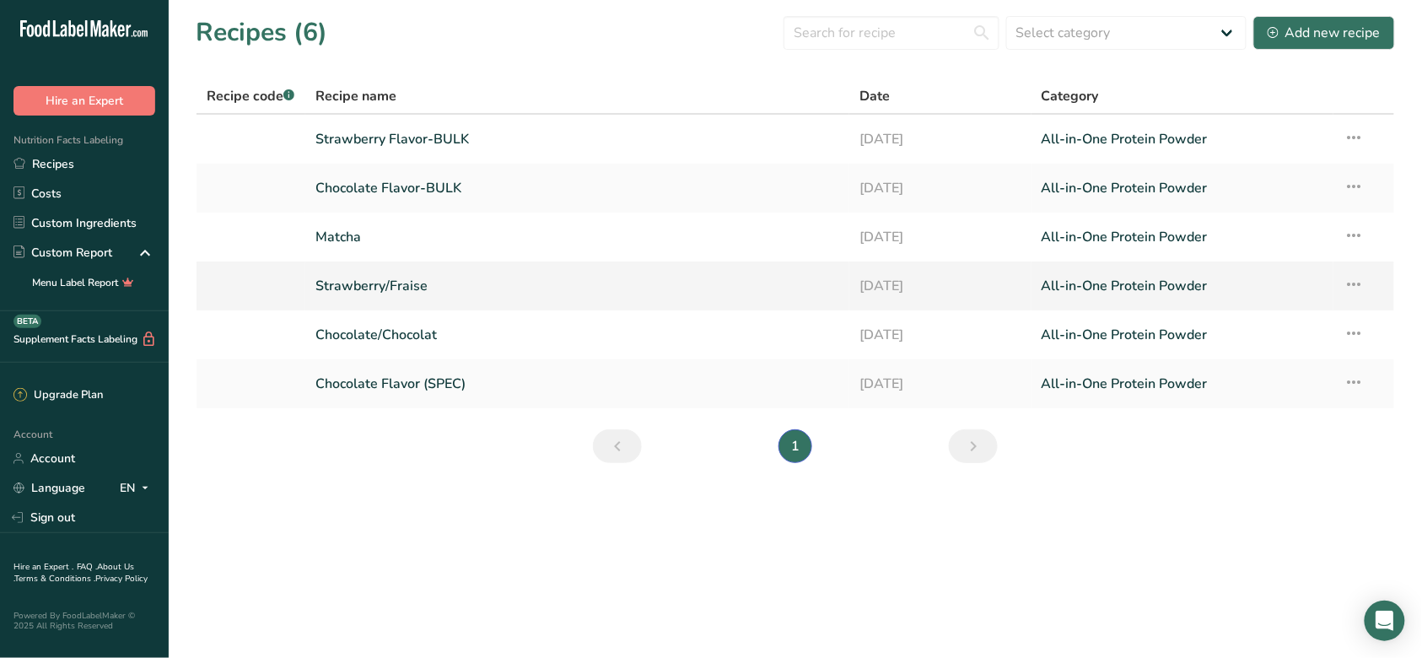
click at [394, 281] on link "Strawberry/Fraise" at bounding box center [577, 285] width 524 height 35
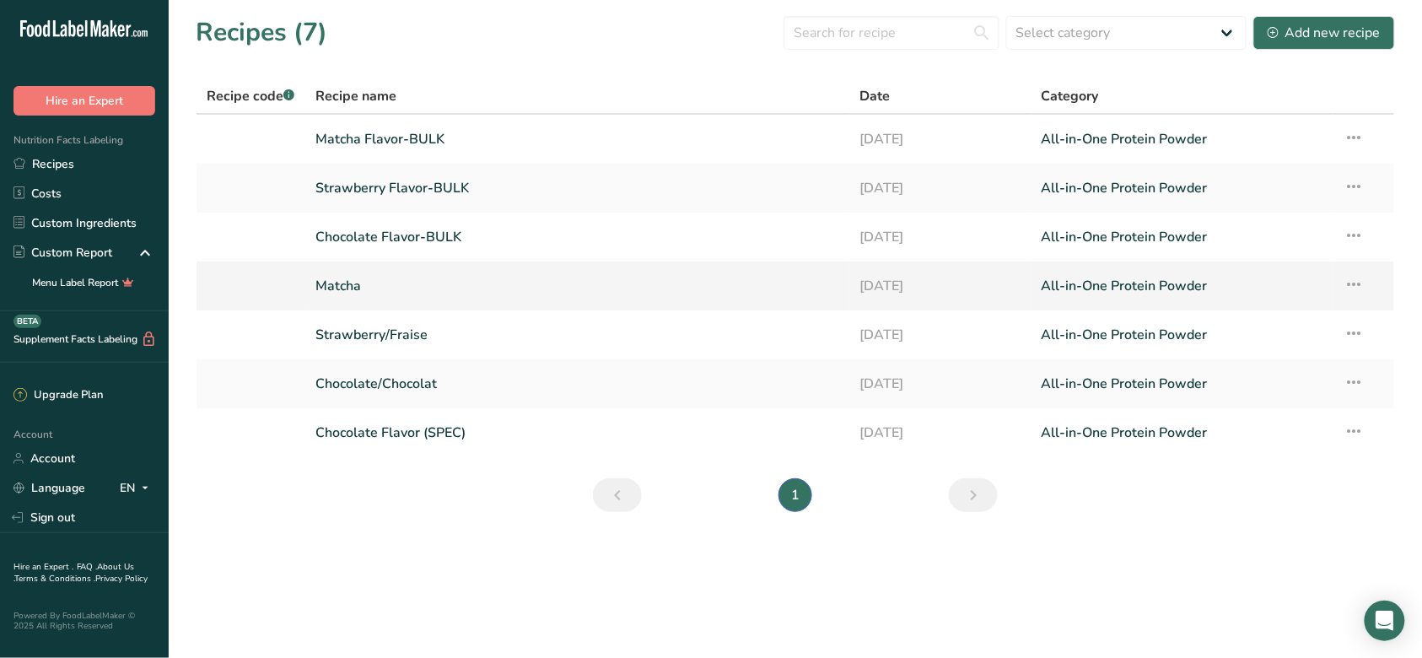
click at [340, 284] on link "Matcha" at bounding box center [577, 285] width 524 height 35
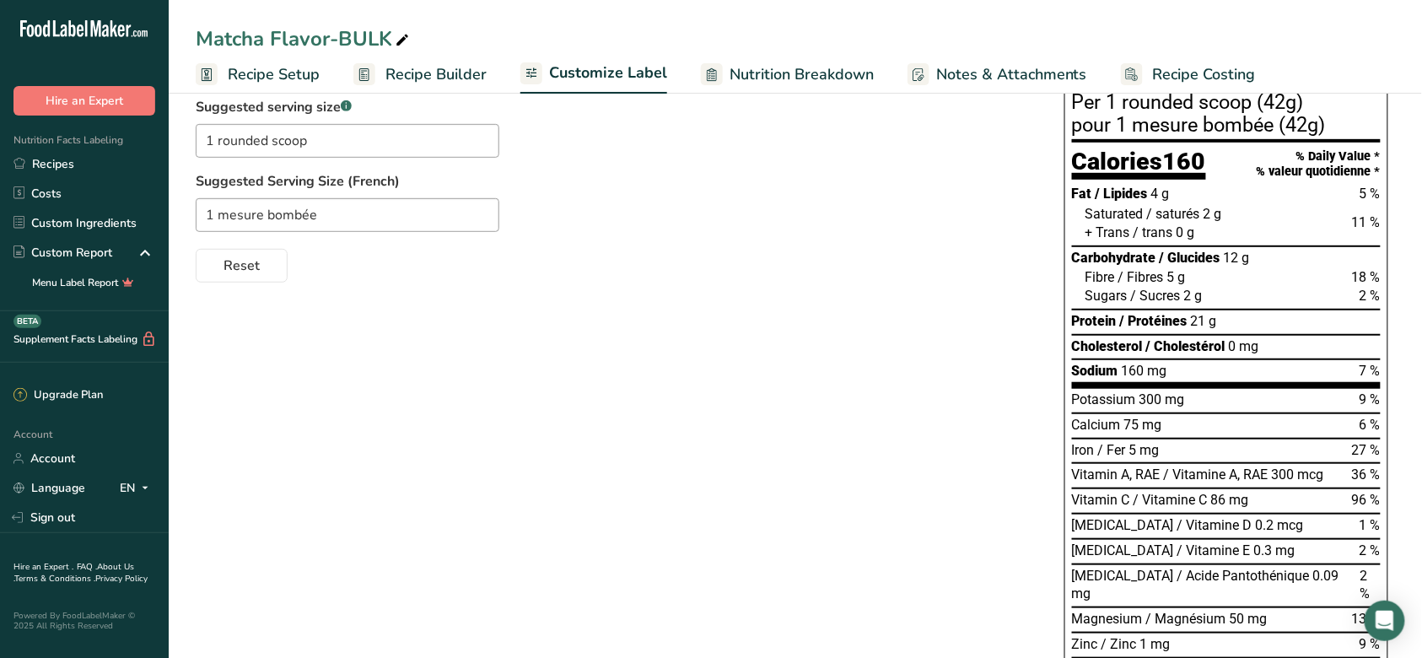
scroll to position [86, 0]
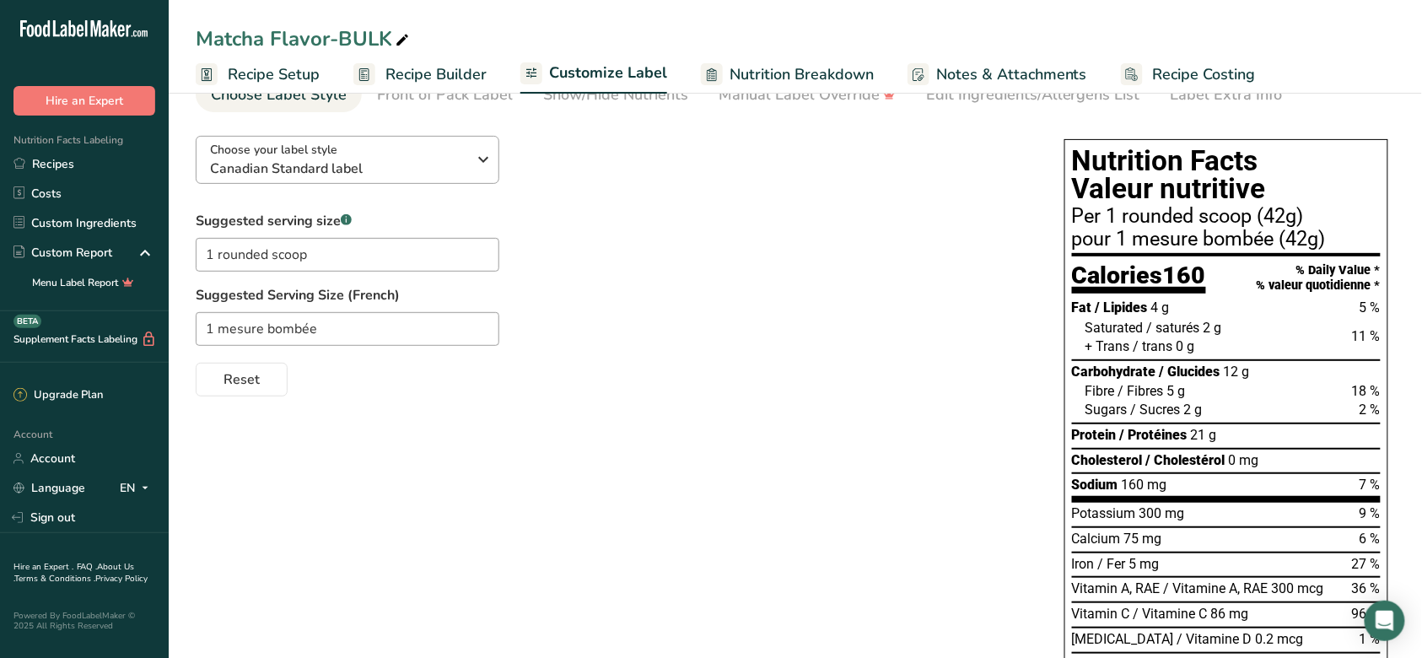
drag, startPoint x: 283, startPoint y: 67, endPoint x: 364, endPoint y: 180, distance: 139.0
click at [283, 67] on span "Recipe Setup" at bounding box center [274, 74] width 92 height 23
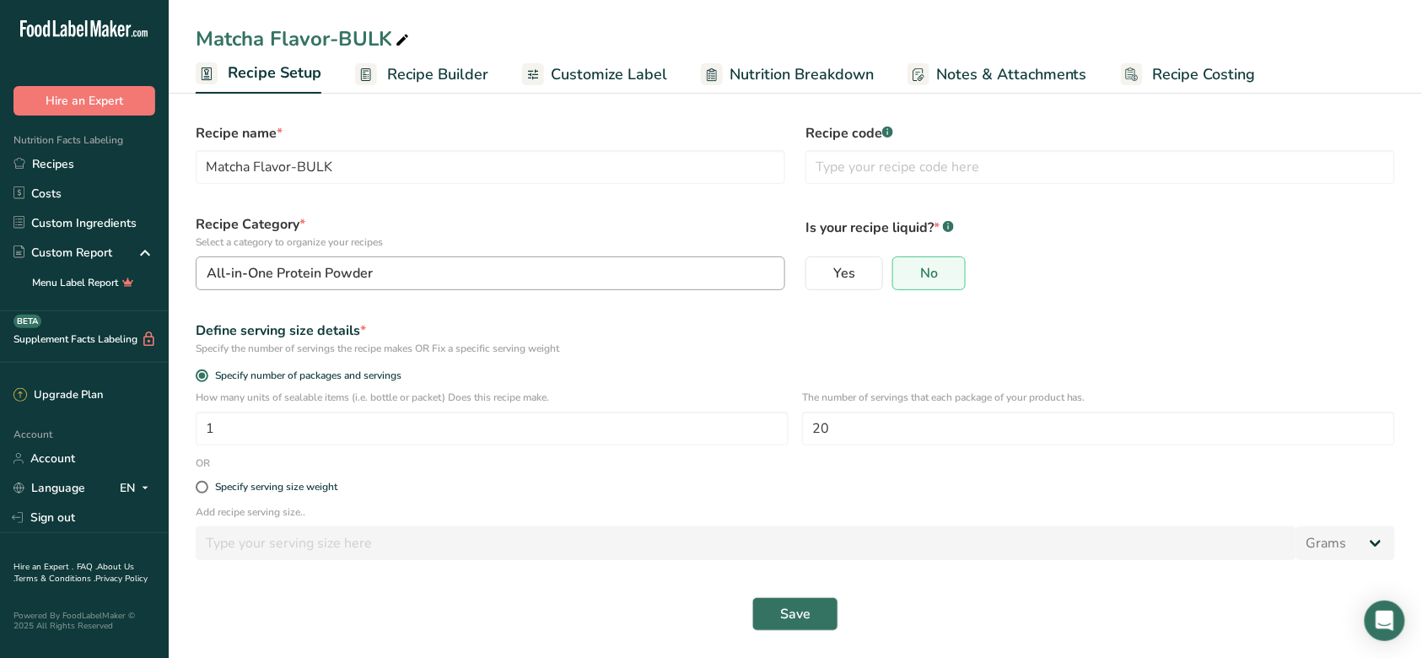
scroll to position [9, 0]
